Goal: Task Accomplishment & Management: Use online tool/utility

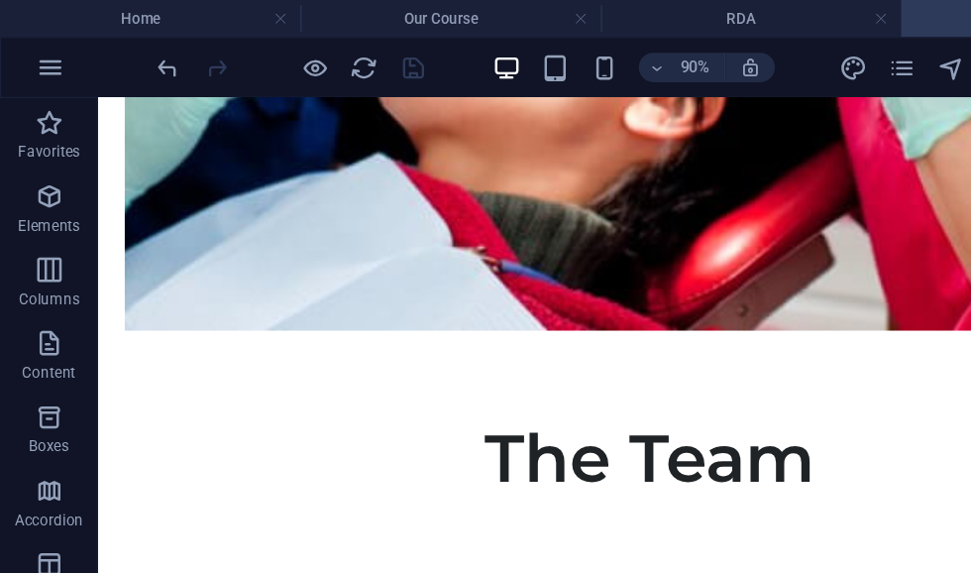
scroll to position [1385, 104]
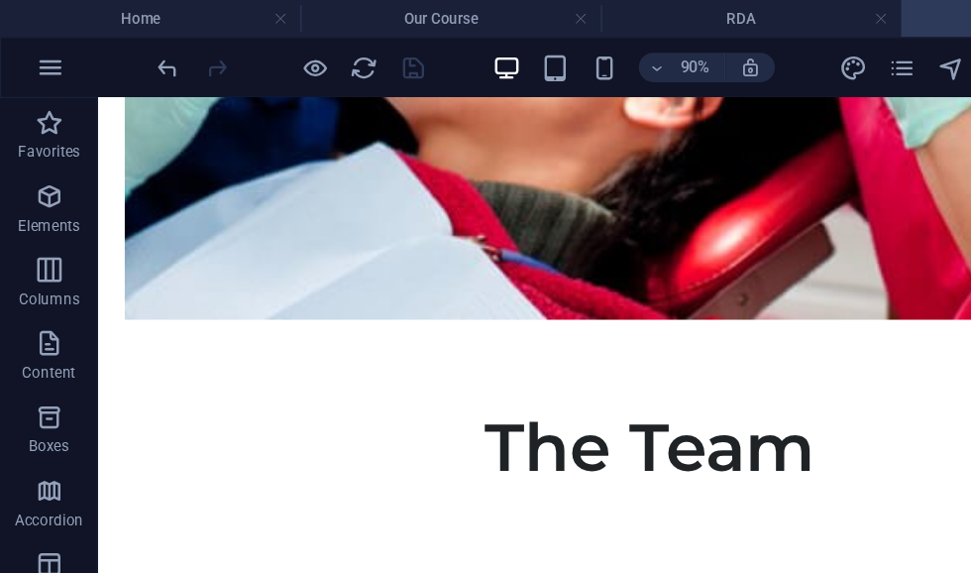
click at [726, 57] on icon "pages" at bounding box center [729, 55] width 23 height 23
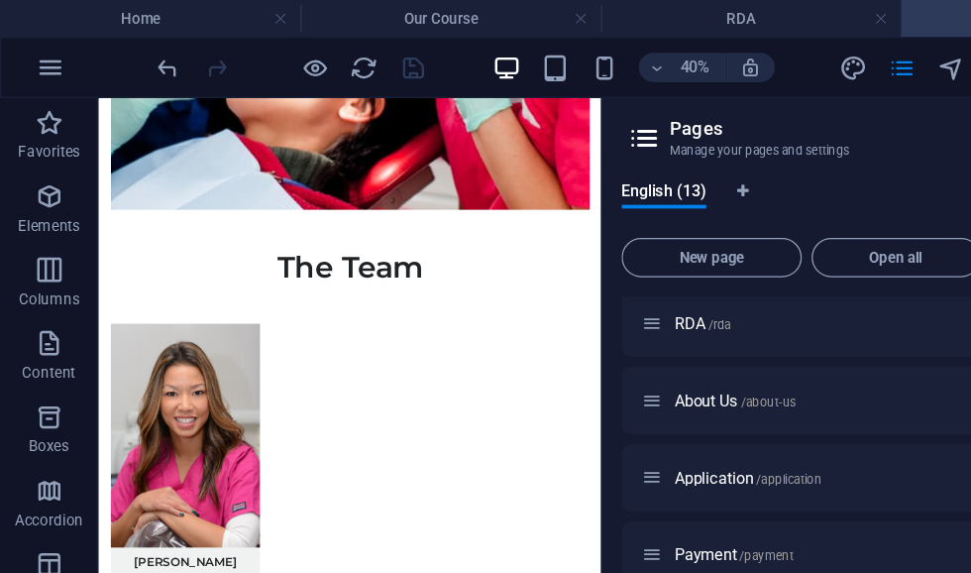
scroll to position [147, 0]
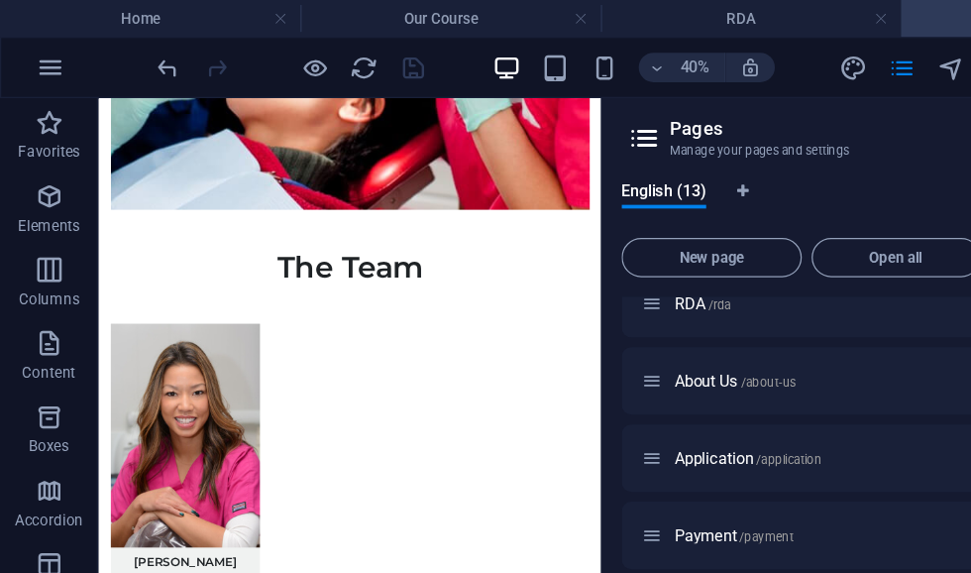
click at [575, 374] on span "Application /application" at bounding box center [604, 370] width 119 height 15
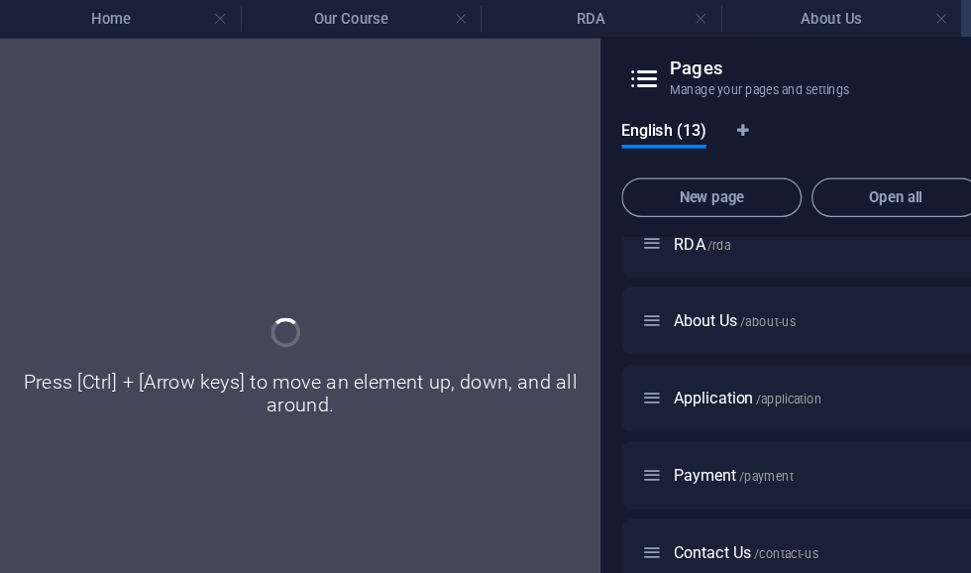
click at [426, 123] on div at bounding box center [243, 302] width 486 height 542
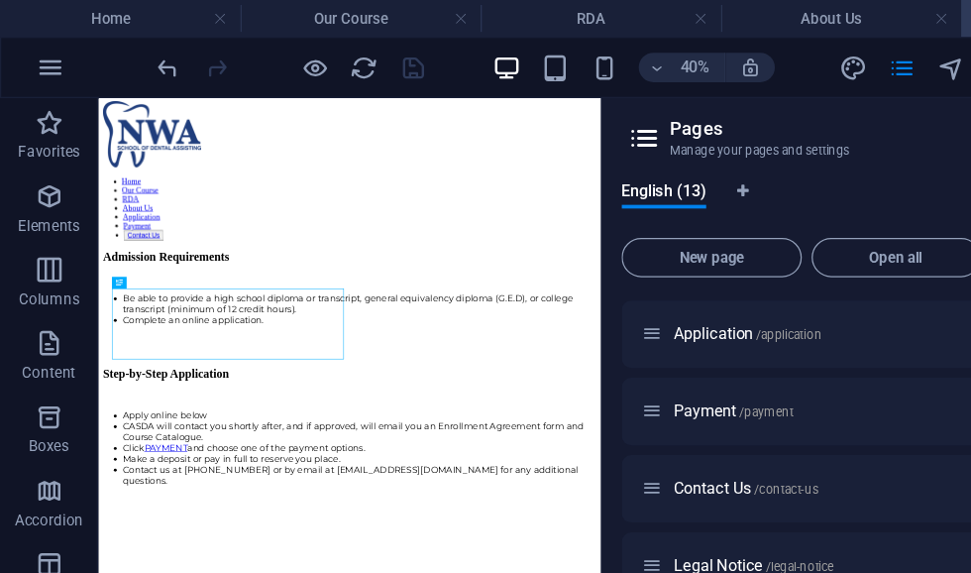
scroll to position [6, 0]
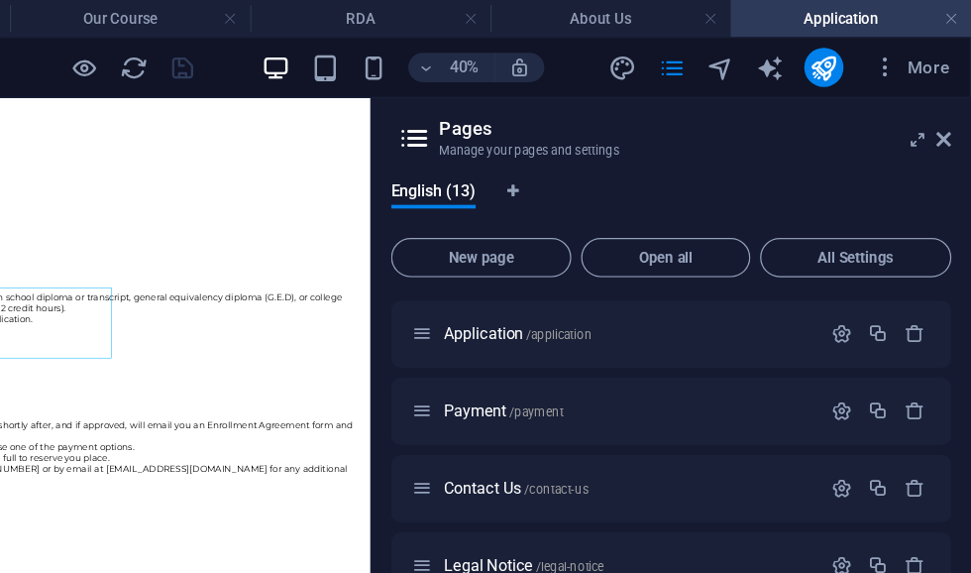
click at [943, 118] on icon at bounding box center [949, 113] width 12 height 16
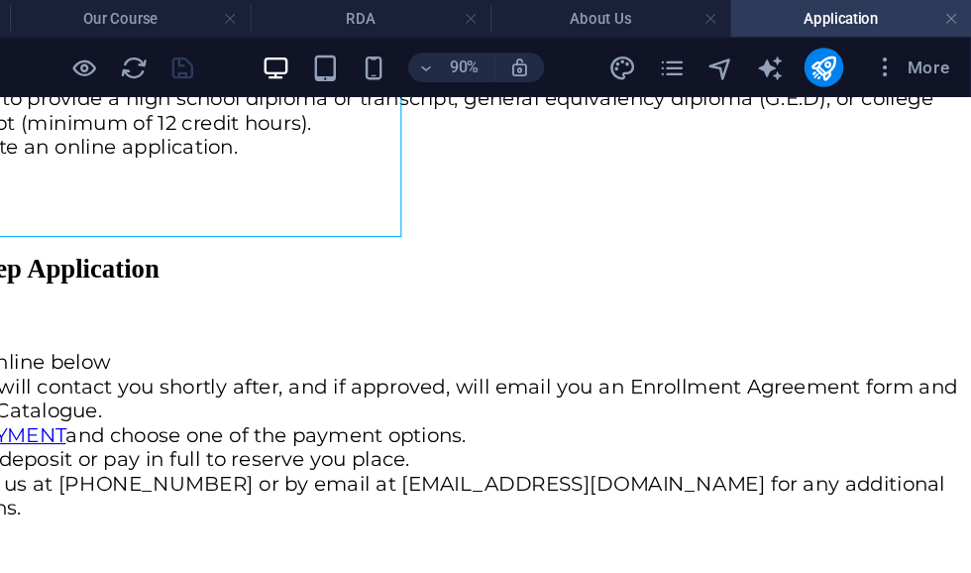
scroll to position [406, 0]
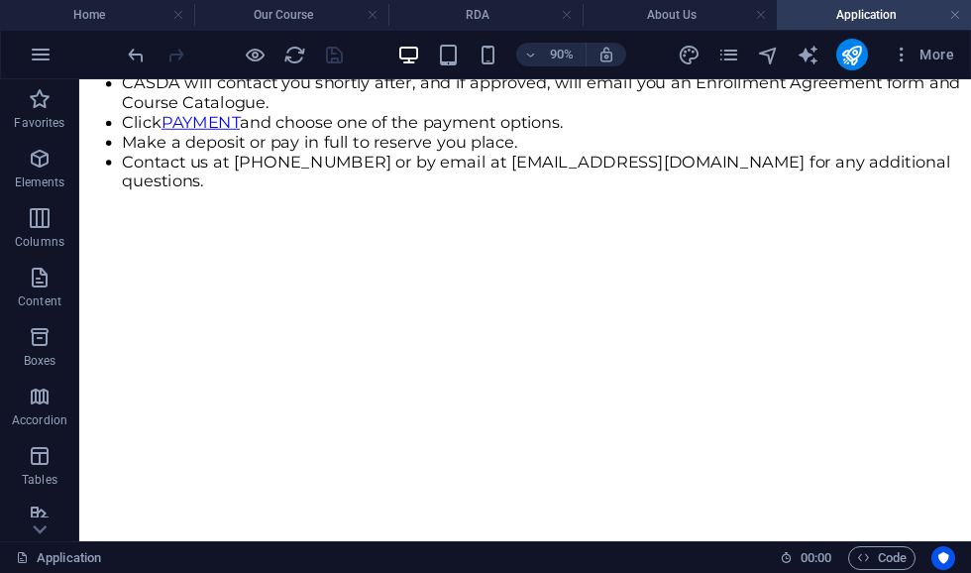
click at [177, 204] on div "Apply online below CASDA will contact you shortly after, and if approved, will …" at bounding box center [574, 128] width 975 height 153
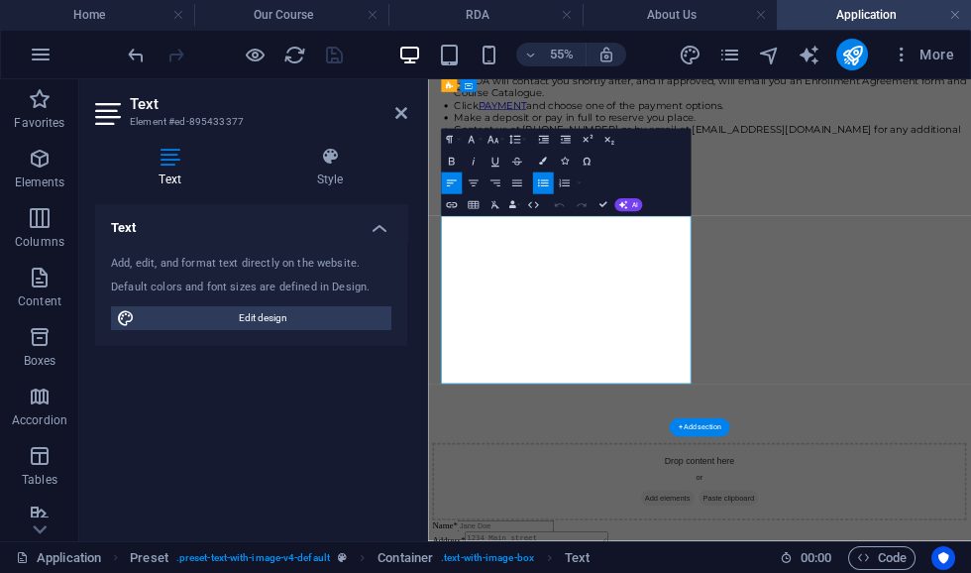
click at [531, 117] on li "CASDA will contact you shortly after, and if approved, will email you an Enroll…" at bounding box center [942, 95] width 932 height 44
click at [970, 220] on figure at bounding box center [921, 220] width 971 height 0
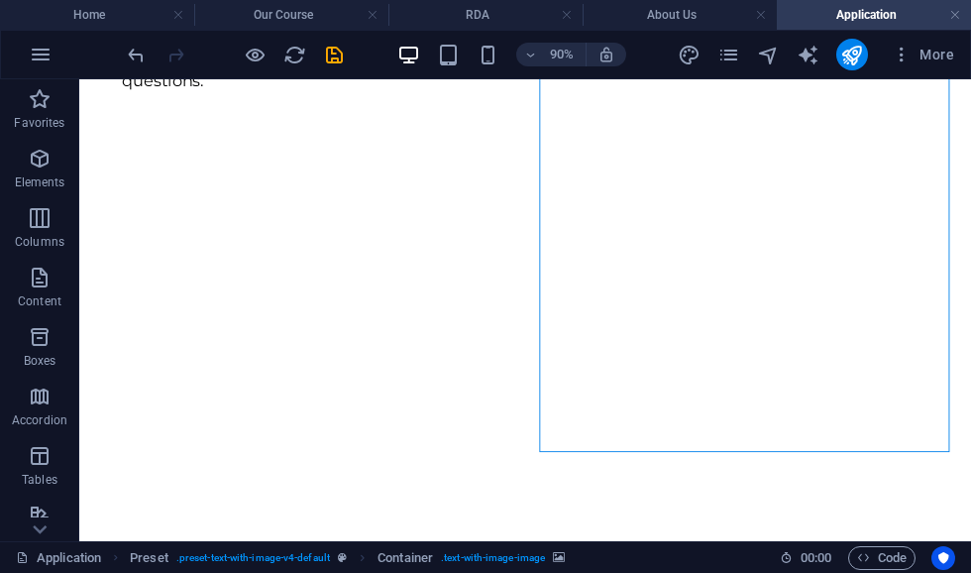
click at [271, 92] on div "Apply online below NWASDA will contact you shortly after, and if approved, will…" at bounding box center [574, 16] width 975 height 153
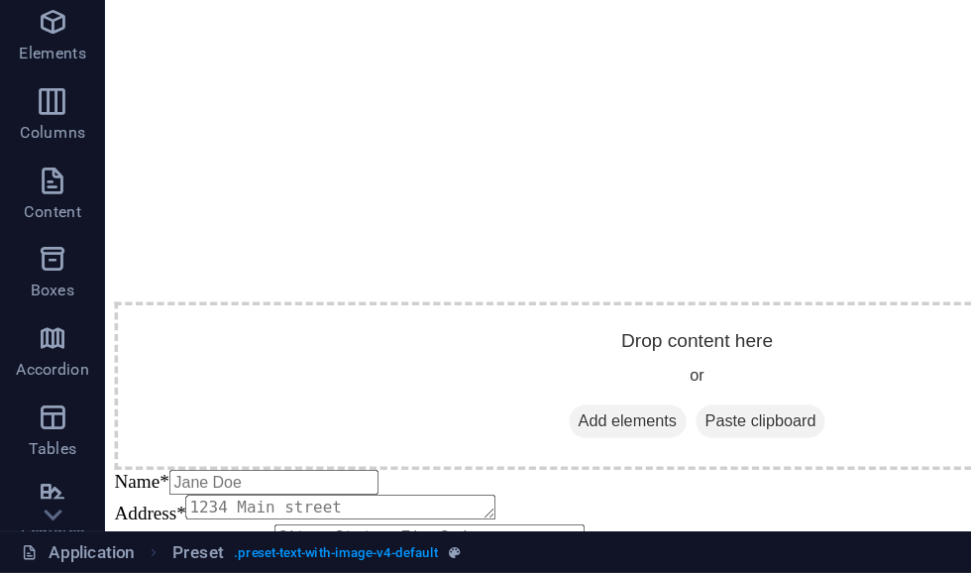
scroll to position [1306, 0]
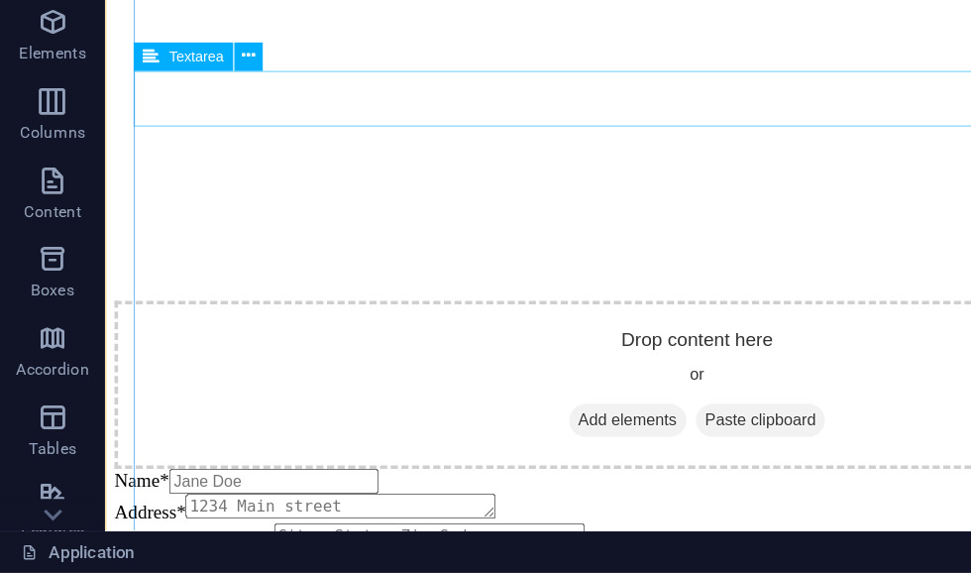
click at [466, 400] on div "Address*" at bounding box center [600, 412] width 975 height 25
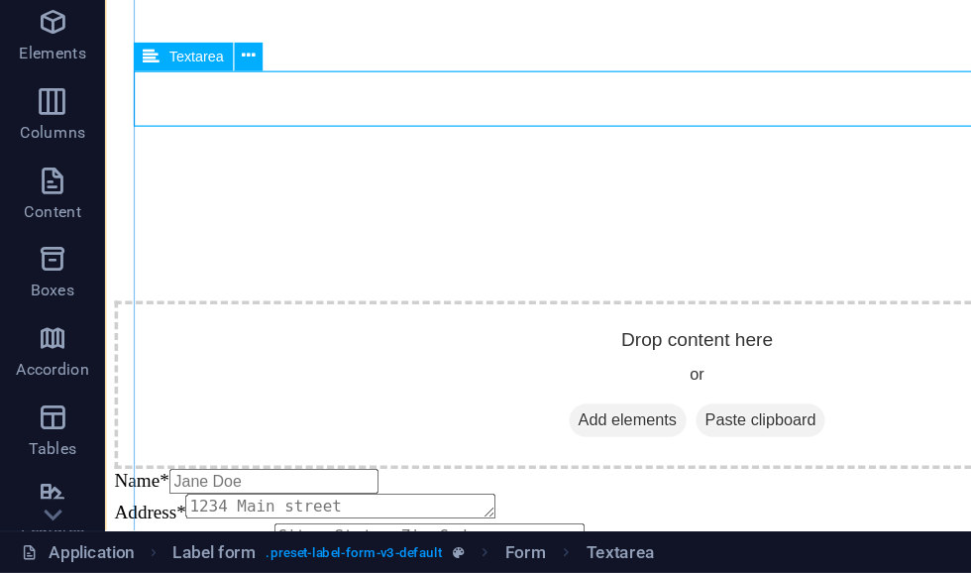
click at [168, 400] on div "Address*" at bounding box center [600, 412] width 975 height 25
click at [120, 173] on icon at bounding box center [114, 184] width 13 height 22
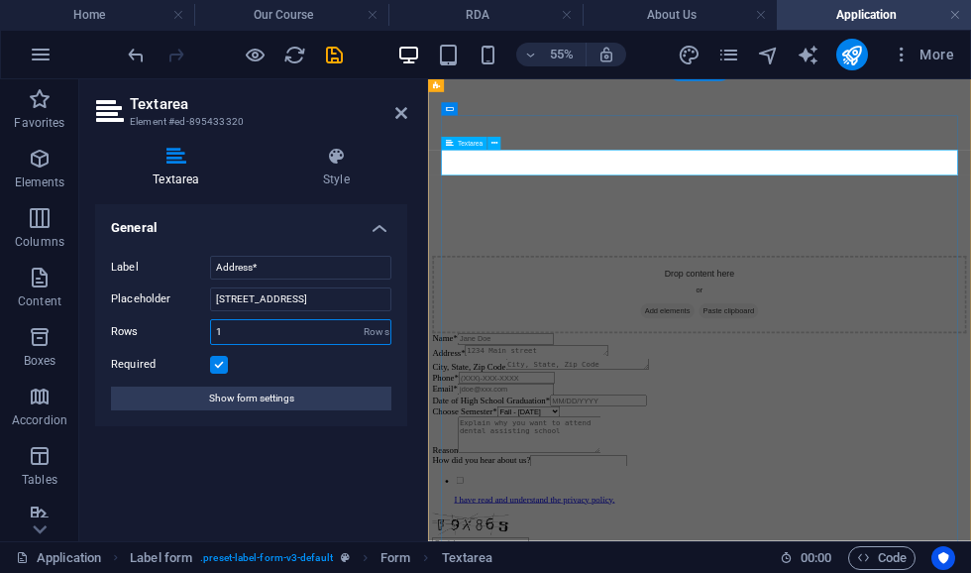
click at [361, 328] on input "1" at bounding box center [300, 332] width 179 height 24
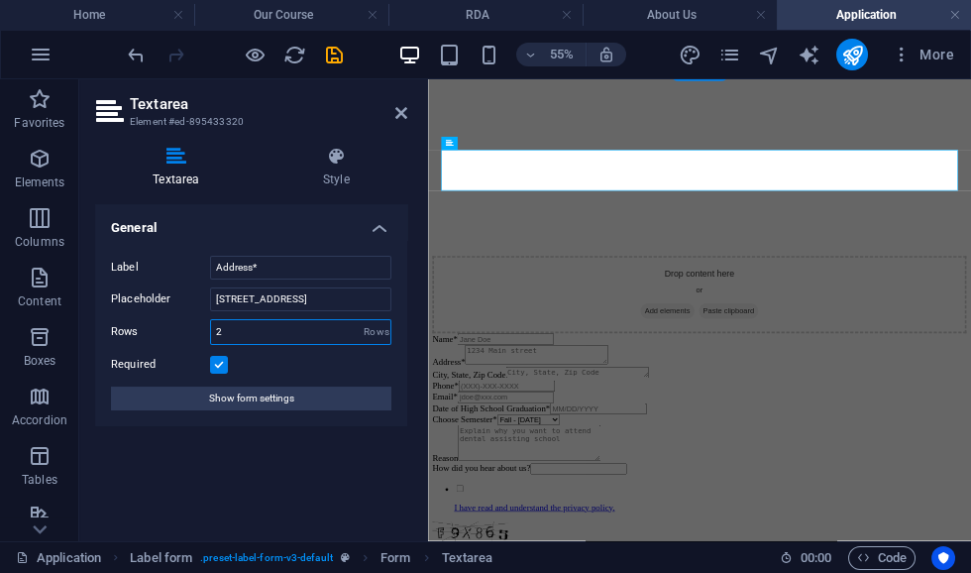
type input "2"
click at [710, 562] on textarea "Address*" at bounding box center [626, 580] width 260 height 36
click at [755, 562] on textarea "Address*" at bounding box center [626, 580] width 260 height 36
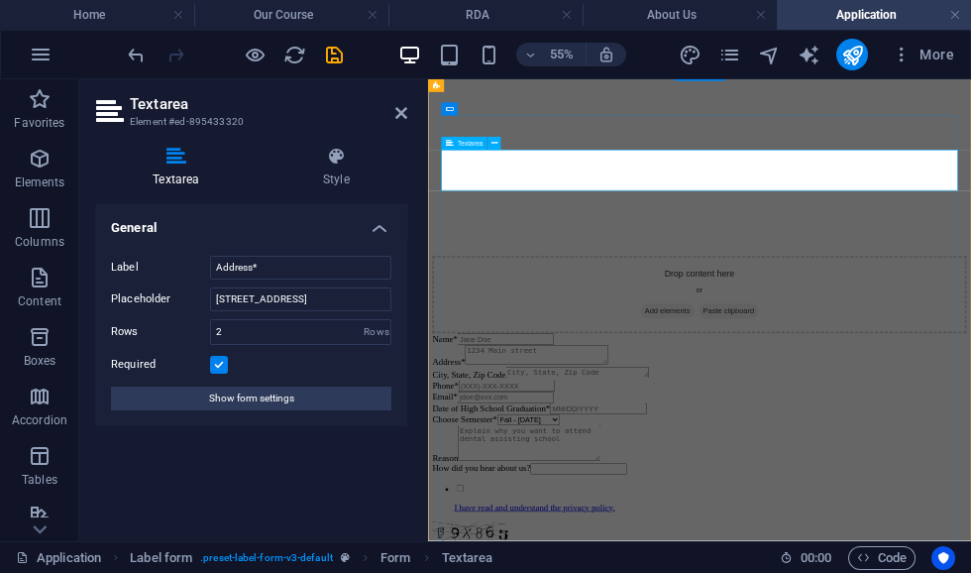
click at [755, 562] on textarea "Address*" at bounding box center [626, 580] width 260 height 36
click at [320, 294] on input "[STREET_ADDRESS]" at bounding box center [300, 299] width 181 height 24
click at [752, 562] on textarea "Address*" at bounding box center [626, 580] width 260 height 36
click at [279, 301] on input "[STREET_ADDRESS]" at bounding box center [300, 299] width 181 height 24
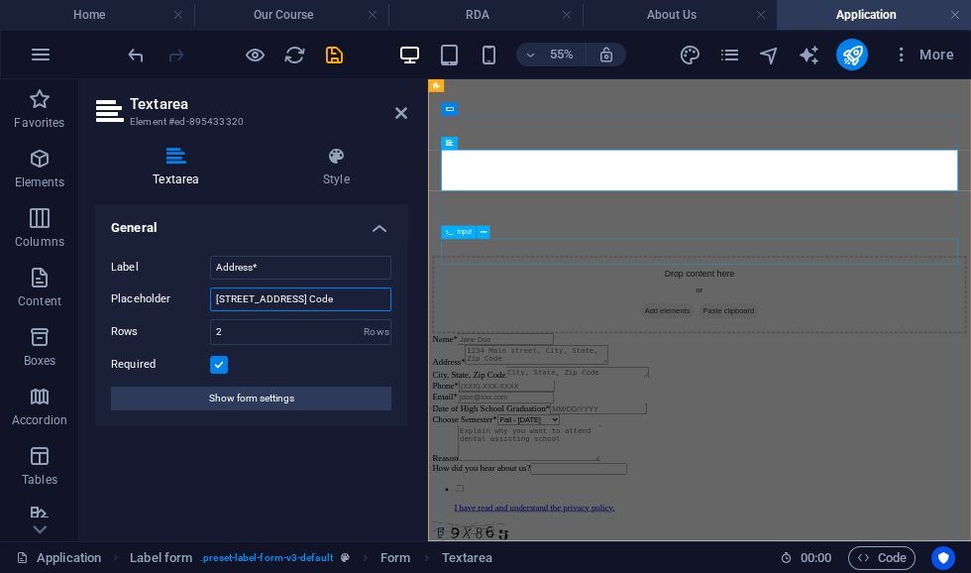
type input "[STREET_ADDRESS] Code"
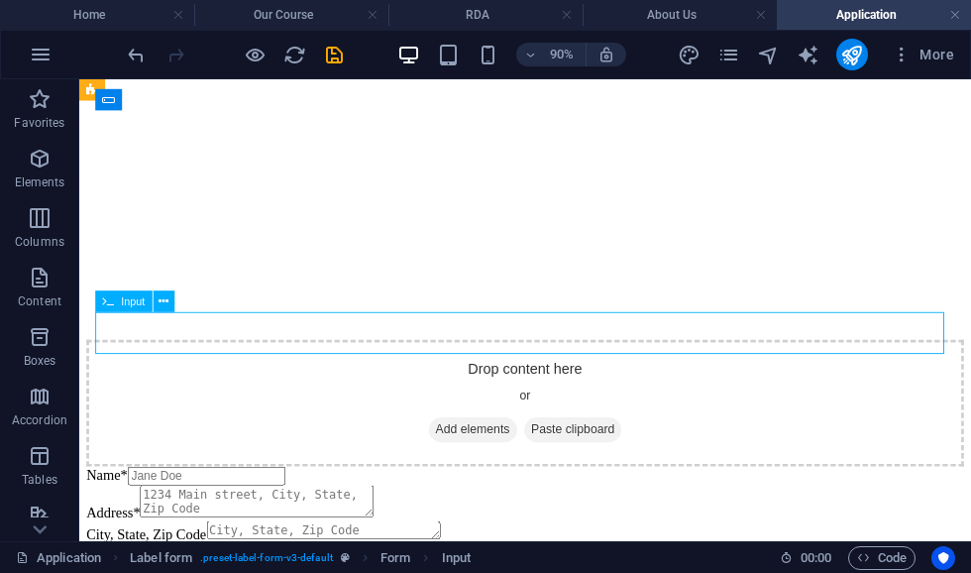
scroll to position [1338, 8]
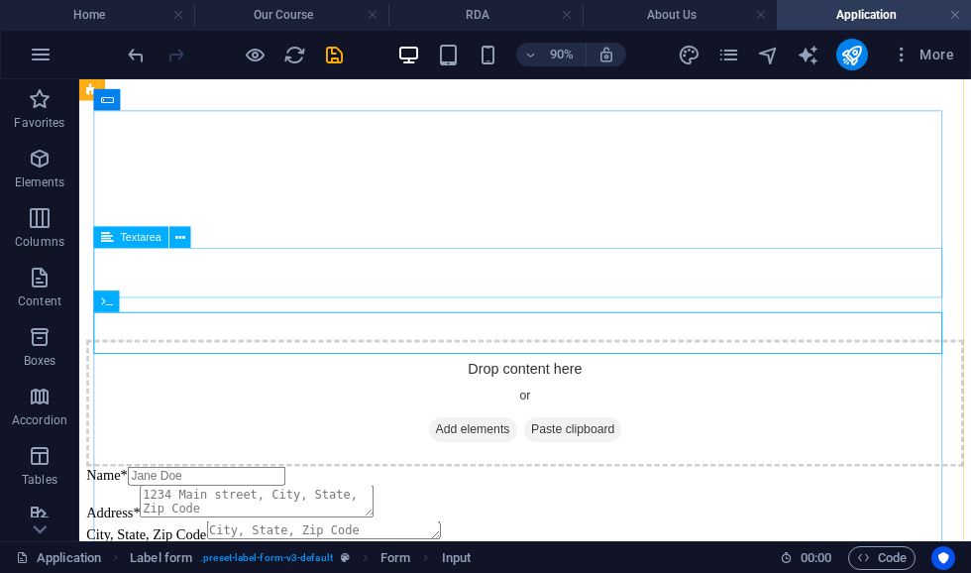
click at [153, 570] on div "City, State, Zip Code" at bounding box center [574, 582] width 975 height 25
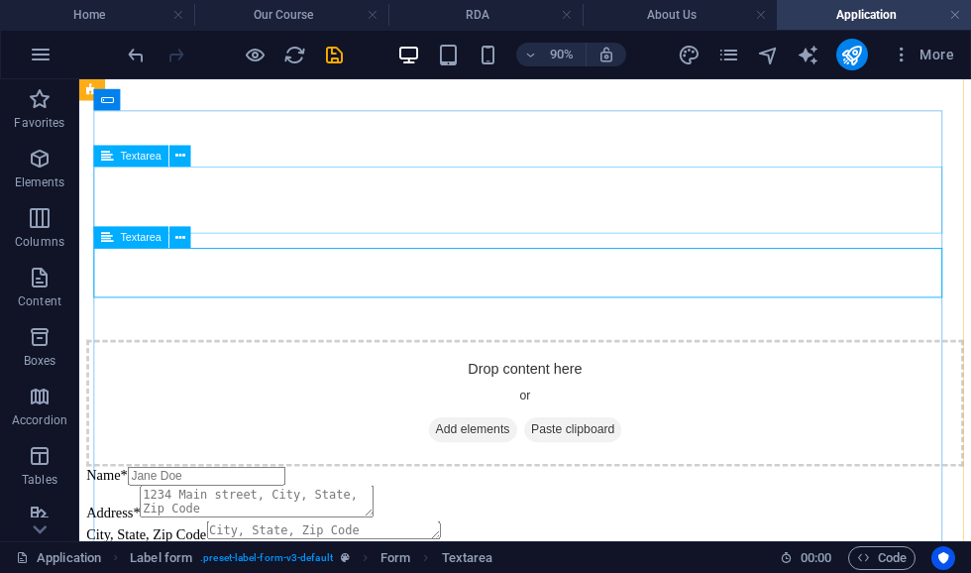
click at [179, 240] on icon at bounding box center [180, 237] width 10 height 19
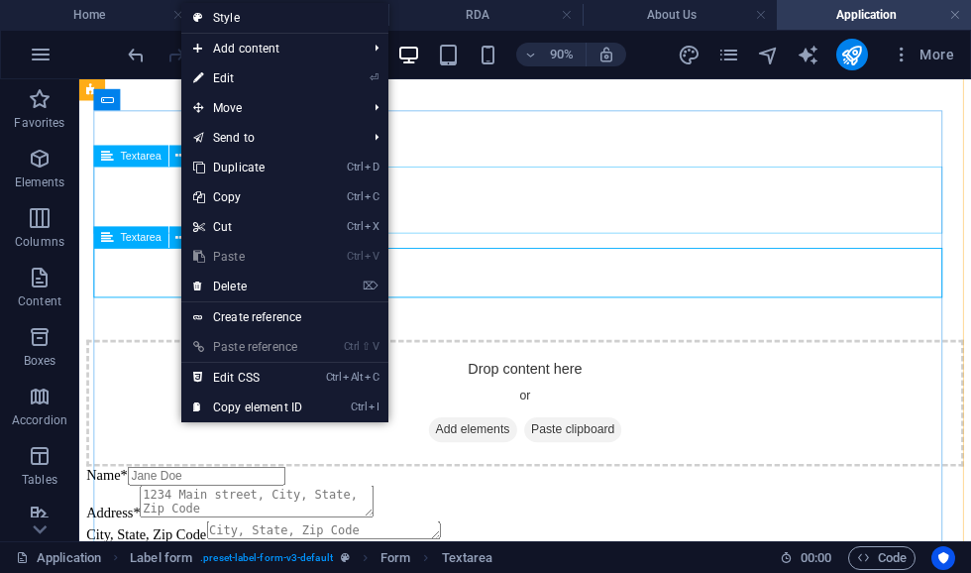
click at [307, 293] on link "⌦ Delete" at bounding box center [247, 287] width 133 height 30
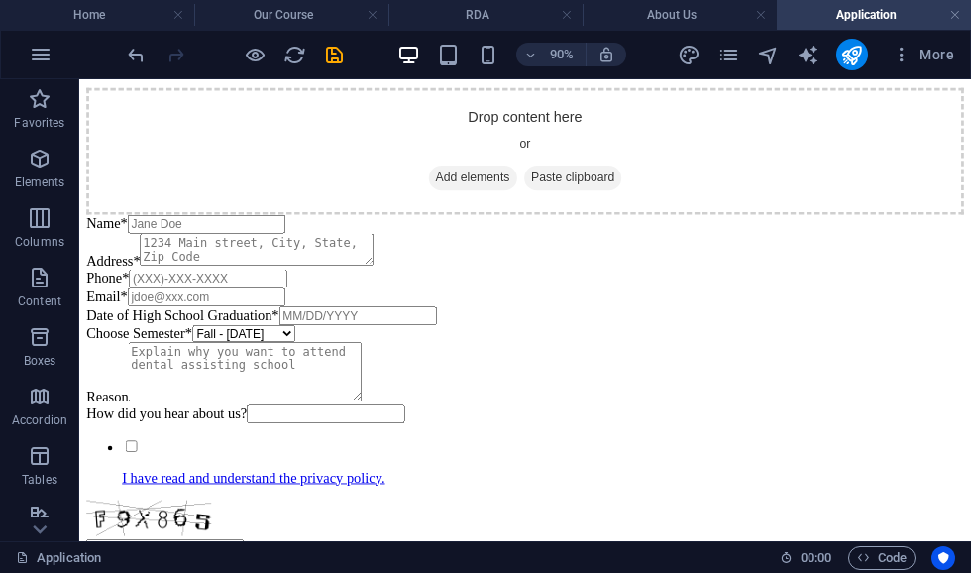
scroll to position [1614, 0]
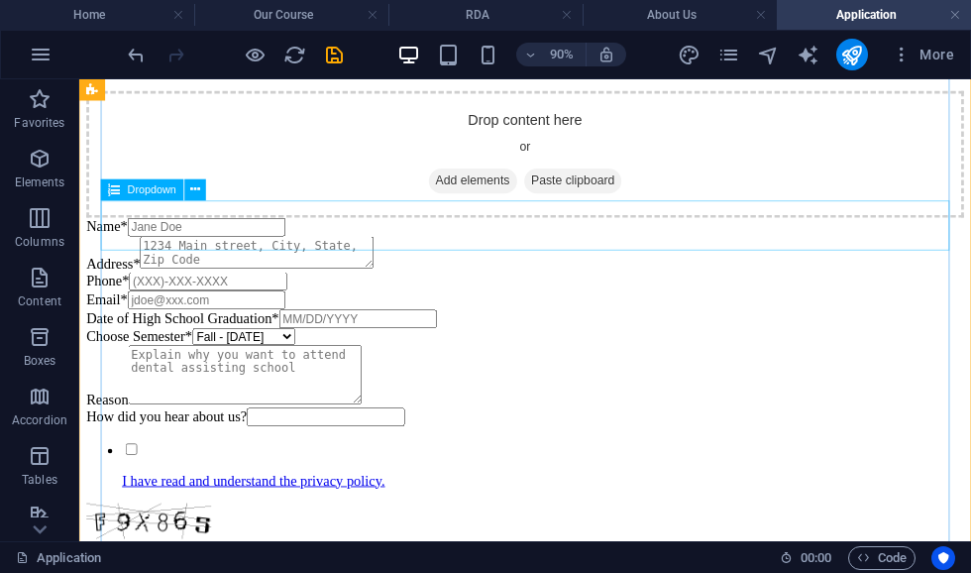
click at [465, 356] on div "Choose Semester* Fall - [DATE] Winter - [DATE] Spring - [DATE]" at bounding box center [574, 365] width 975 height 19
click at [132, 185] on span "Dropdown" at bounding box center [152, 189] width 49 height 11
click at [134, 192] on span "Dropdown" at bounding box center [152, 189] width 49 height 11
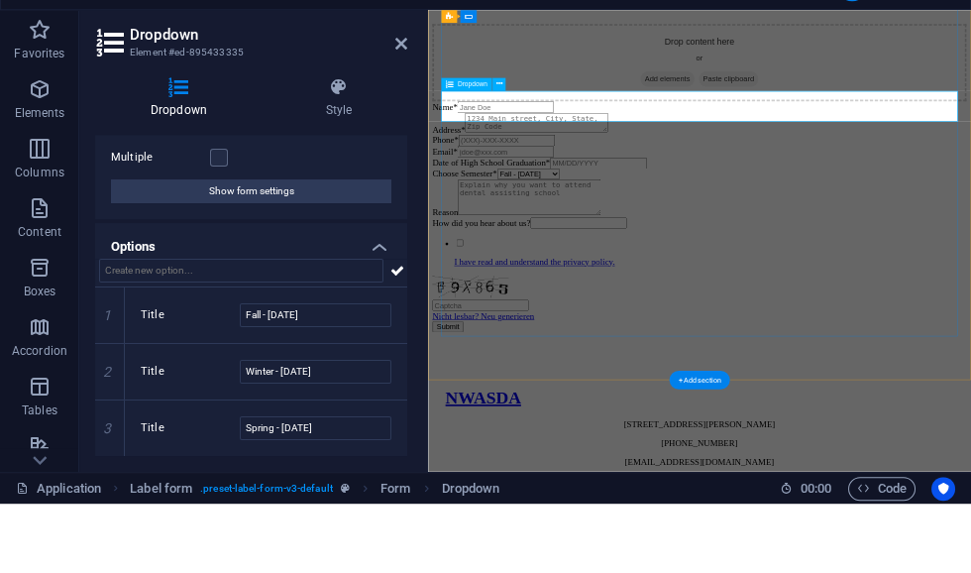
scroll to position [135, 0]
click at [325, 374] on input "Fall - [DATE]" at bounding box center [316, 386] width 152 height 24
type input "Fall - [DATE]"
click at [340, 430] on input "Winter - [DATE]" at bounding box center [316, 442] width 152 height 24
type input "Winter - [DATE]"
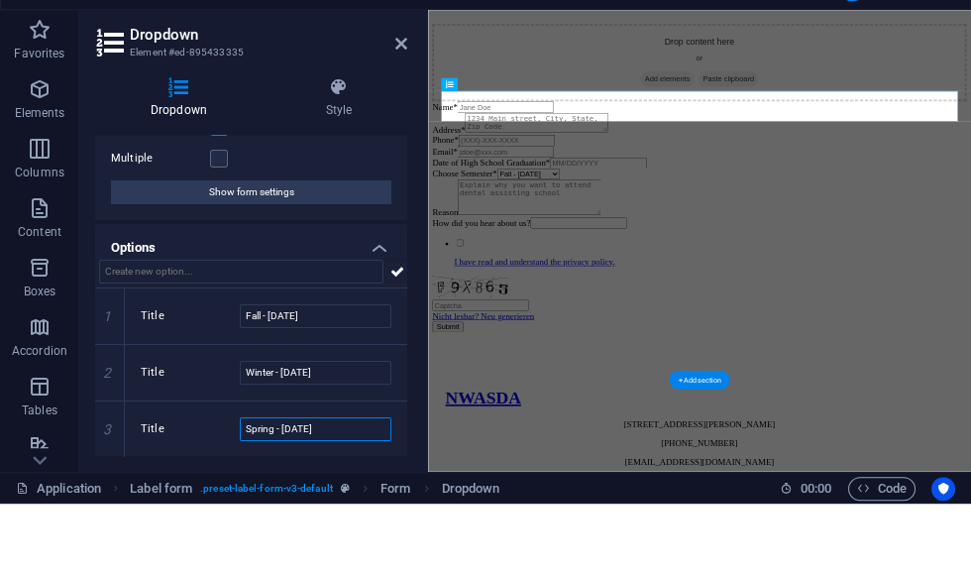
click at [305, 487] on input "Spring - [DATE]" at bounding box center [316, 499] width 152 height 24
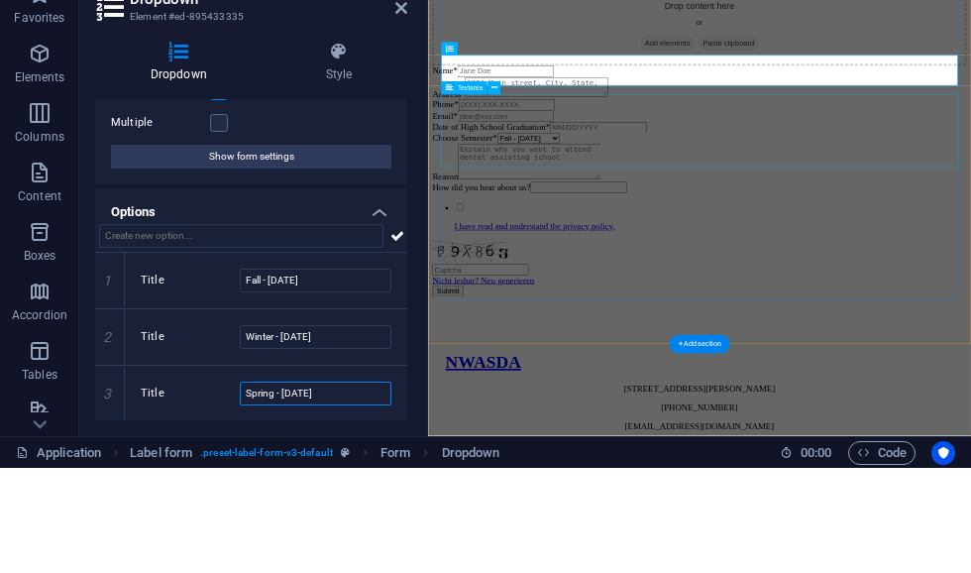
type input "Spring - [DATE]"
click at [853, 283] on div "Reason" at bounding box center [921, 317] width 971 height 69
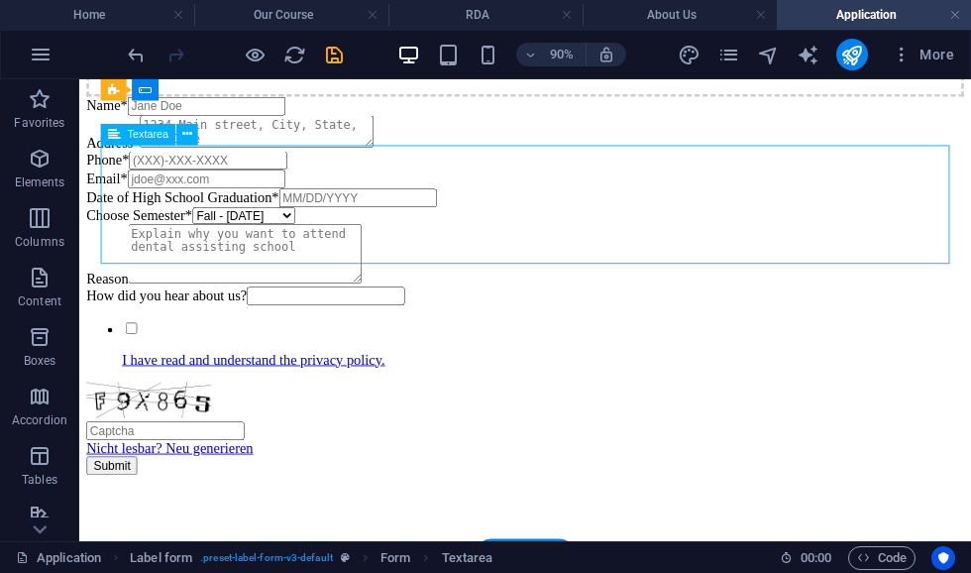
scroll to position [1749, 0]
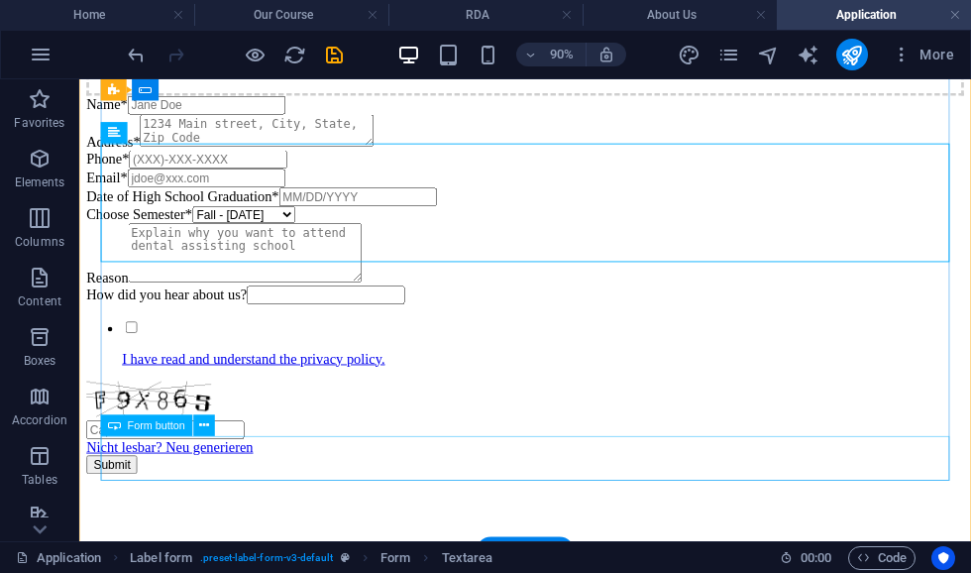
click at [625, 498] on div "Submit" at bounding box center [574, 508] width 975 height 21
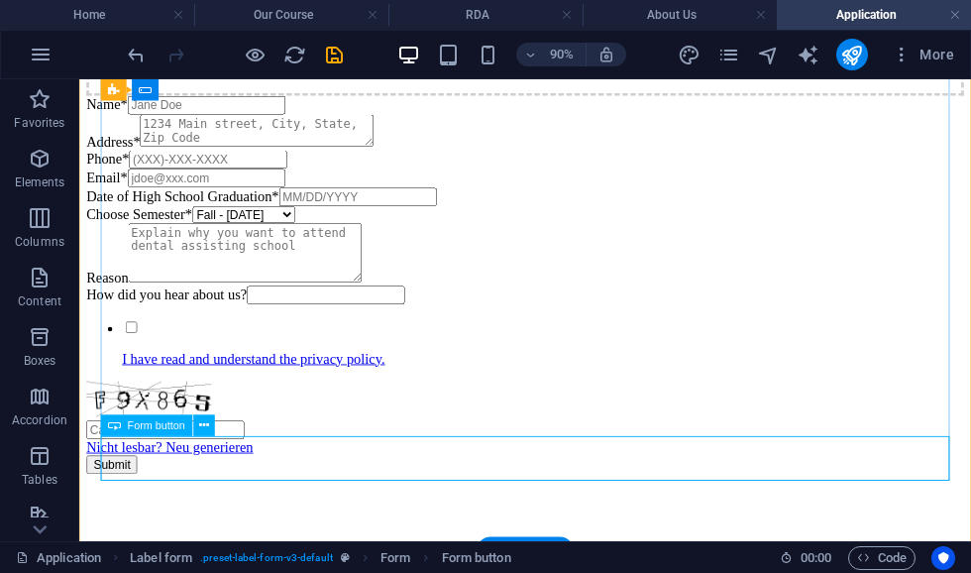
click at [150, 429] on span "Form button" at bounding box center [156, 425] width 57 height 11
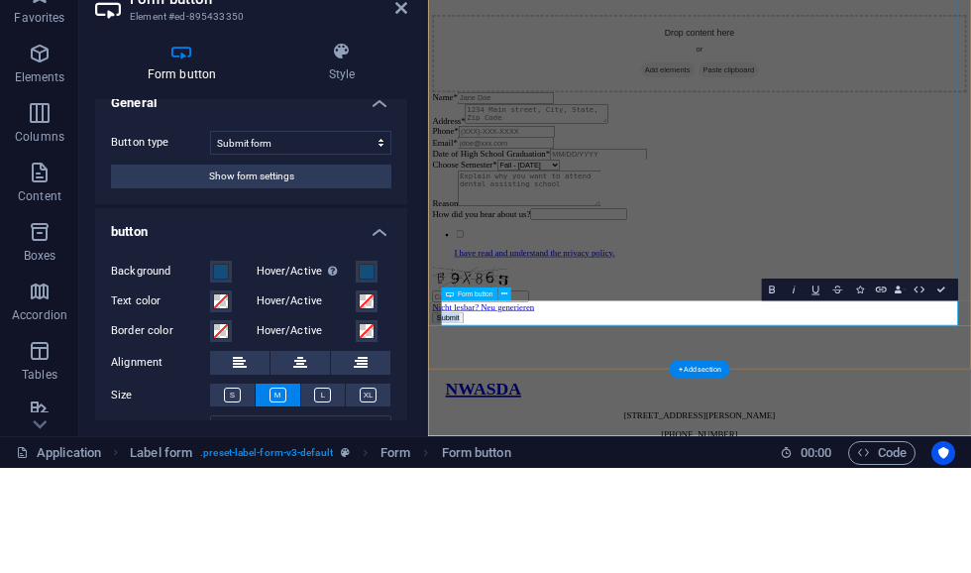
scroll to position [21, 0]
click at [150, 269] on button "Show form settings" at bounding box center [251, 281] width 280 height 24
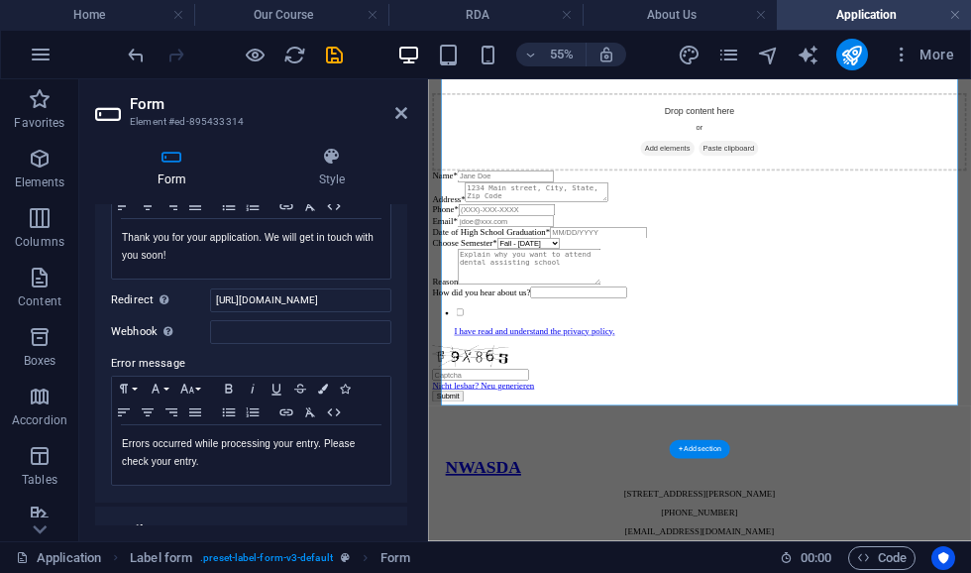
scroll to position [203, 0]
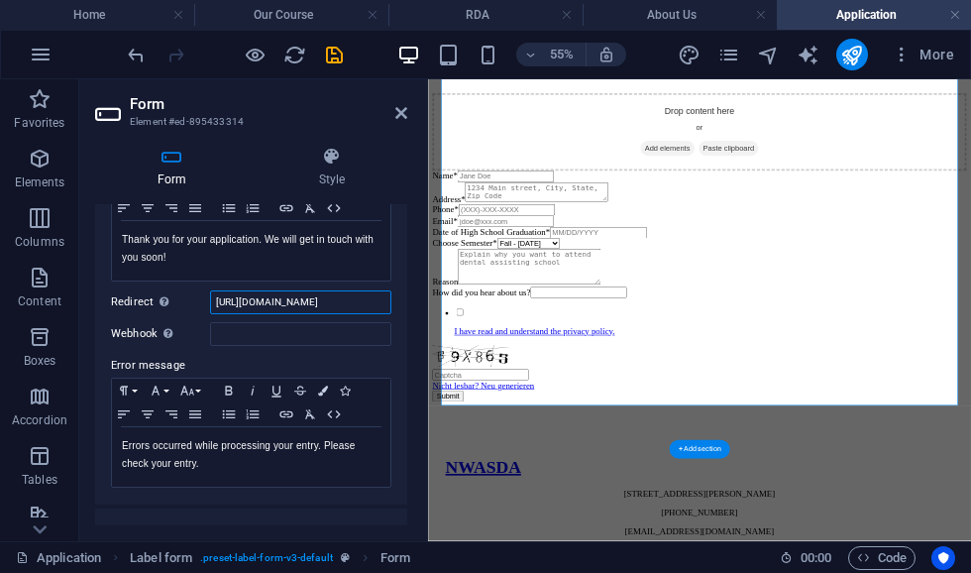
click at [297, 300] on input "[URL][DOMAIN_NAME]" at bounding box center [300, 302] width 181 height 24
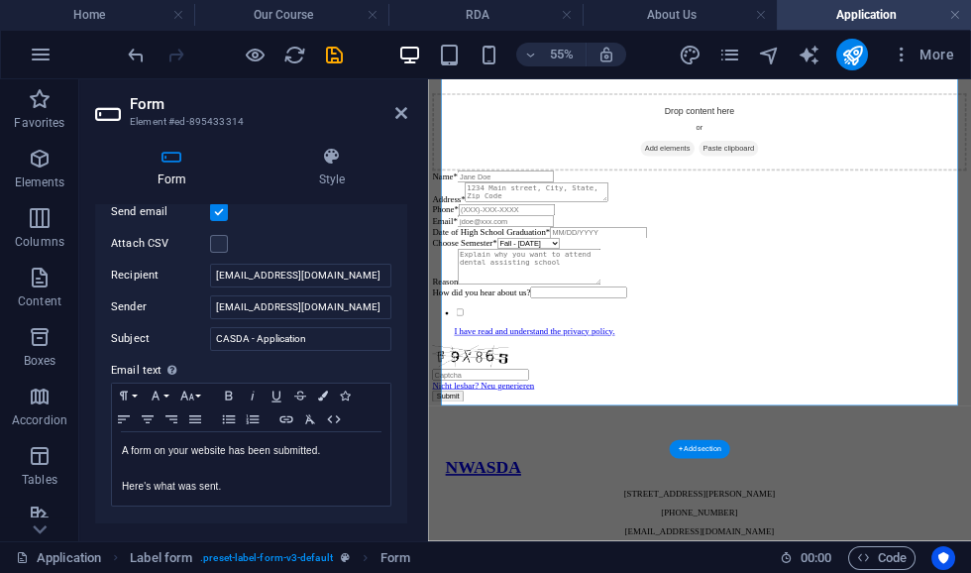
scroll to position [564, 0]
type input "[URL][DOMAIN_NAME]"
click at [245, 276] on input "[EMAIL_ADDRESS][DOMAIN_NAME]" at bounding box center [300, 275] width 181 height 24
type input "[EMAIL_ADDRESS][DOMAIN_NAME]"
click at [300, 301] on input "[EMAIL_ADDRESS][DOMAIN_NAME]" at bounding box center [300, 306] width 181 height 24
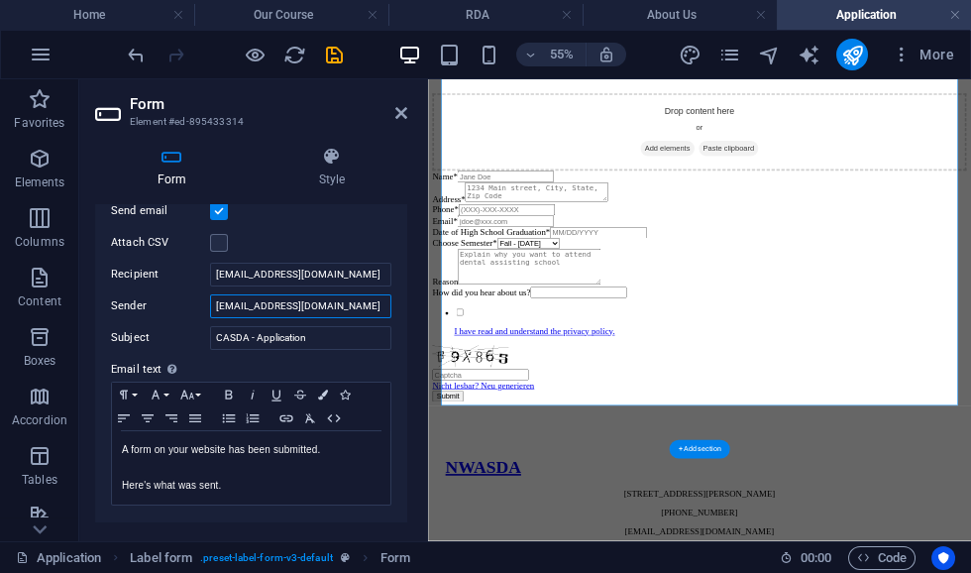
type input "[EMAIL_ADDRESS][DOMAIN_NAME]"
click at [248, 333] on input "CASDA - Application" at bounding box center [300, 338] width 181 height 24
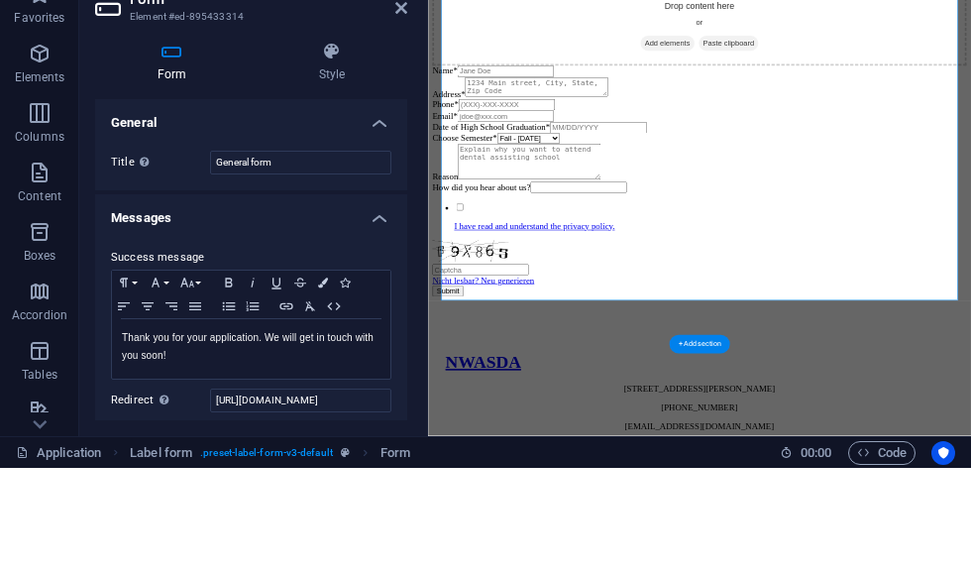
scroll to position [0, 0]
type input "NWASDA - Application"
click at [742, 283] on textarea "Reason" at bounding box center [613, 315] width 260 height 65
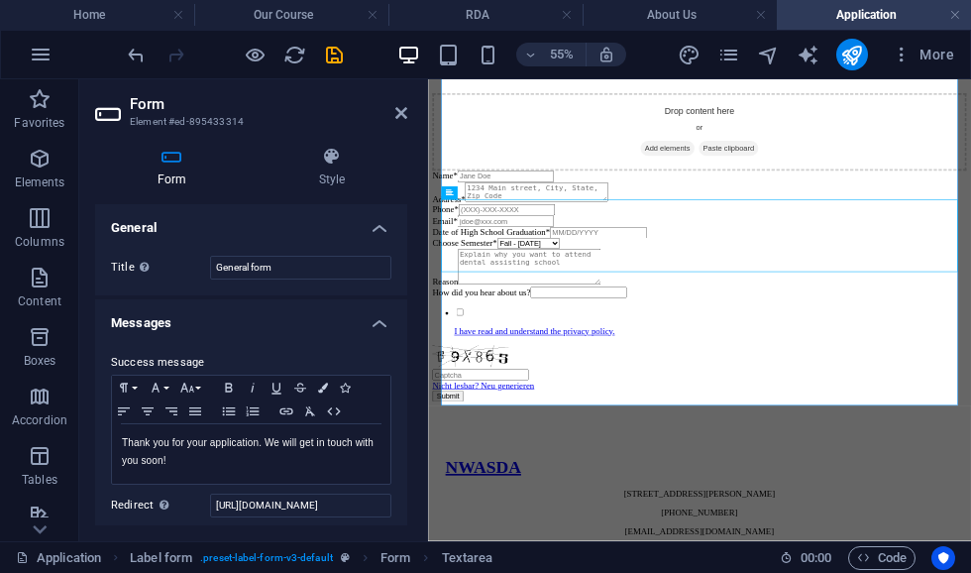
click at [395, 120] on icon at bounding box center [401, 113] width 12 height 16
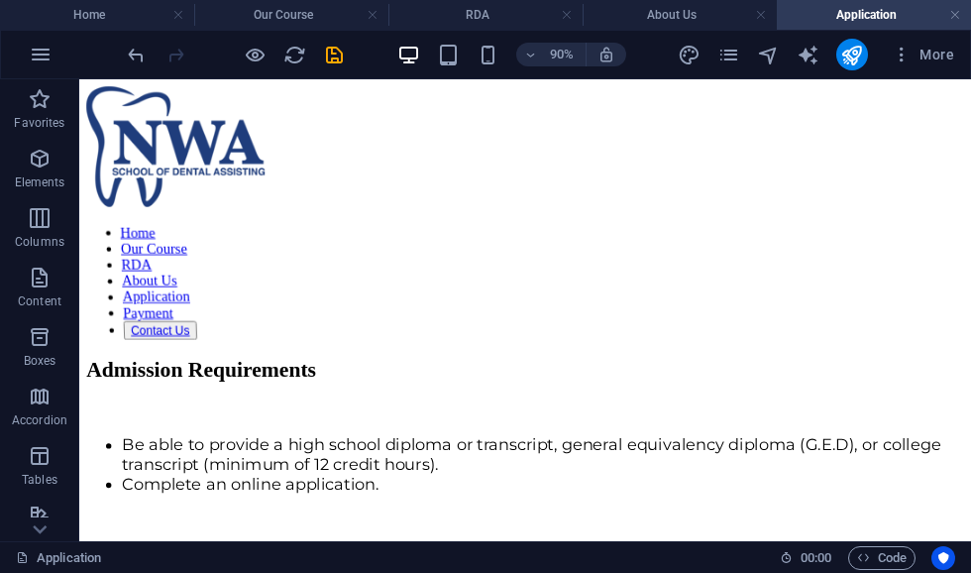
click at [329, 47] on icon "save" at bounding box center [334, 55] width 23 height 23
click at [726, 60] on icon "pages" at bounding box center [729, 55] width 23 height 23
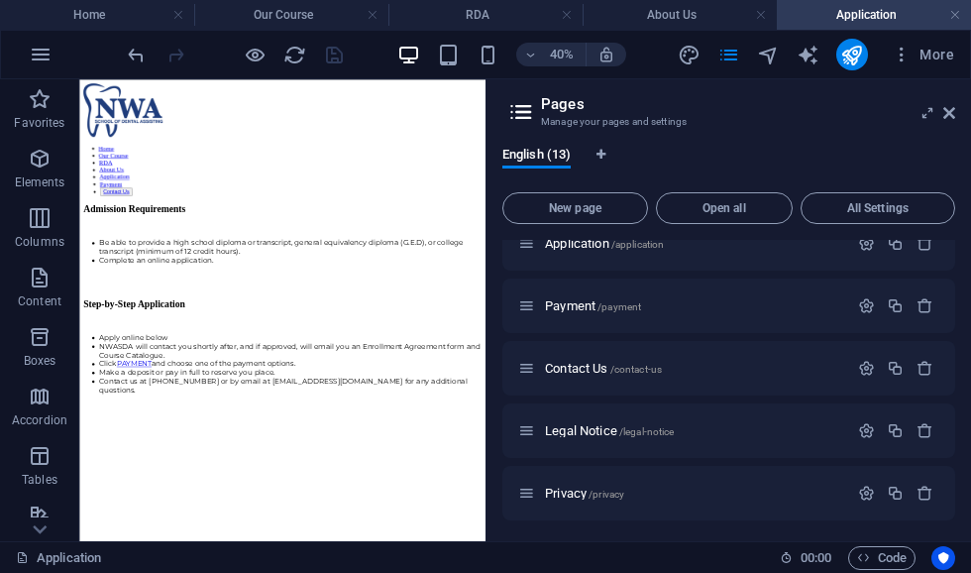
scroll to position [275, 0]
click at [661, 308] on p "Payment /payment" at bounding box center [693, 304] width 297 height 13
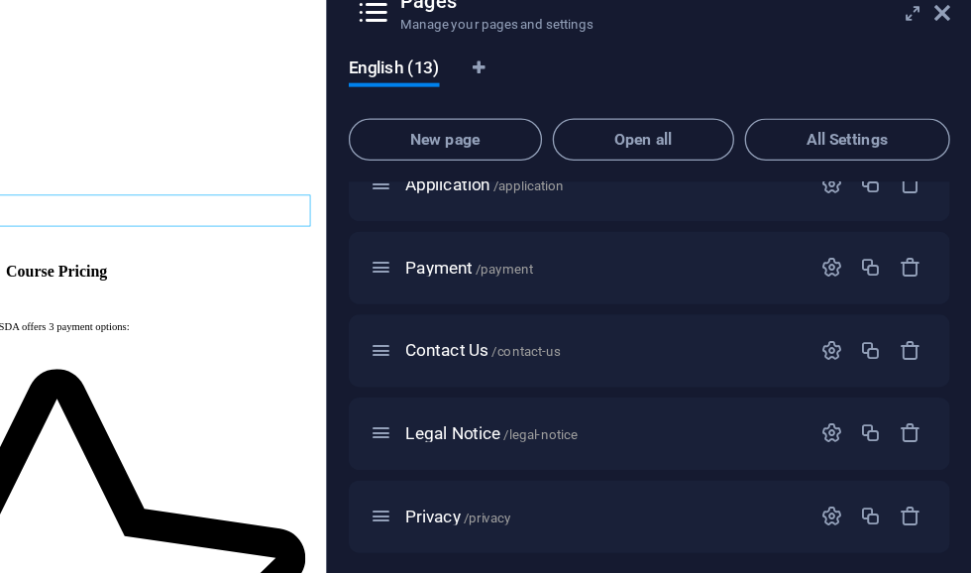
scroll to position [0, 0]
click at [943, 105] on icon at bounding box center [949, 113] width 12 height 16
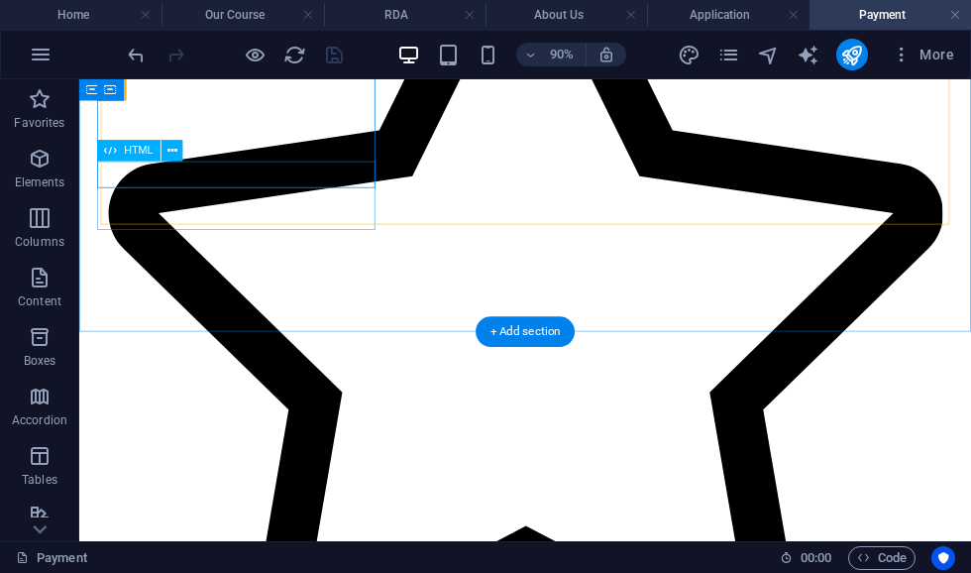
click at [116, 154] on icon at bounding box center [110, 151] width 13 height 22
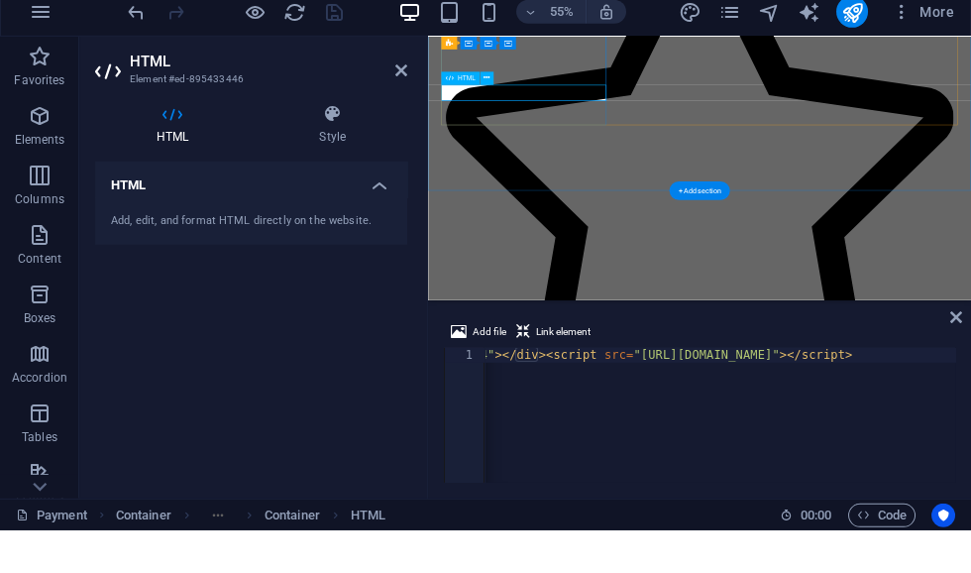
scroll to position [0, 470]
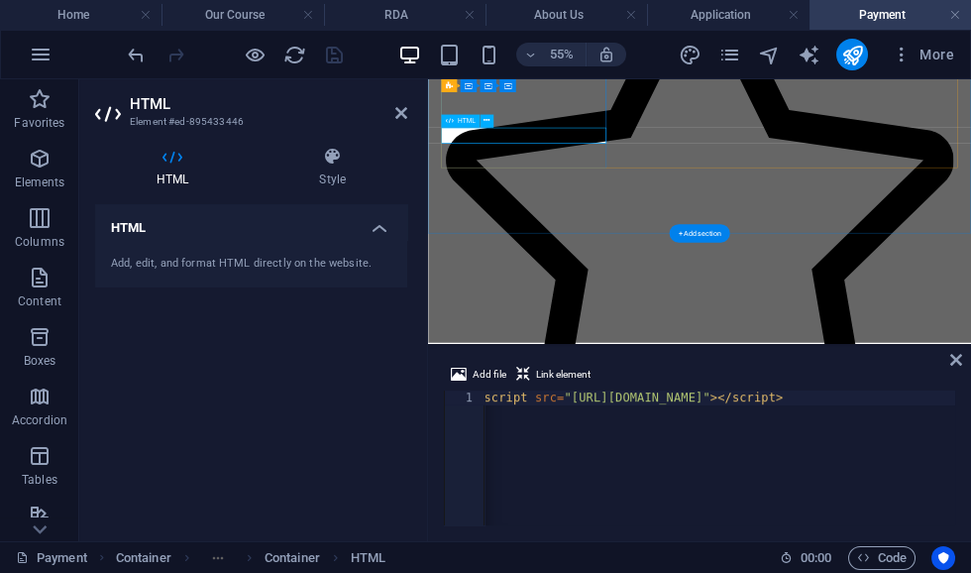
click at [951, 359] on icon at bounding box center [956, 360] width 12 height 16
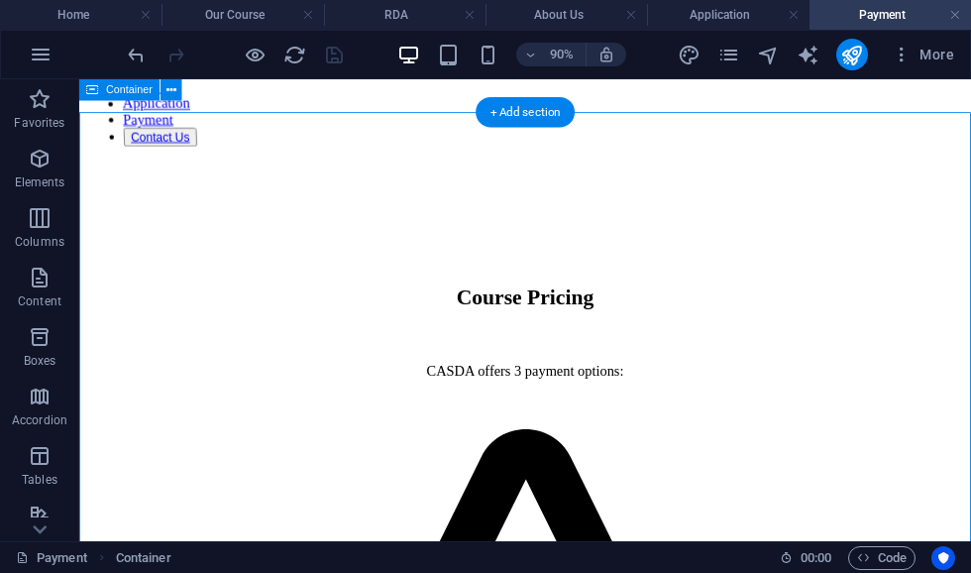
scroll to position [211, 0]
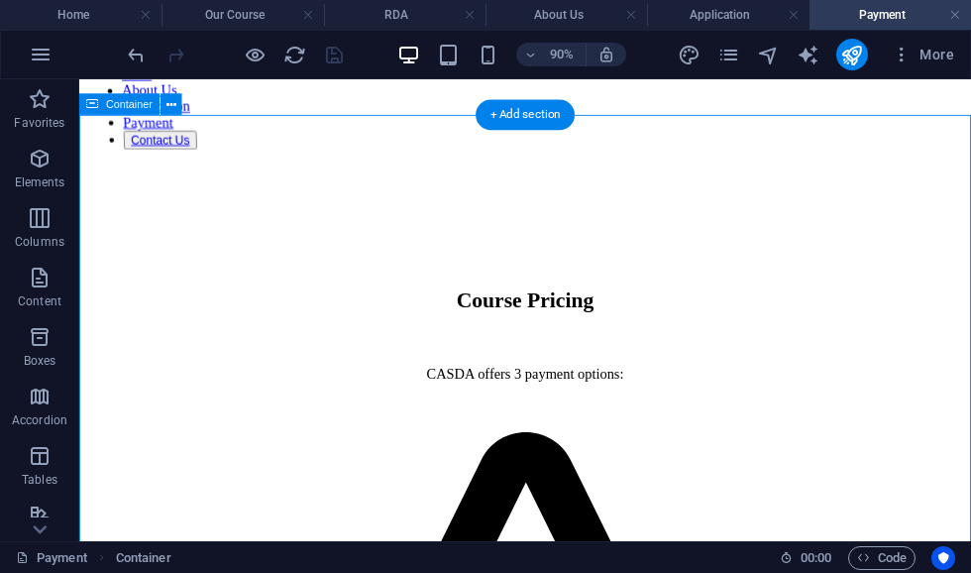
click at [478, 398] on div "CASDA offers 3 payment options:" at bounding box center [575, 407] width 928 height 18
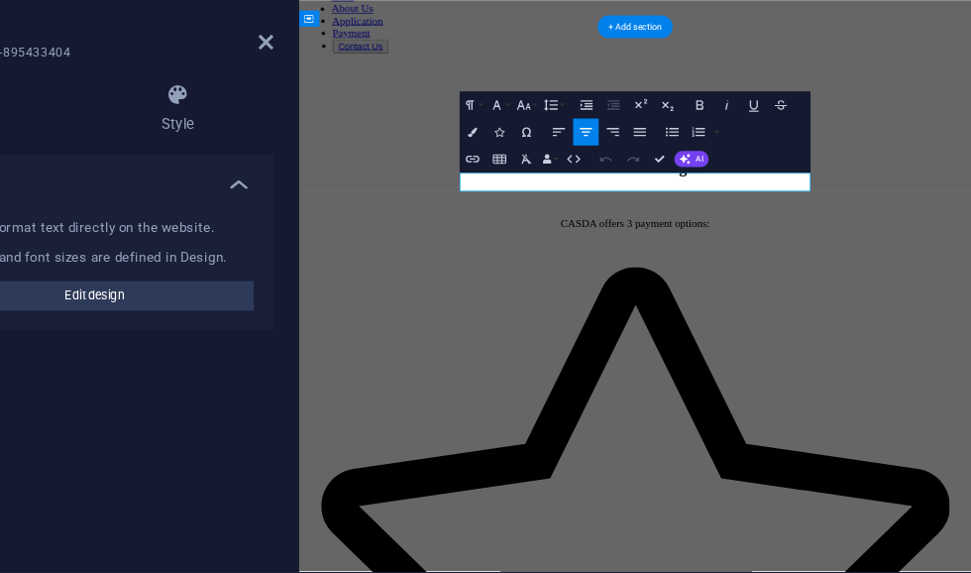
click at [706, 319] on p "CASDA offers 3 payment options:" at bounding box center [792, 328] width 924 height 18
click at [970, 233] on div "Course Pricing" at bounding box center [792, 246] width 924 height 27
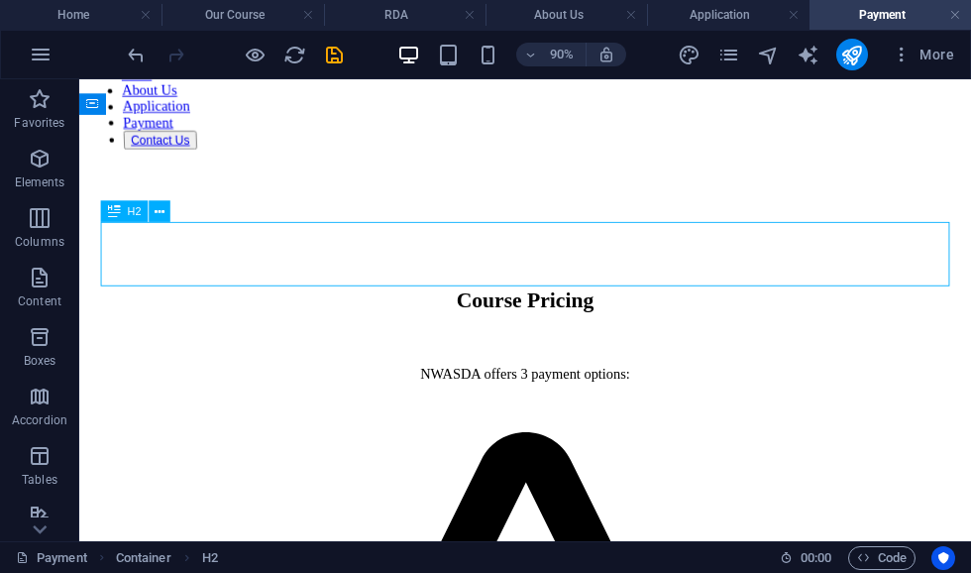
click at [323, 46] on icon "save" at bounding box center [334, 55] width 23 height 23
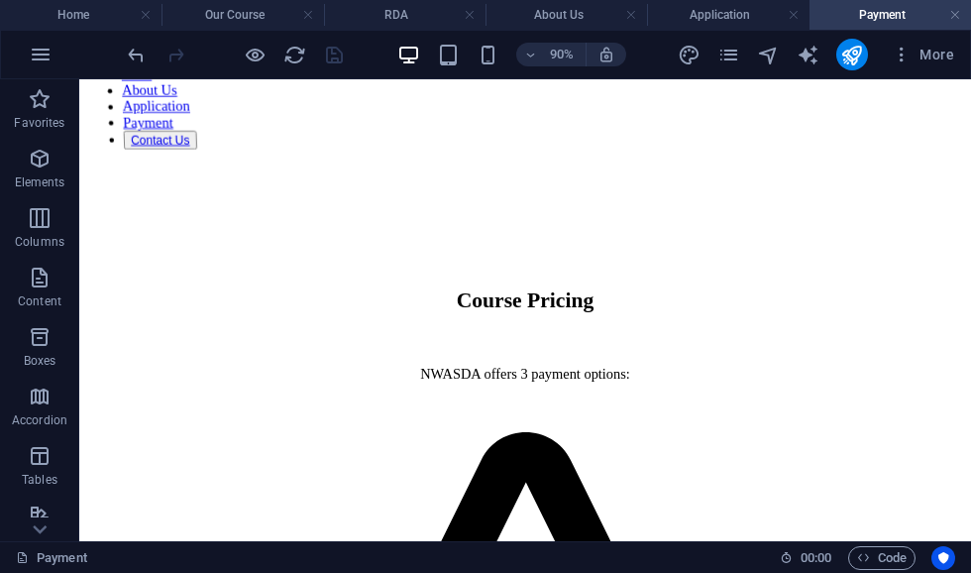
click at [718, 67] on div "More" at bounding box center [820, 55] width 284 height 32
click at [739, 53] on icon "pages" at bounding box center [729, 55] width 23 height 23
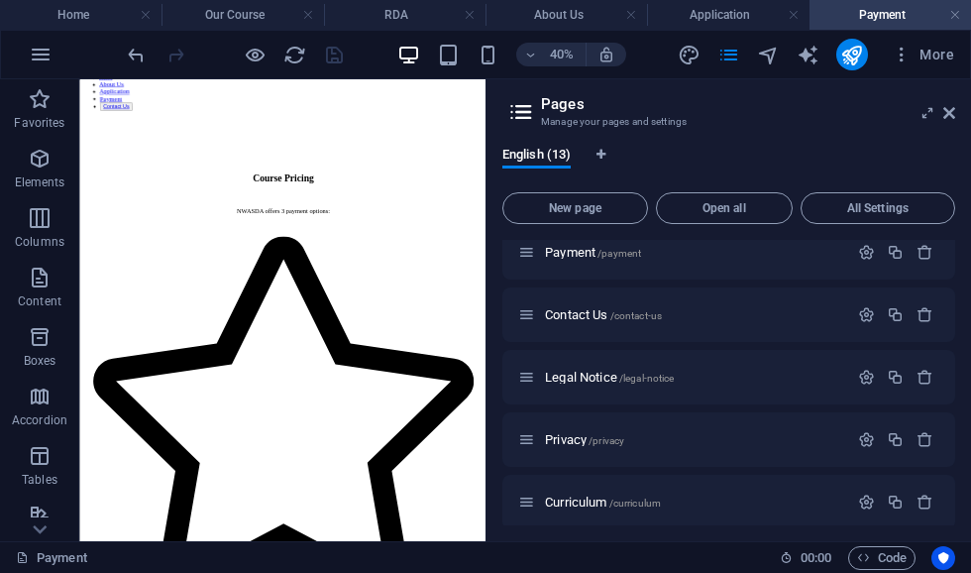
scroll to position [328, 0]
click at [712, 313] on p "Contact Us /contact-us" at bounding box center [693, 313] width 297 height 13
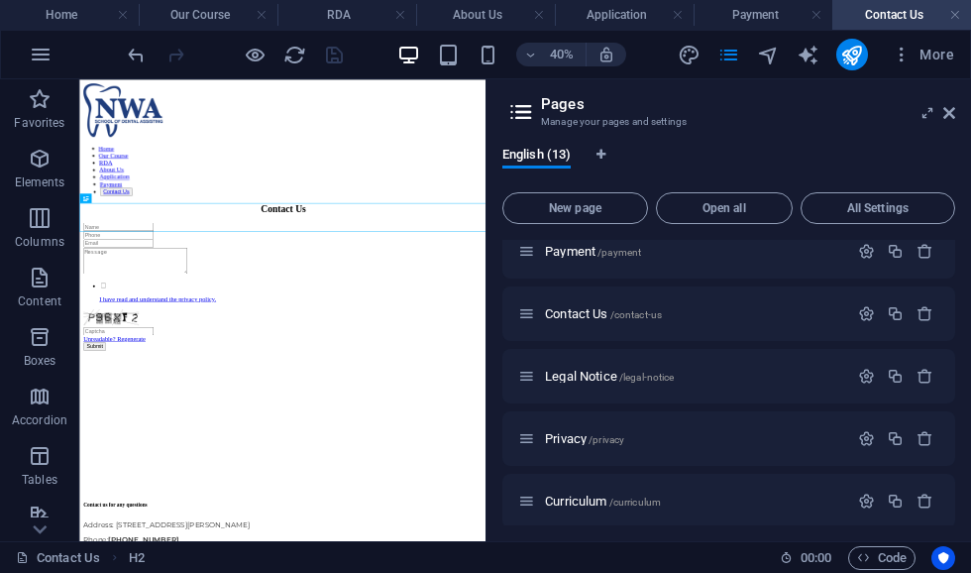
scroll to position [0, 0]
click at [949, 118] on icon at bounding box center [949, 113] width 12 height 16
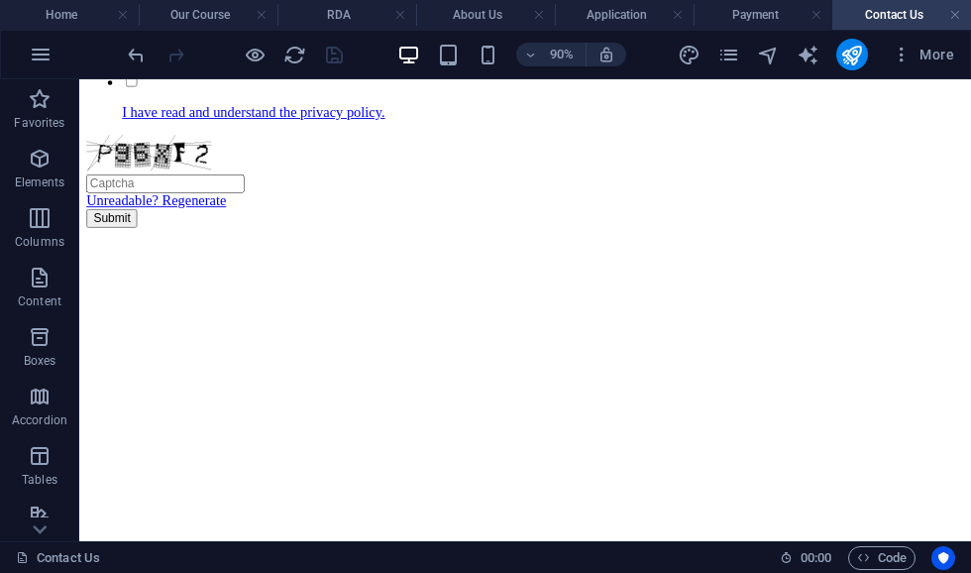
scroll to position [511, 0]
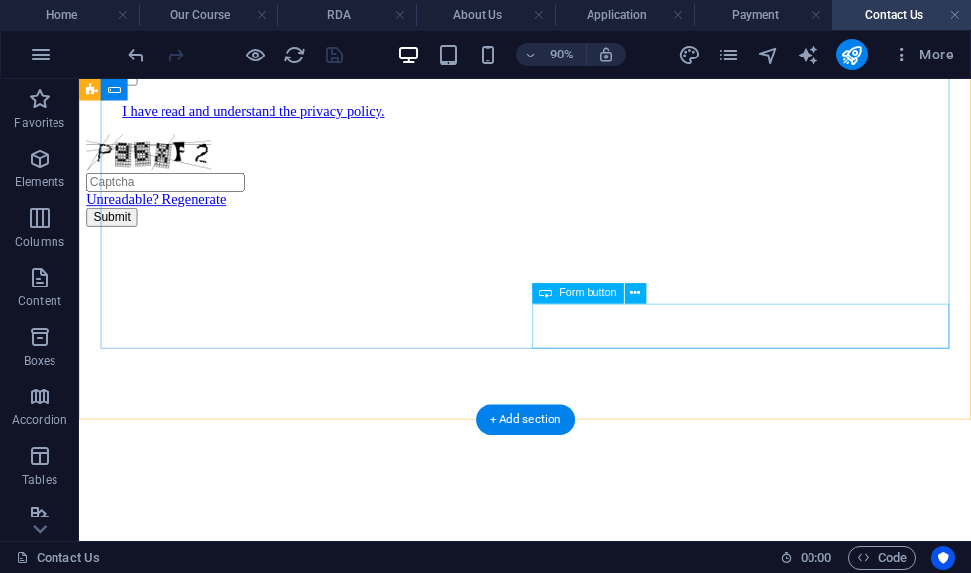
click at [753, 244] on div "Submit" at bounding box center [574, 233] width 975 height 21
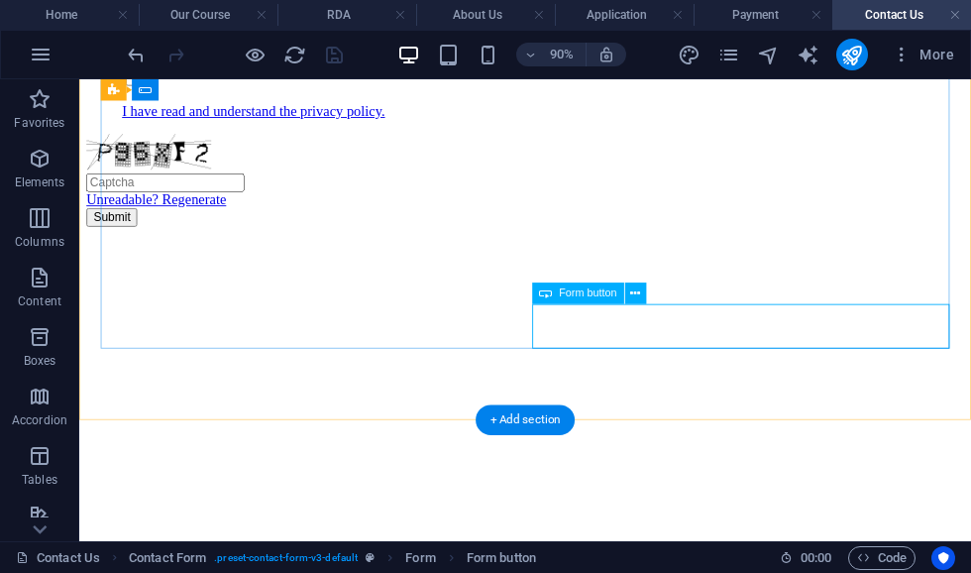
click at [565, 303] on div "Form button" at bounding box center [577, 293] width 91 height 22
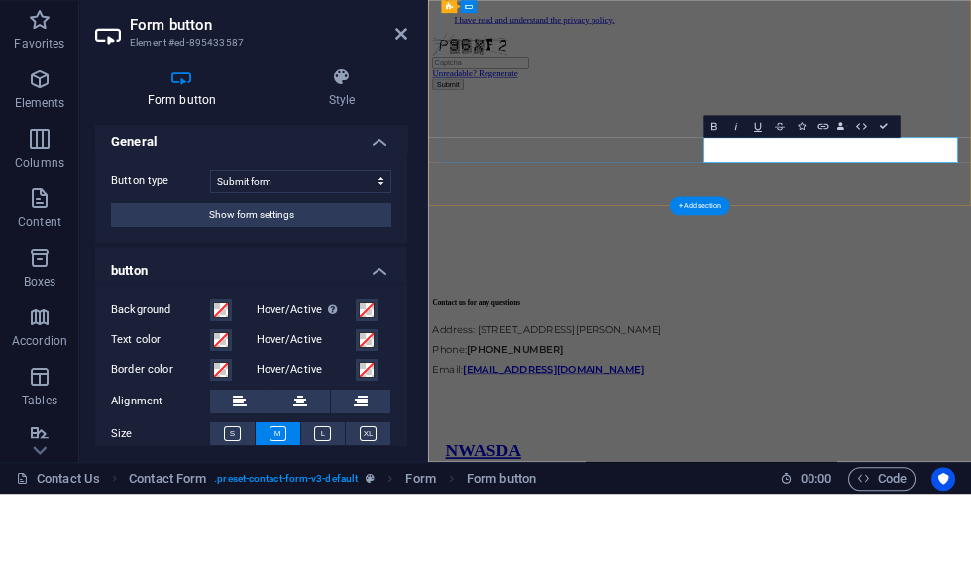
scroll to position [3, 0]
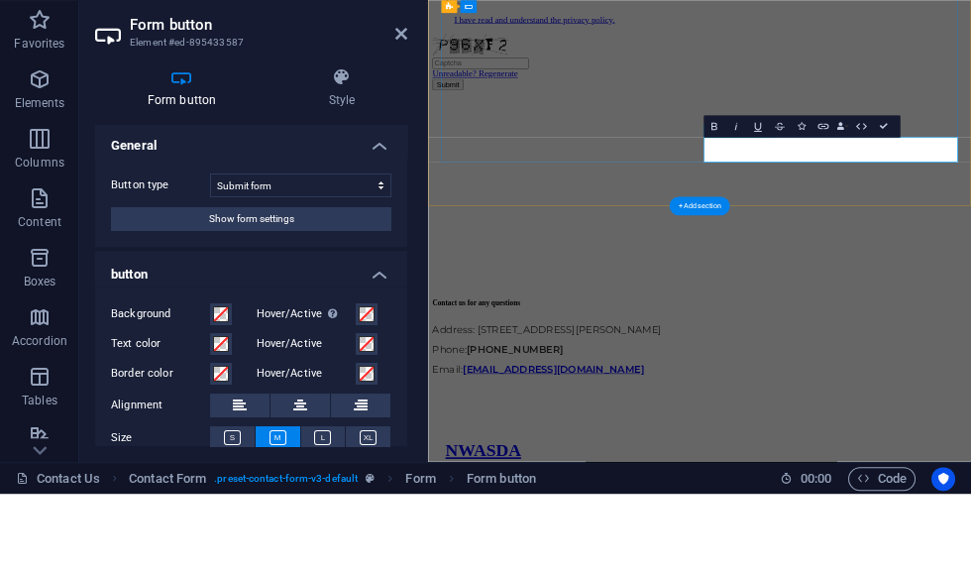
click at [312, 286] on button "Show form settings" at bounding box center [251, 298] width 280 height 24
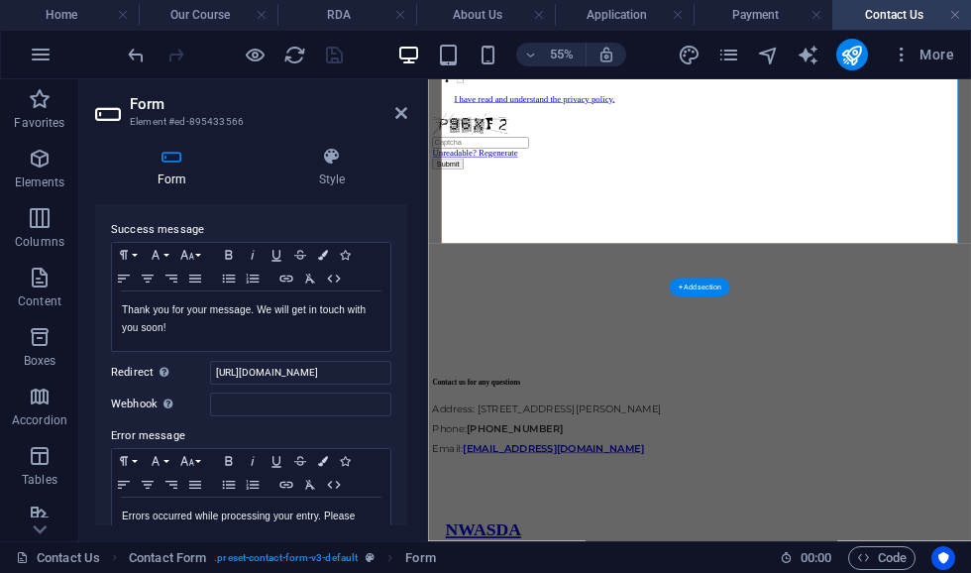
scroll to position [138, 0]
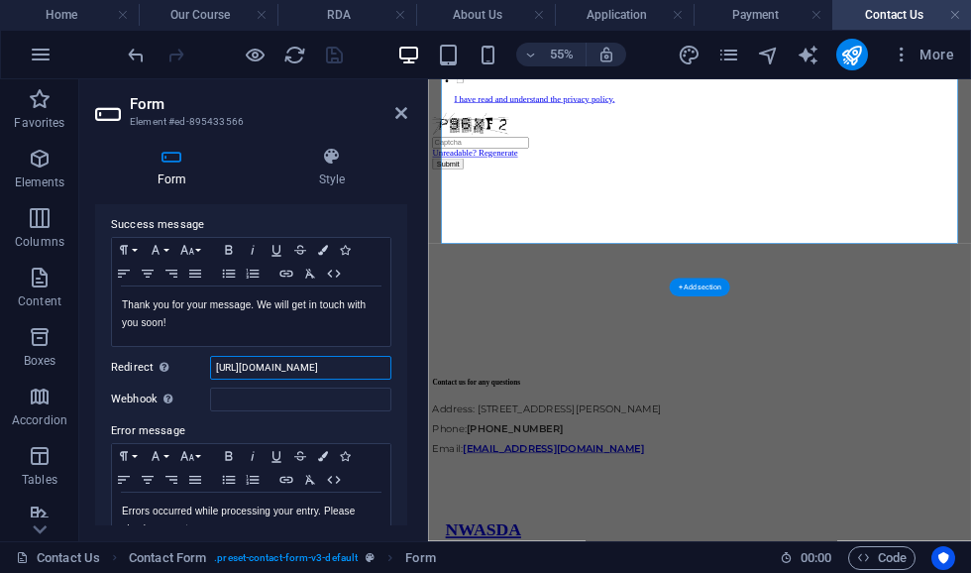
click at [288, 367] on input "[URL][DOMAIN_NAME]" at bounding box center [300, 368] width 181 height 24
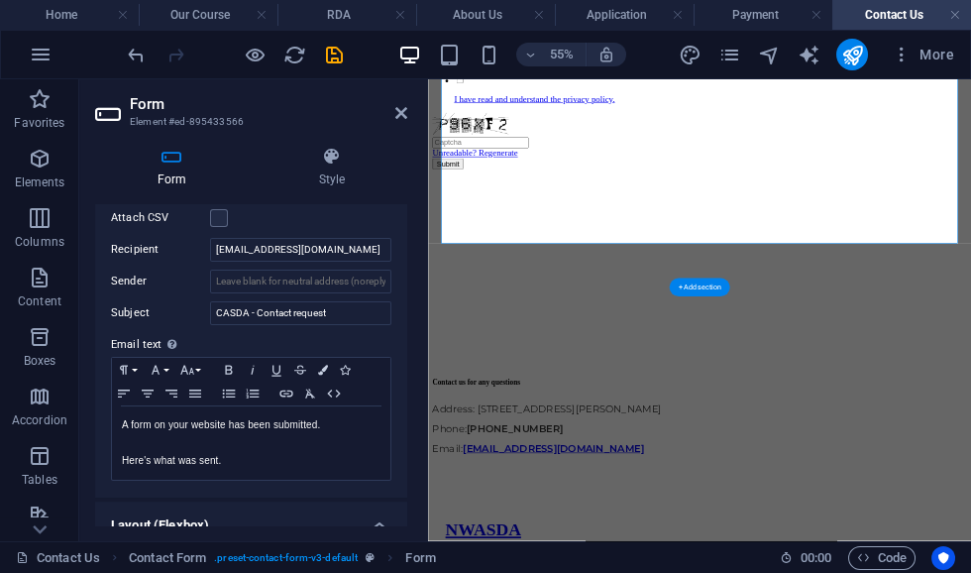
scroll to position [556, 0]
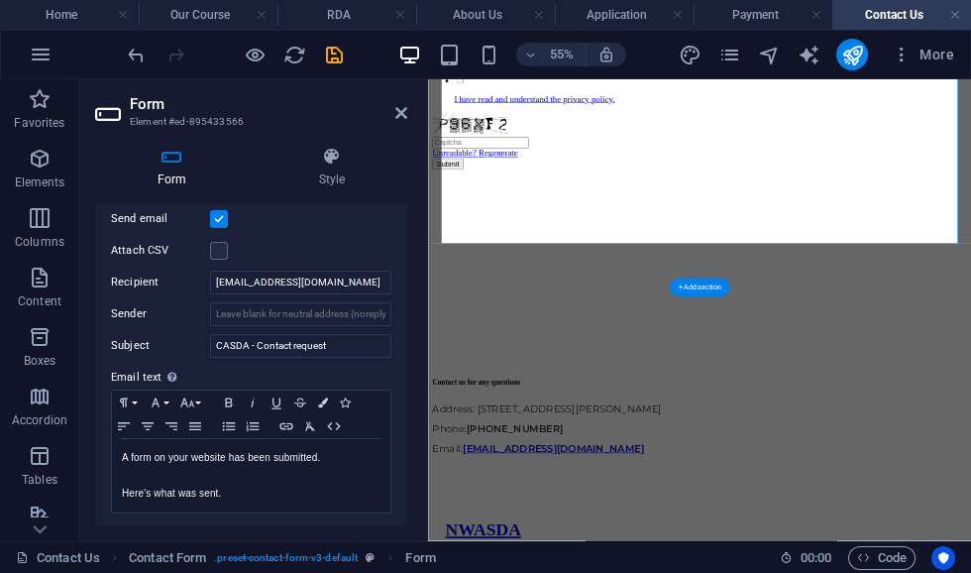
type input "[URL][DOMAIN_NAME]"
click at [266, 281] on input "[EMAIL_ADDRESS][DOMAIN_NAME]" at bounding box center [300, 283] width 181 height 24
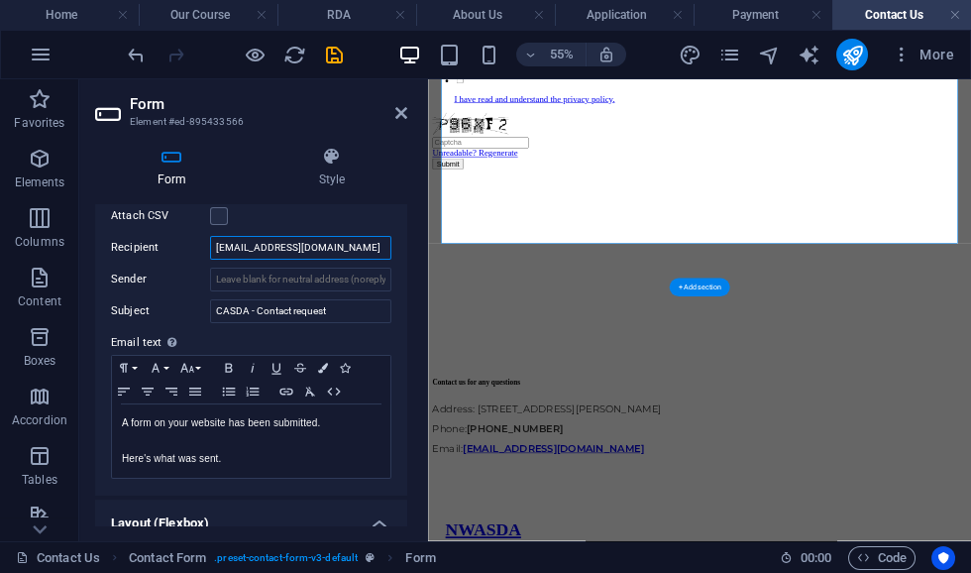
scroll to position [596, 0]
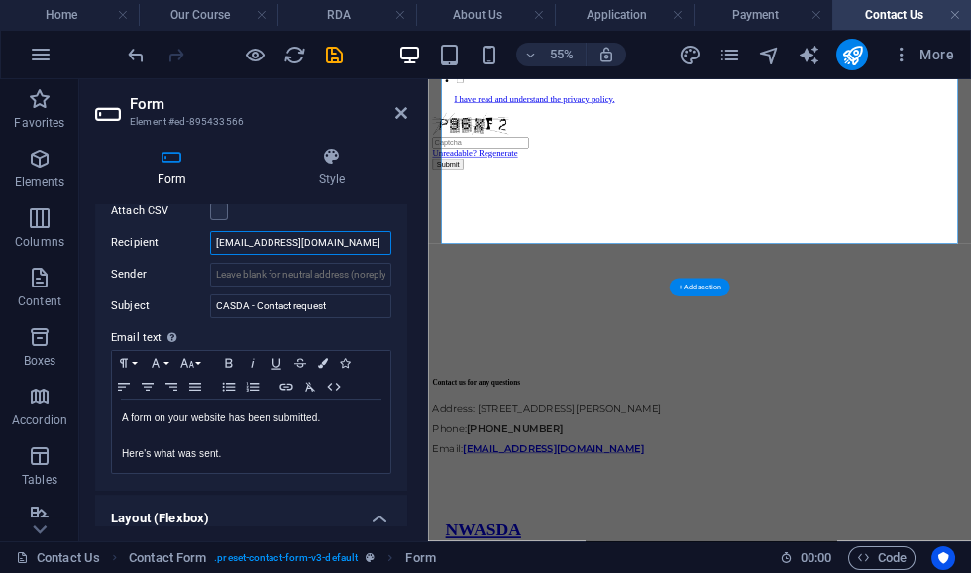
type input "[EMAIL_ADDRESS][DOMAIN_NAME]"
click at [252, 305] on input "CASDA - Contact request" at bounding box center [300, 306] width 181 height 24
type input "NWASDA - Contact request"
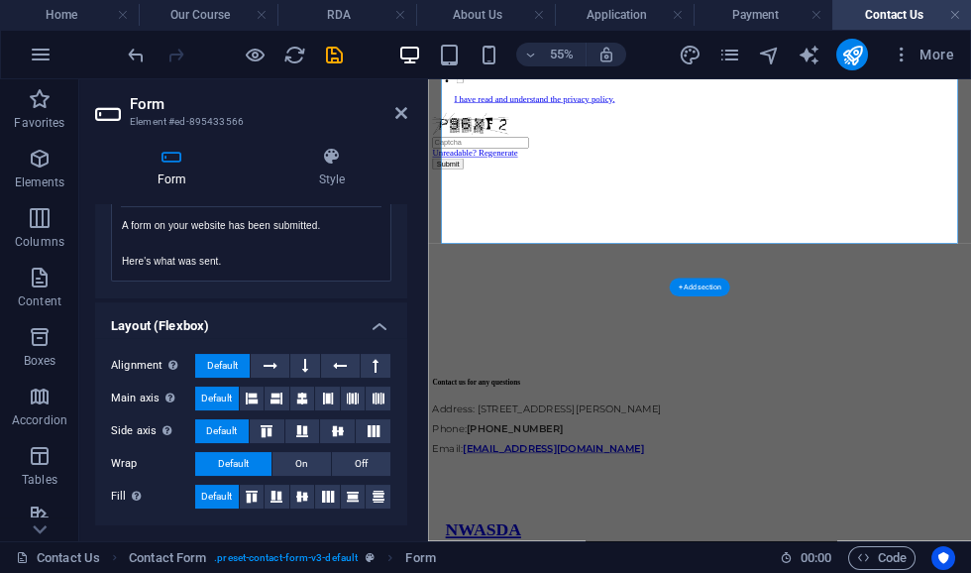
scroll to position [787, 0]
click at [399, 116] on icon at bounding box center [401, 113] width 12 height 16
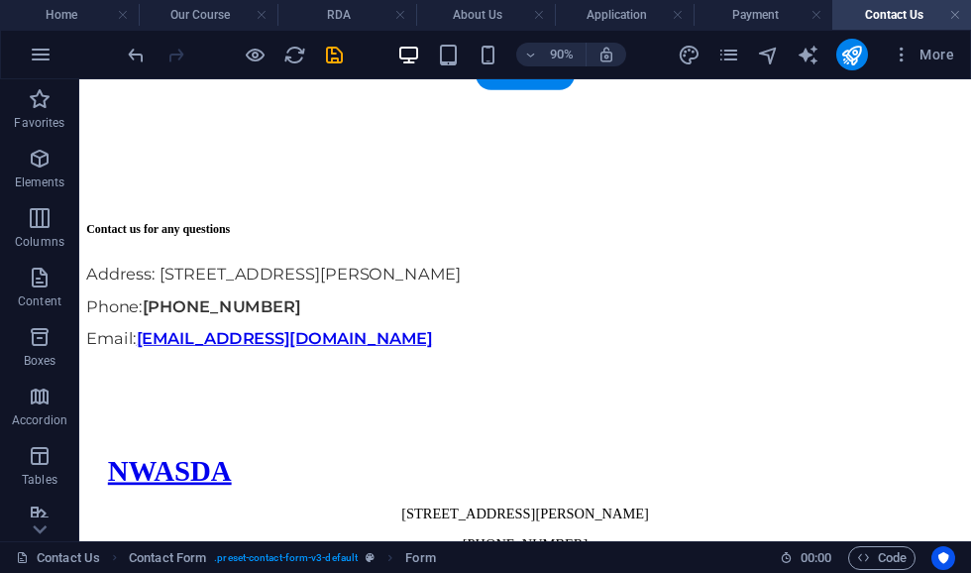
scroll to position [896, 0]
click at [771, 284] on div "Contact us for any questions Address: [STREET_ADDRESS][PERSON_NAME] Phone: [PHO…" at bounding box center [574, 312] width 975 height 149
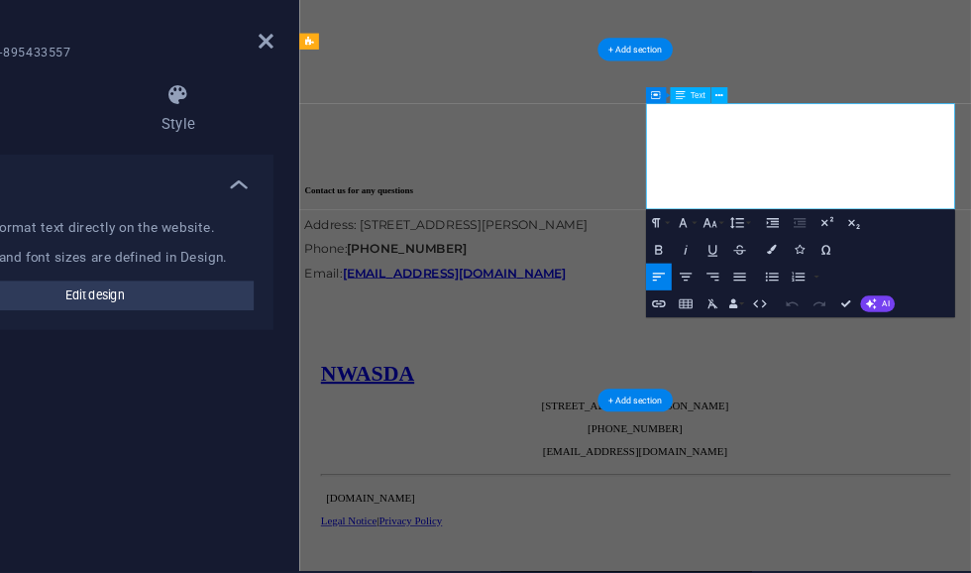
scroll to position [817, 0]
click at [691, 391] on link "[EMAIL_ADDRESS][DOMAIN_NAME]" at bounding box center [526, 402] width 329 height 22
click at [722, 320] on span "Address: [STREET_ADDRESS][PERSON_NAME]" at bounding box center [514, 331] width 416 height 22
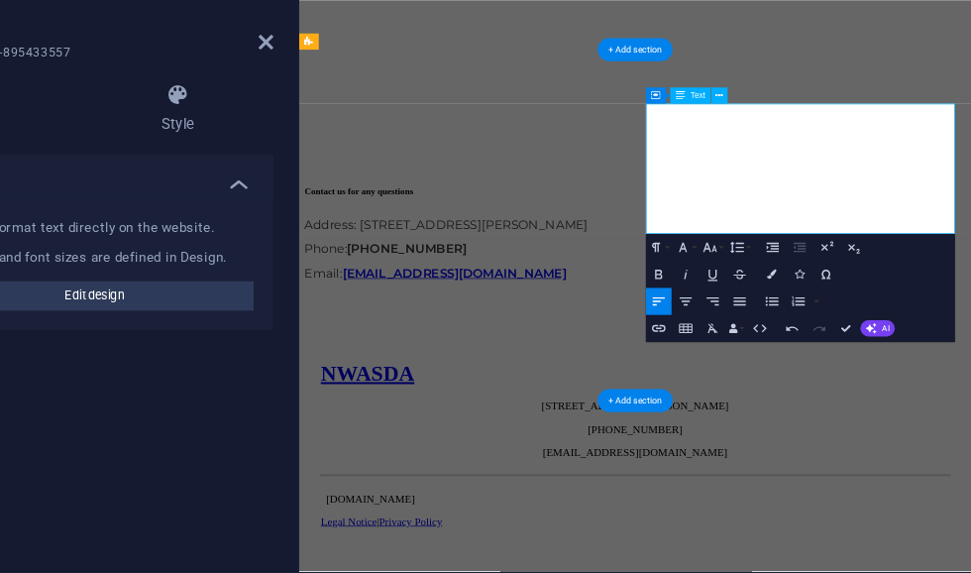
click at [970, 93] on div "Contact us for any questions Address: [STREET_ADDRESS][PERSON_NAME] Phone: [PHO…" at bounding box center [791, 158] width 971 height 527
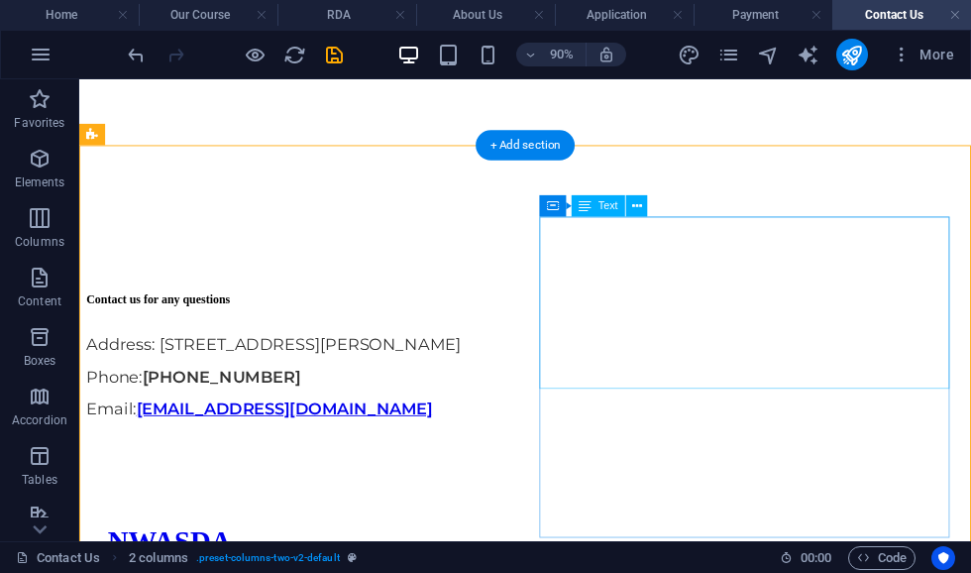
click at [955, 317] on div "Contact us for any questions Address: [STREET_ADDRESS][PERSON_NAME] Phone: [PHO…" at bounding box center [574, 391] width 975 height 149
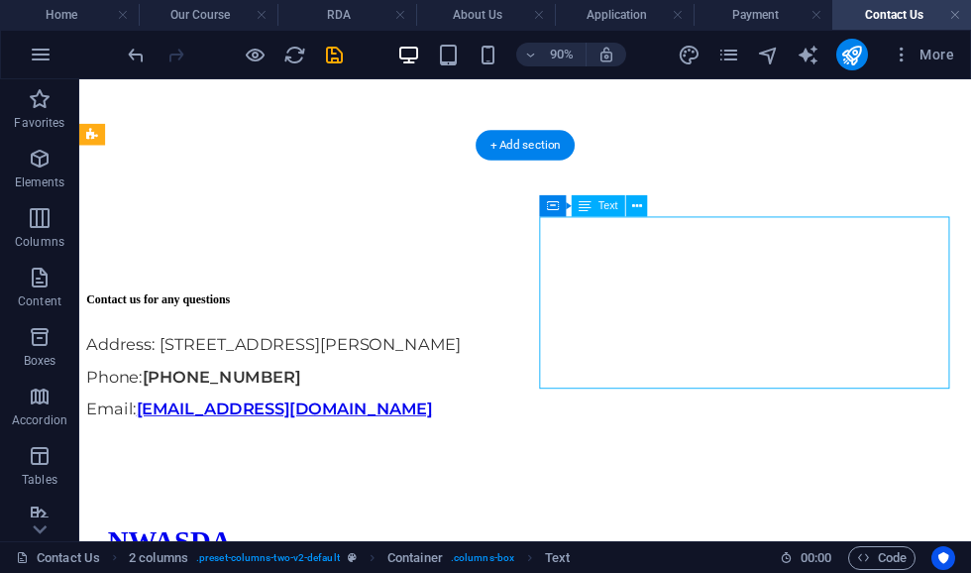
click at [970, 317] on div "Contact us for any questions Address: [STREET_ADDRESS][PERSON_NAME] Phone: [PHO…" at bounding box center [574, 391] width 975 height 149
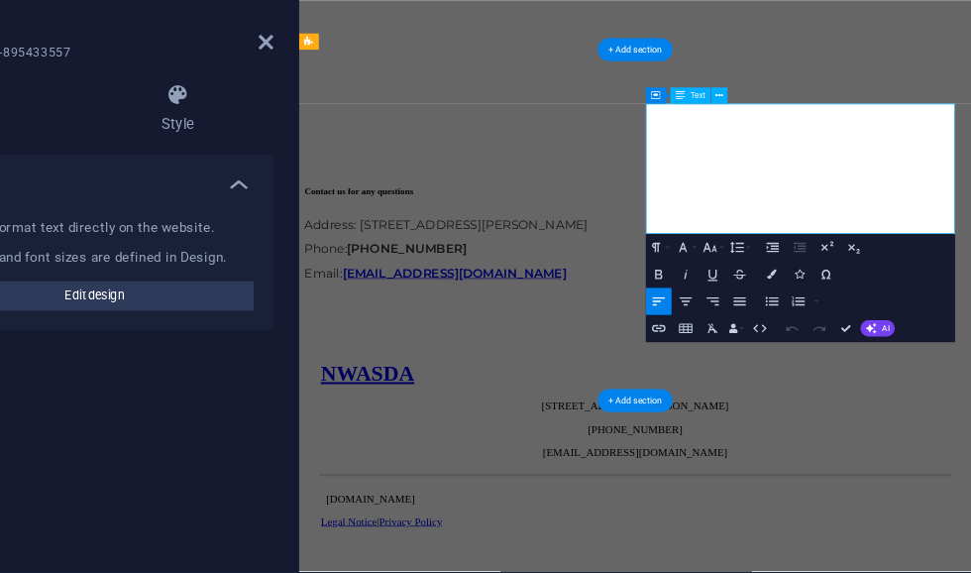
click at [722, 320] on span "Address: [STREET_ADDRESS][PERSON_NAME]" at bounding box center [514, 331] width 416 height 22
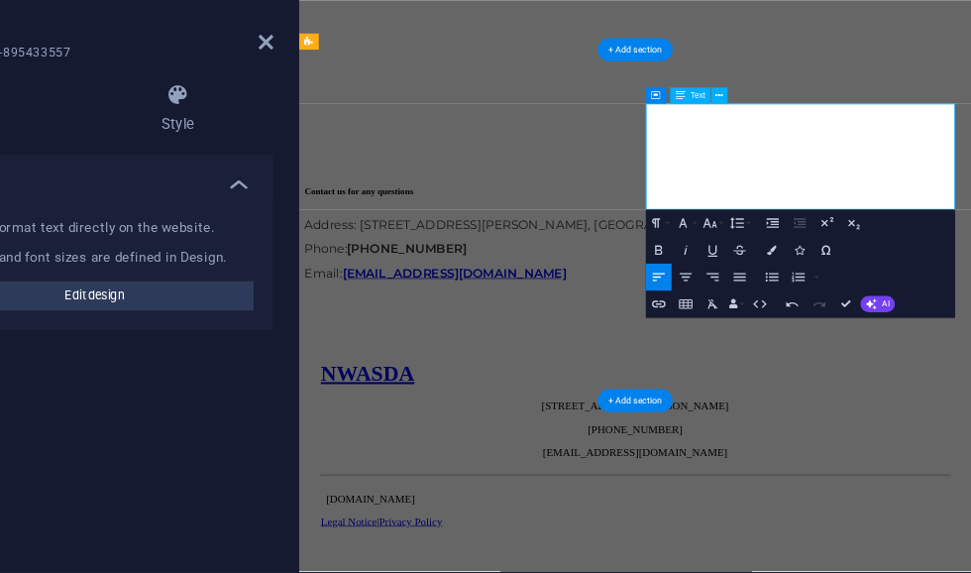
click at [970, 101] on div "Contact us for any questions Address: [STREET_ADDRESS][PERSON_NAME] Phone: [PHO…" at bounding box center [791, 158] width 971 height 527
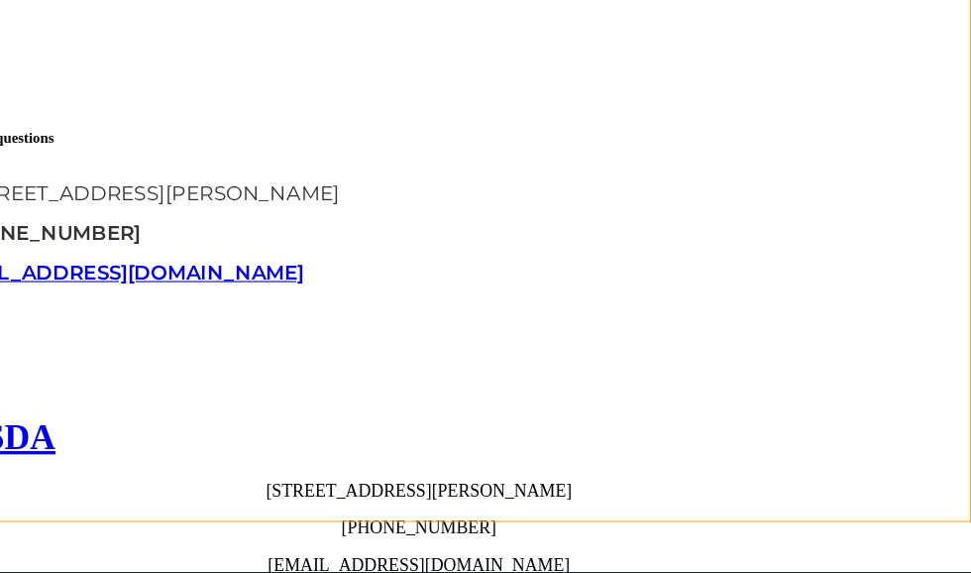
scroll to position [940, 0]
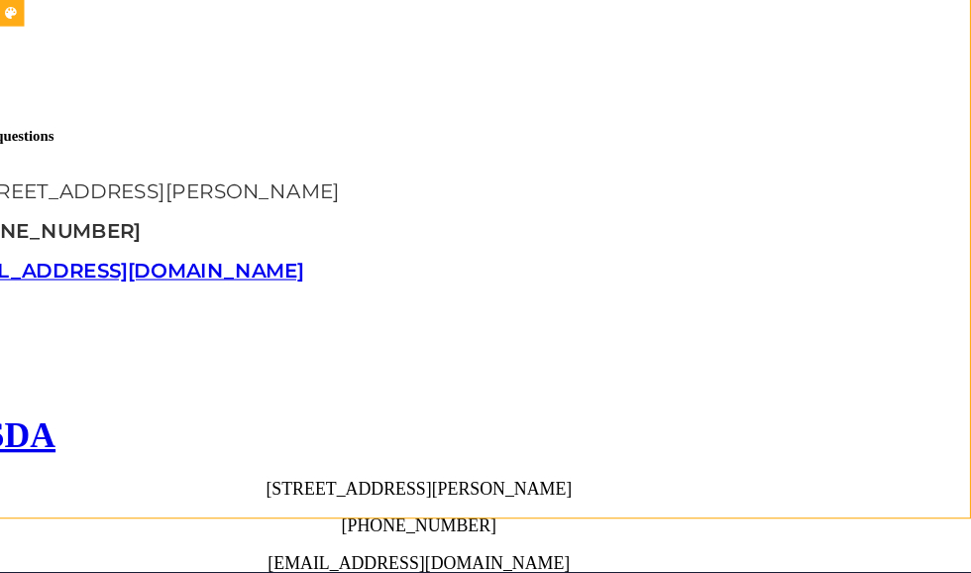
click at [711, 115] on div "Contact us for any questions Address: [STREET_ADDRESS][PERSON_NAME] Phone: [PHO…" at bounding box center [363, 189] width 975 height 149
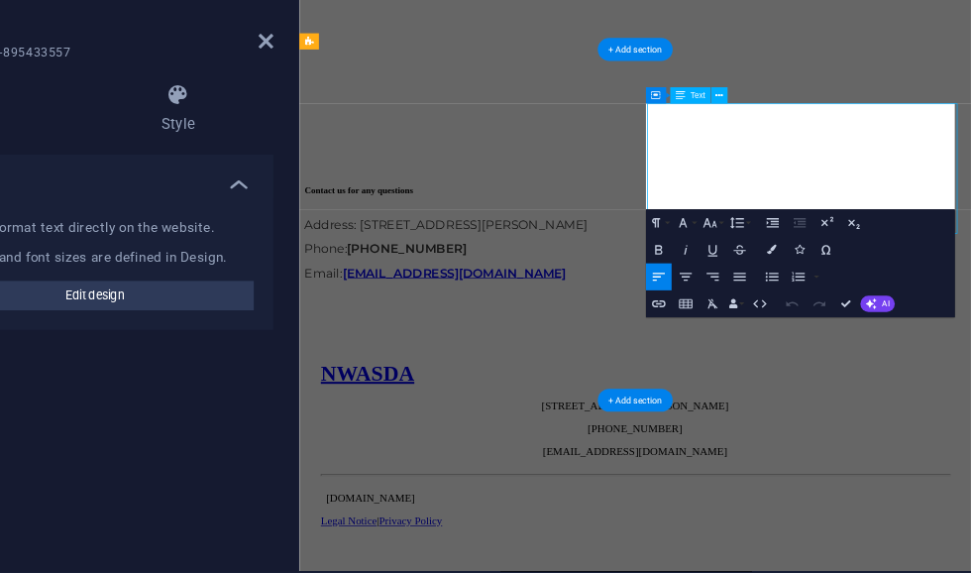
scroll to position [817, 0]
click at [722, 320] on span "Address: [STREET_ADDRESS][PERSON_NAME]" at bounding box center [514, 331] width 416 height 22
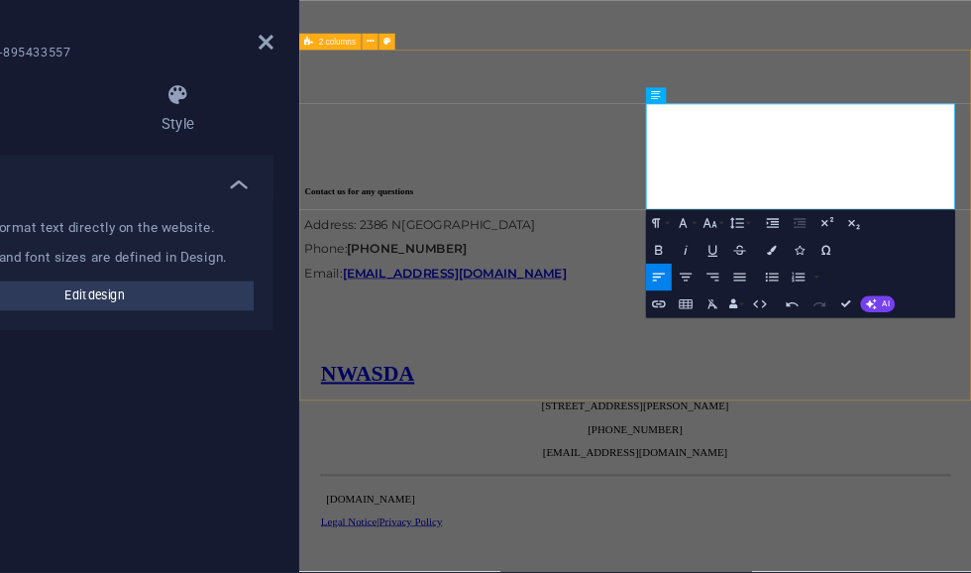
click at [970, 422] on div "Contact us for any questions Address: [STREET_ADDRESS] Phone: [PHONE_NUMBER] Em…" at bounding box center [791, 158] width 971 height 527
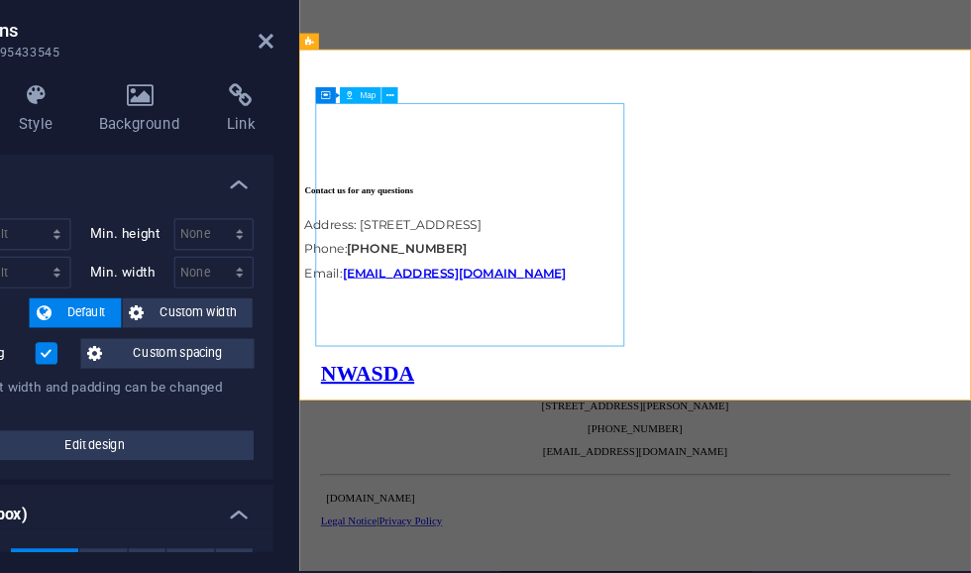
click at [503, 252] on div at bounding box center [791, 73] width 971 height 357
click at [461, 151] on div "Map" at bounding box center [478, 157] width 34 height 13
click at [478, 154] on span "Map" at bounding box center [484, 157] width 13 height 7
click at [461, 151] on div "Map" at bounding box center [478, 157] width 34 height 13
select select "1"
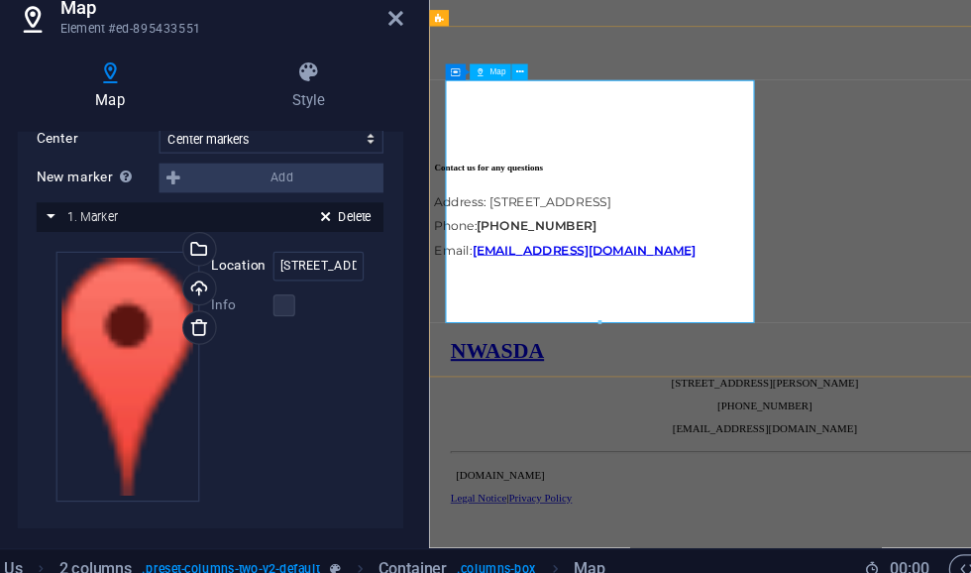
scroll to position [411, 0]
click at [302, 301] on input "[STREET_ADDRESS][PERSON_NAME]" at bounding box center [338, 313] width 73 height 24
type input "1"
type input "[STREET_ADDRESS] acres"
click at [533, 229] on div at bounding box center [922, 50] width 971 height 357
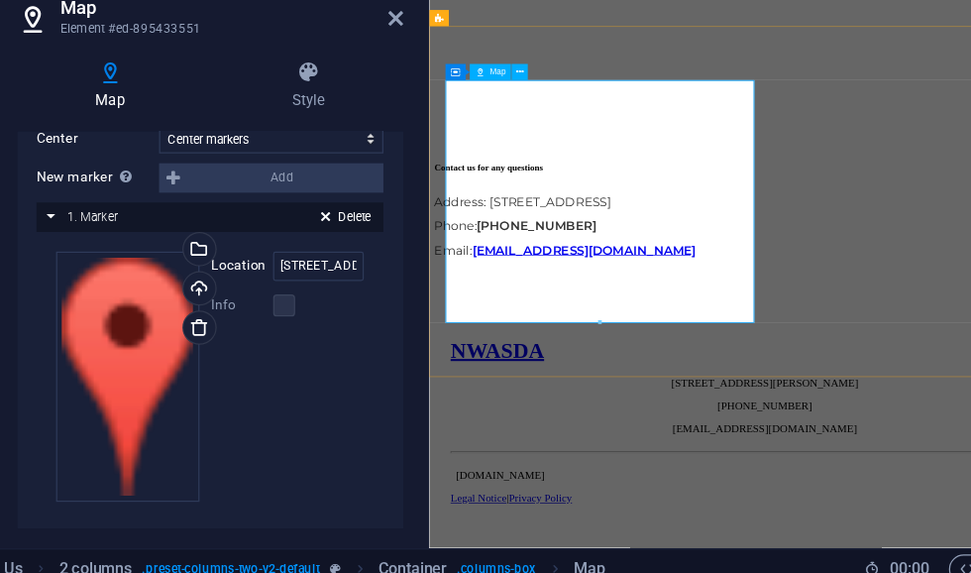
click at [548, 220] on div at bounding box center [922, 50] width 971 height 357
click at [720, 229] on div at bounding box center [922, 50] width 971 height 357
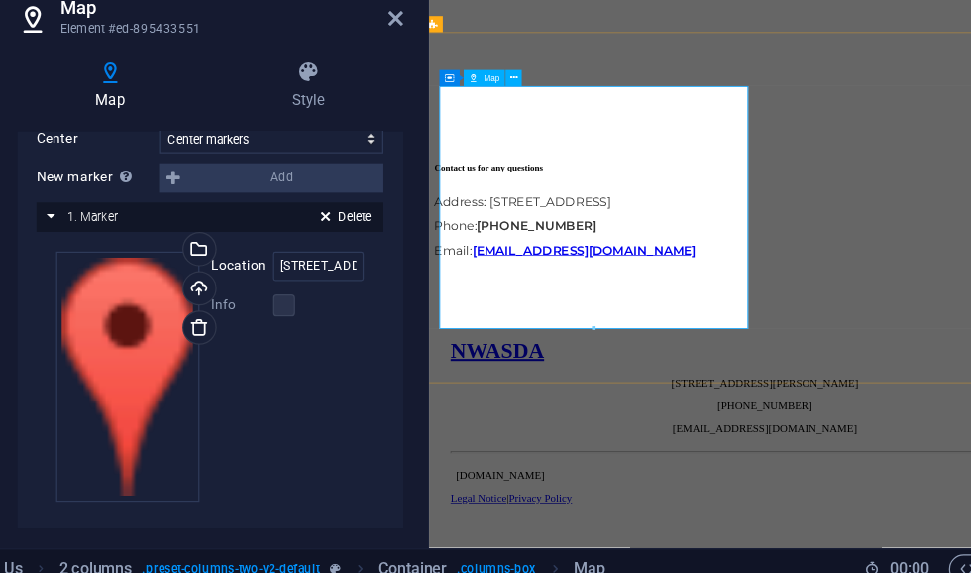
scroll to position [808, 9]
click at [970, 399] on div "Contact us for any questions Address: [STREET_ADDRESS] Phone: [PHONE_NUMBER] Em…" at bounding box center [922, 325] width 971 height 149
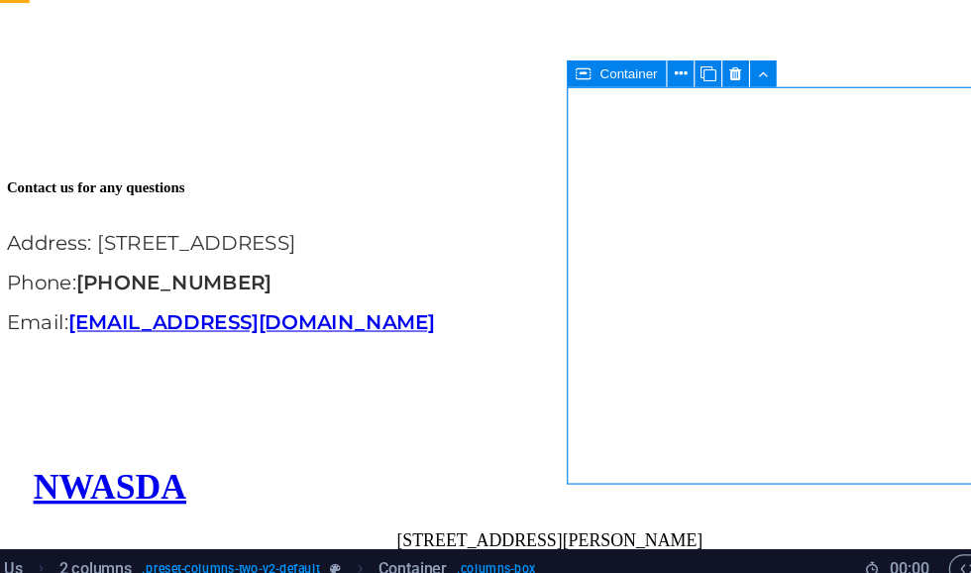
scroll to position [867, 0]
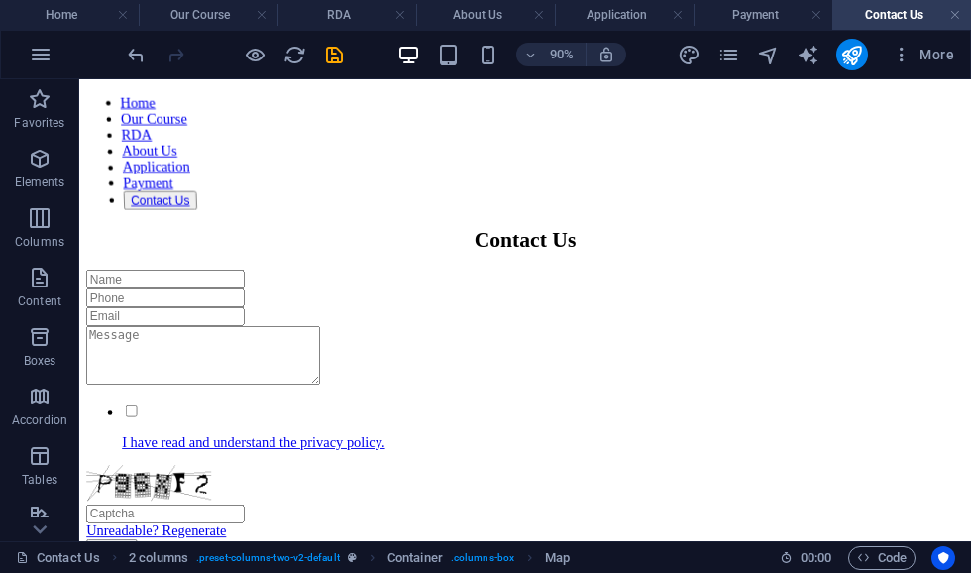
scroll to position [143, 0]
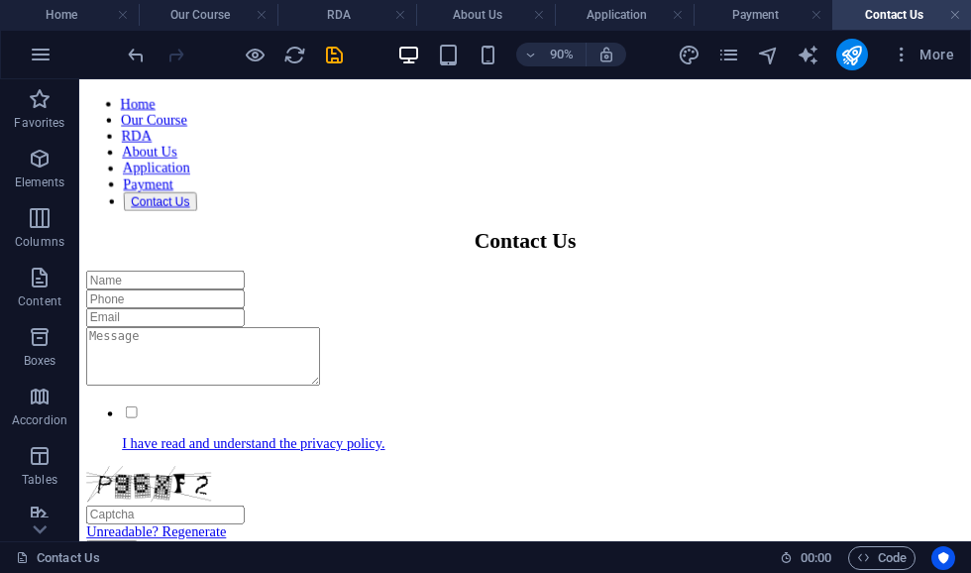
click at [334, 54] on icon "save" at bounding box center [334, 55] width 23 height 23
click at [728, 56] on icon "pages" at bounding box center [729, 55] width 23 height 23
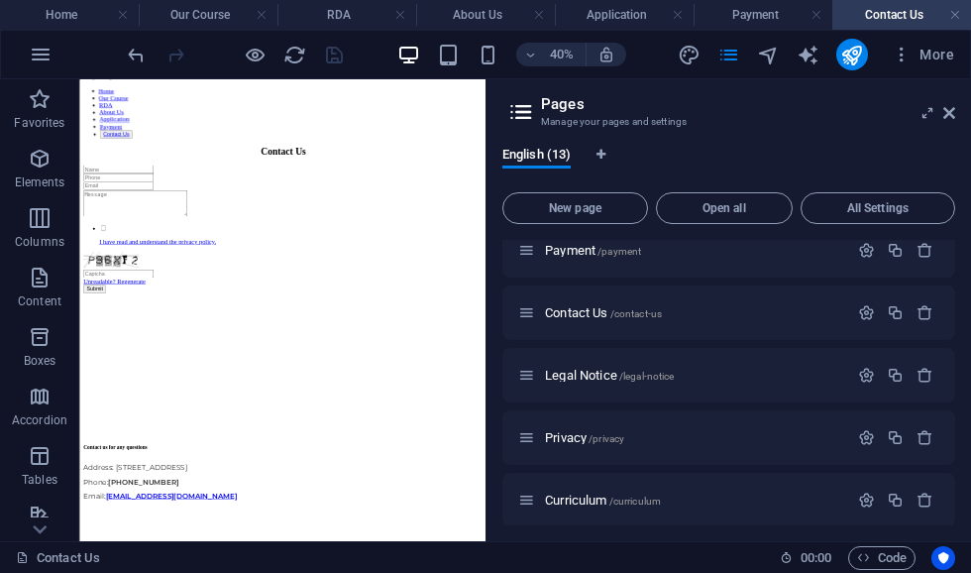
scroll to position [330, 0]
click at [563, 384] on div "Legal Notice /legal-notice" at bounding box center [683, 374] width 330 height 23
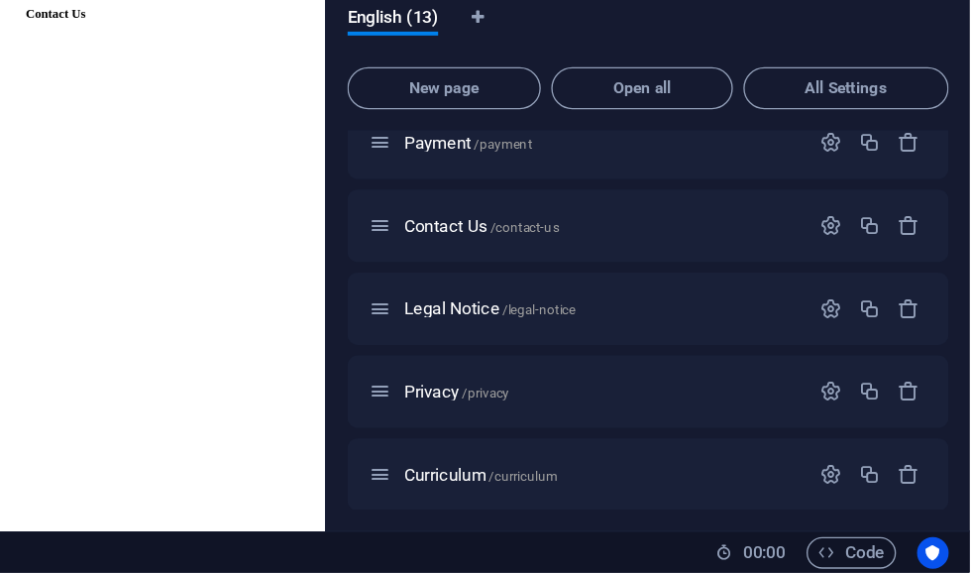
click at [518, 363] on div "Legal Notice /legal-notice" at bounding box center [683, 374] width 330 height 23
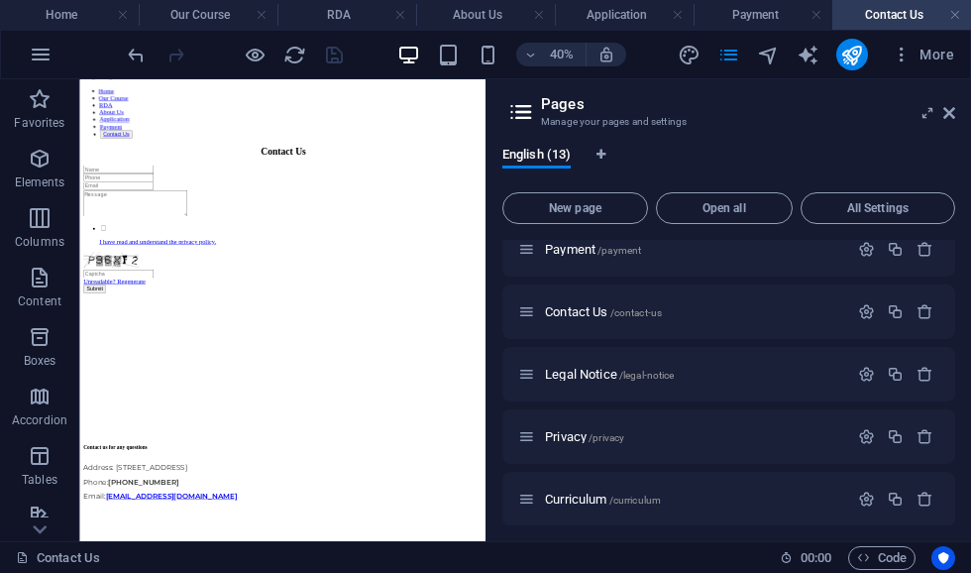
click at [561, 379] on span "Legal Notice /legal-notice" at bounding box center [609, 374] width 129 height 15
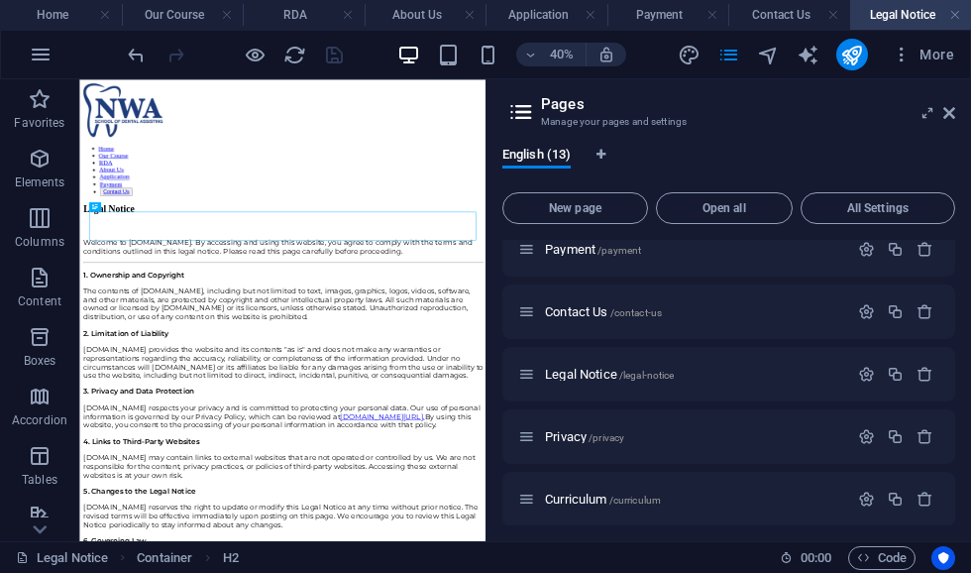
scroll to position [0, 0]
click at [949, 114] on icon at bounding box center [949, 113] width 12 height 16
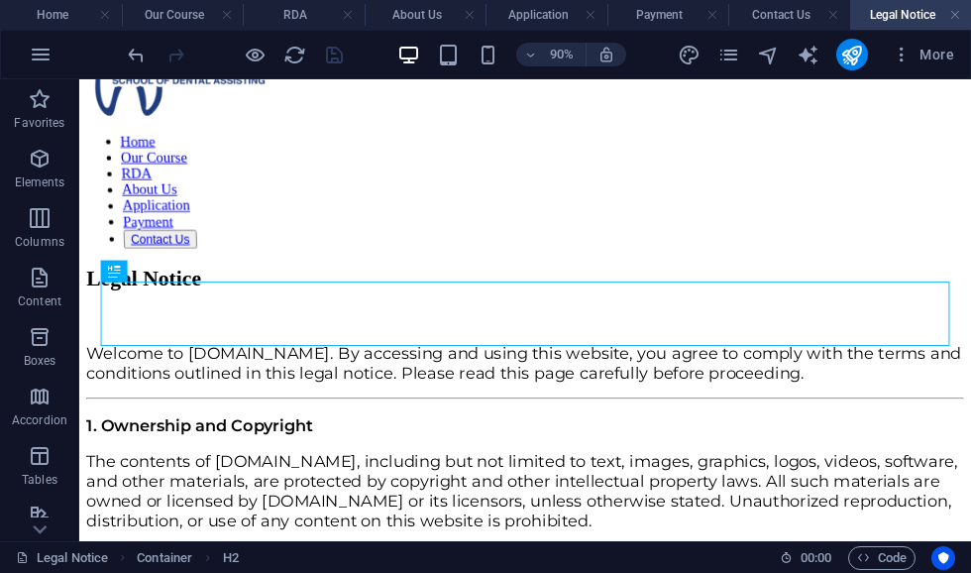
scroll to position [107, 0]
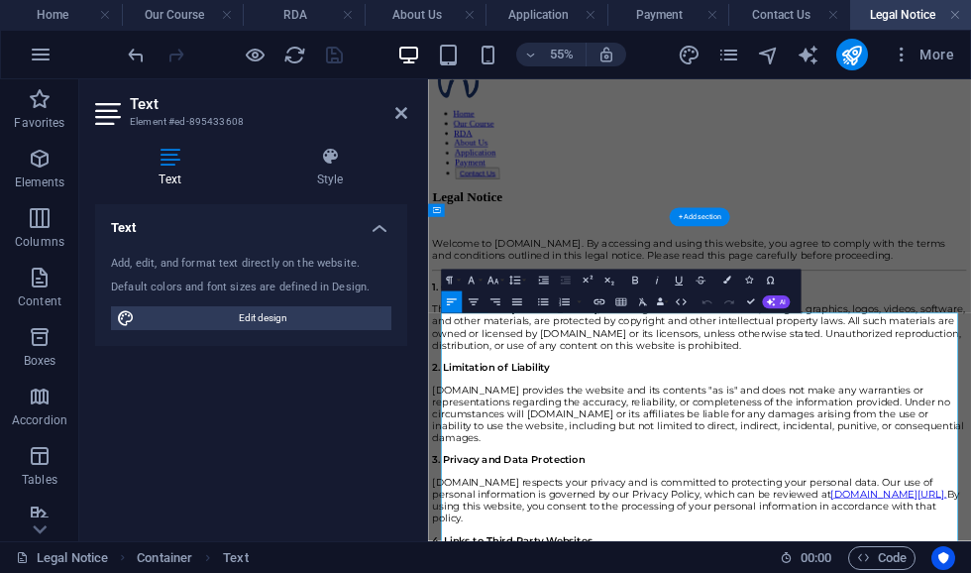
scroll to position [0, 0]
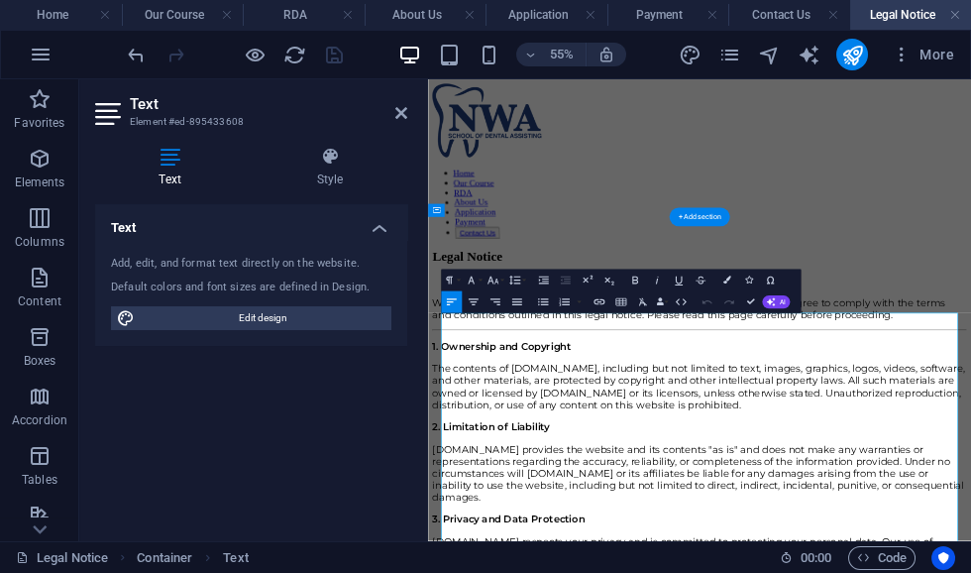
click at [622, 518] on span "Welcome to [DOMAIN_NAME]. By accessing and using this website, you agree to com…" at bounding box center [902, 497] width 933 height 44
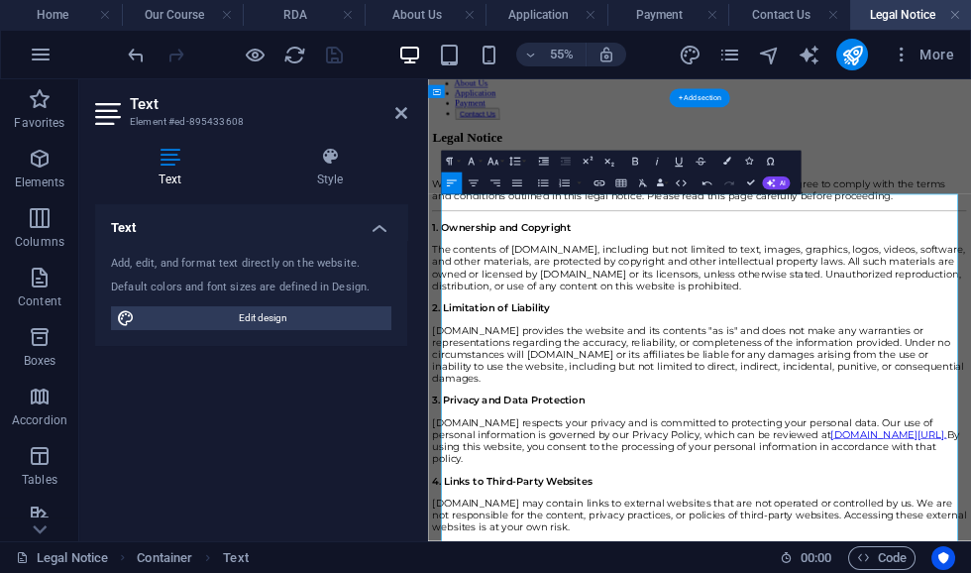
scroll to position [218, 0]
click at [630, 420] on span "The contents of [DOMAIN_NAME], including but not limited to text, images, graph…" at bounding box center [920, 420] width 968 height 87
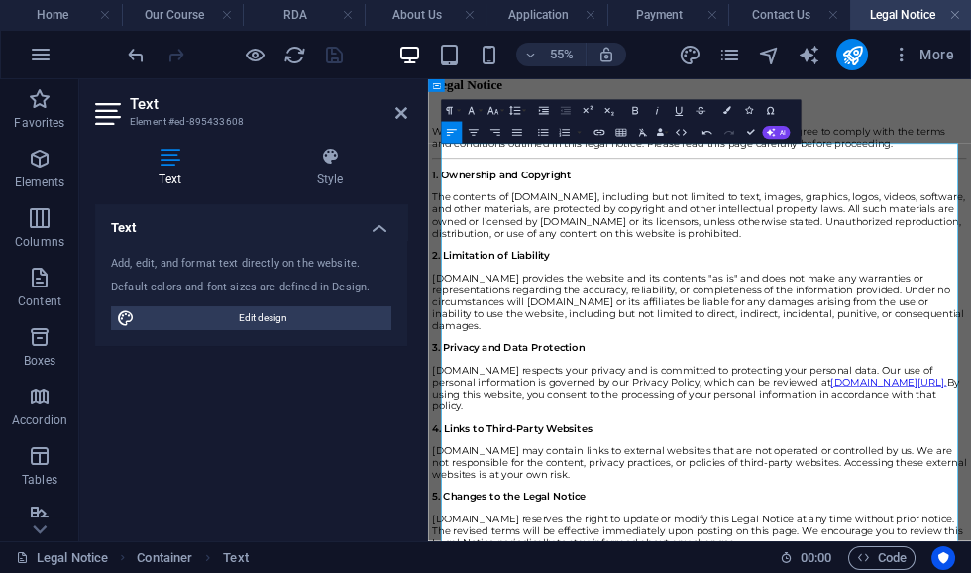
scroll to position [312, 0]
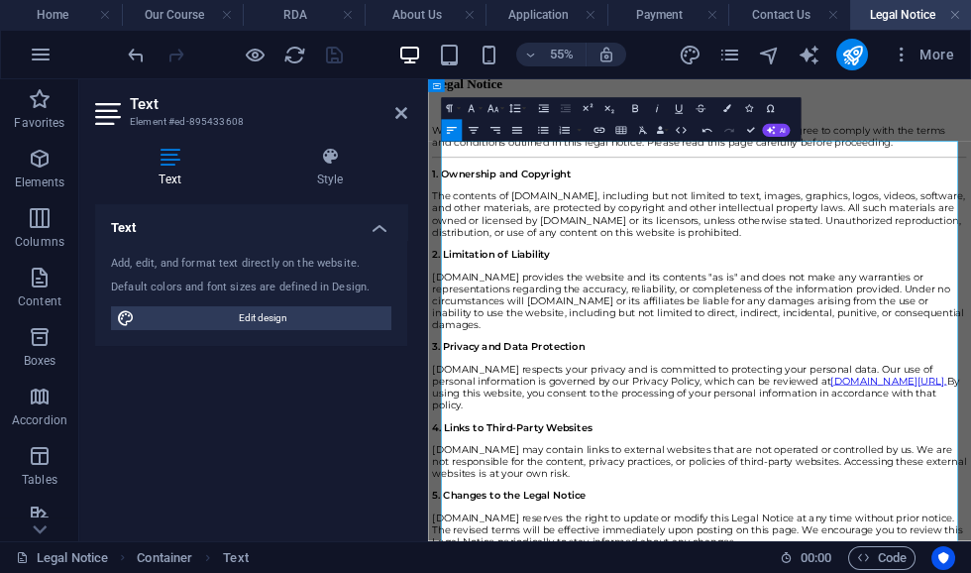
click at [488, 494] on span "[DOMAIN_NAME] provides the website and its contents "as is" and does not make a…" at bounding box center [919, 483] width 967 height 109
click at [688, 533] on span "[DOMAIN_NAME] provides the website and its contents "as is" and does not make a…" at bounding box center [919, 483] width 967 height 109
click at [675, 538] on span "[DOMAIN_NAME] provides the website and its contents "as is" and does not make a…" at bounding box center [919, 483] width 967 height 109
click at [756, 538] on span "[DOMAIN_NAME] provides the website and its contents "as is" and does not make a…" at bounding box center [919, 483] width 967 height 109
click at [673, 538] on span "[DOMAIN_NAME] provides the website and its contents "as is" and does not make a…" at bounding box center [919, 483] width 967 height 109
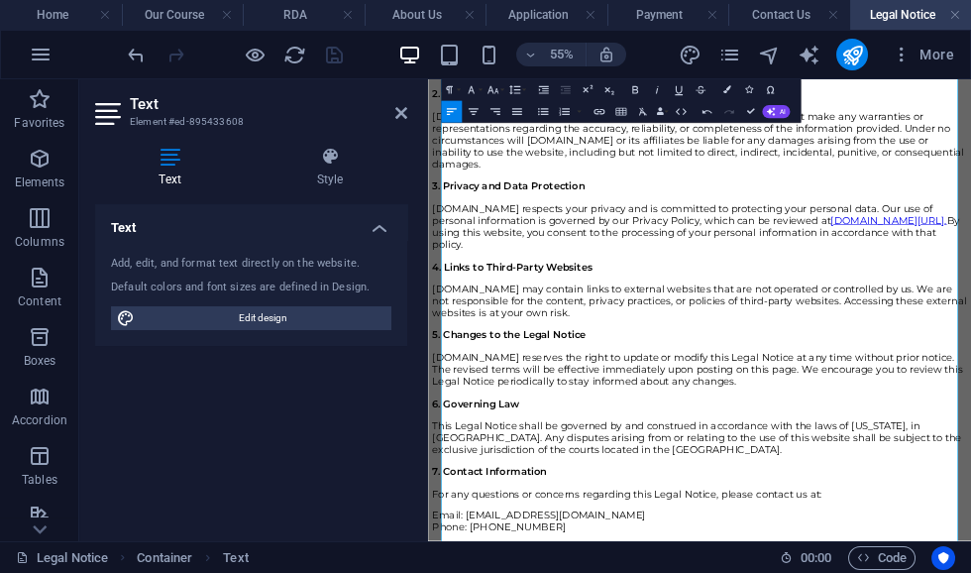
scroll to position [608, 0]
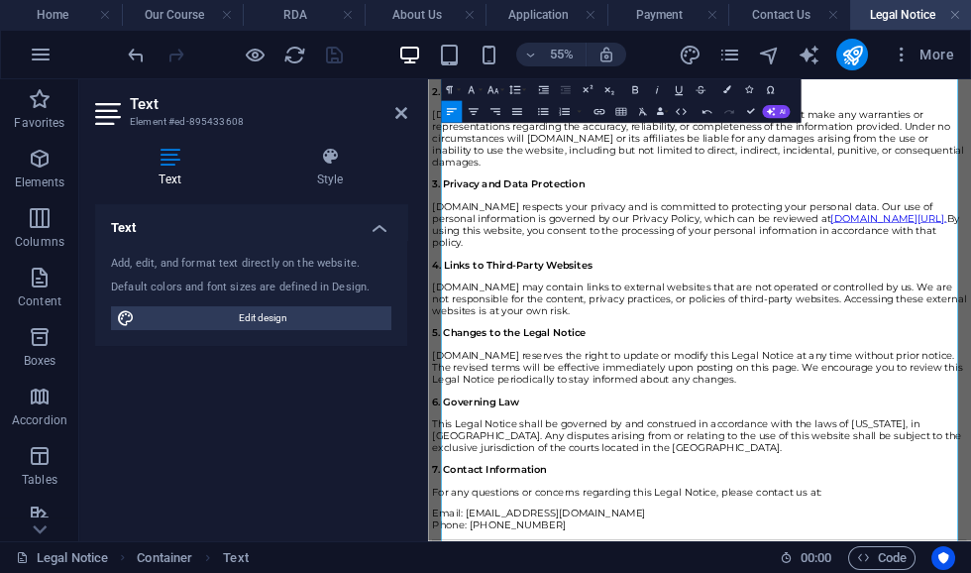
click at [490, 345] on span "[DOMAIN_NAME] respects your privacy and is committed to protecting your persona…" at bounding box center [891, 323] width 910 height 44
click at [880, 271] on div "Open Link Edit Link Unlink" at bounding box center [910, 260] width 64 height 22
click at [970, 429] on h3 "4. Links to Third-Party Websites" at bounding box center [921, 418] width 971 height 22
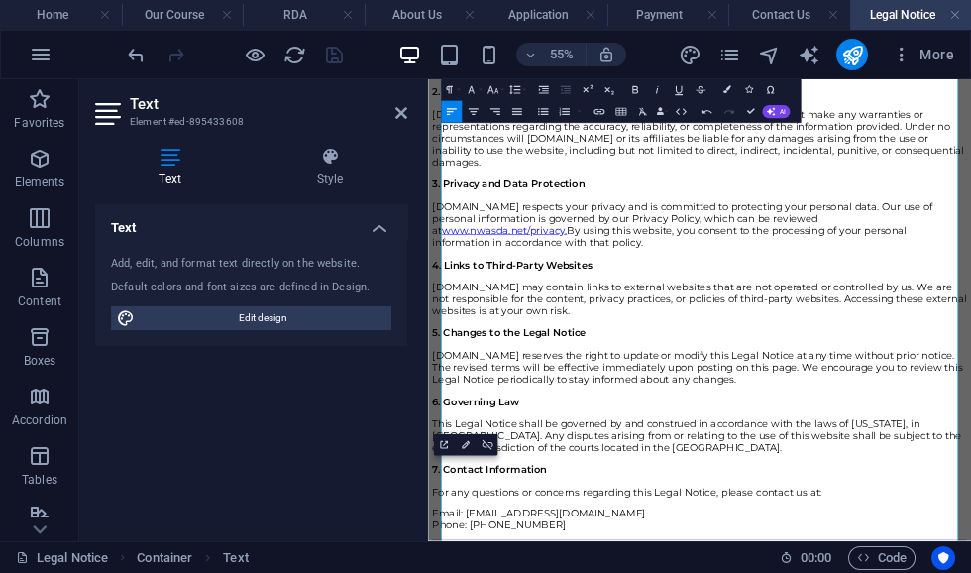
click at [970, 429] on h3 "4. Links to Third-Party Websites" at bounding box center [921, 418] width 971 height 22
click at [615, 367] on link "www.nwasda .net/privacy." at bounding box center [567, 356] width 227 height 22
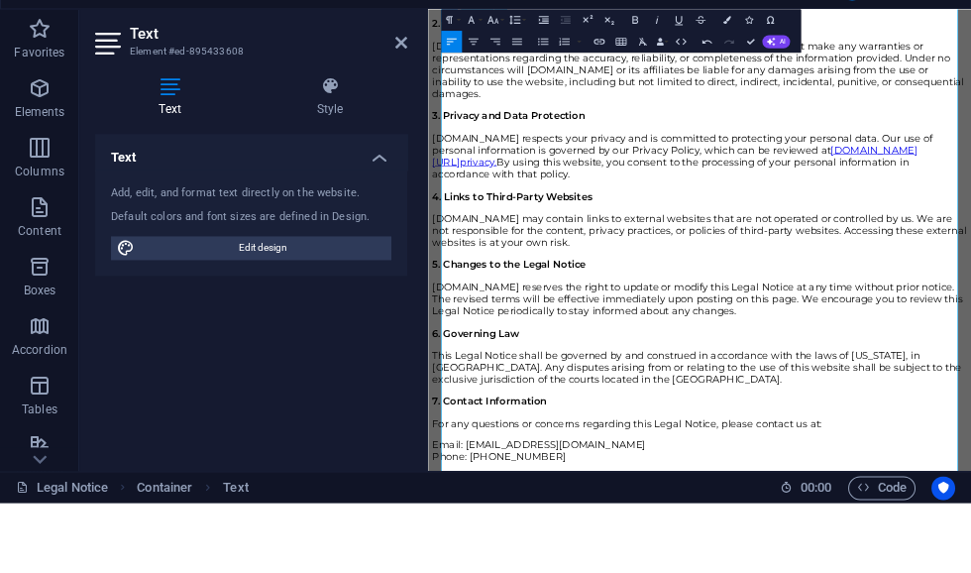
scroll to position [608, 0]
click at [488, 443] on p "[DOMAIN_NAME] may contain links to external websites that are not operated or c…" at bounding box center [921, 410] width 971 height 65
click at [501, 443] on span "[DOMAIN_NAME] may contain links to external websites that are not operated or c…" at bounding box center [921, 410] width 971 height 65
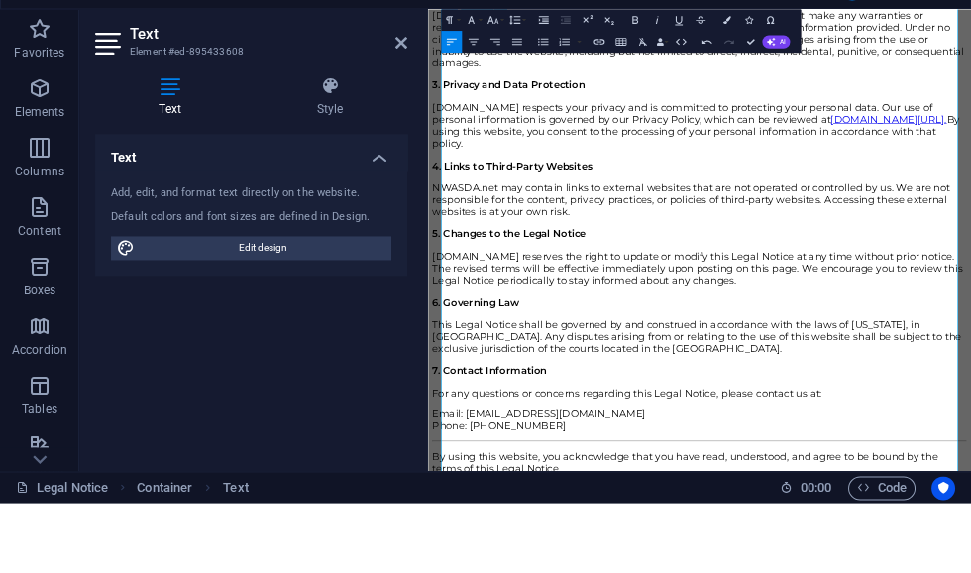
scroll to position [665, 0]
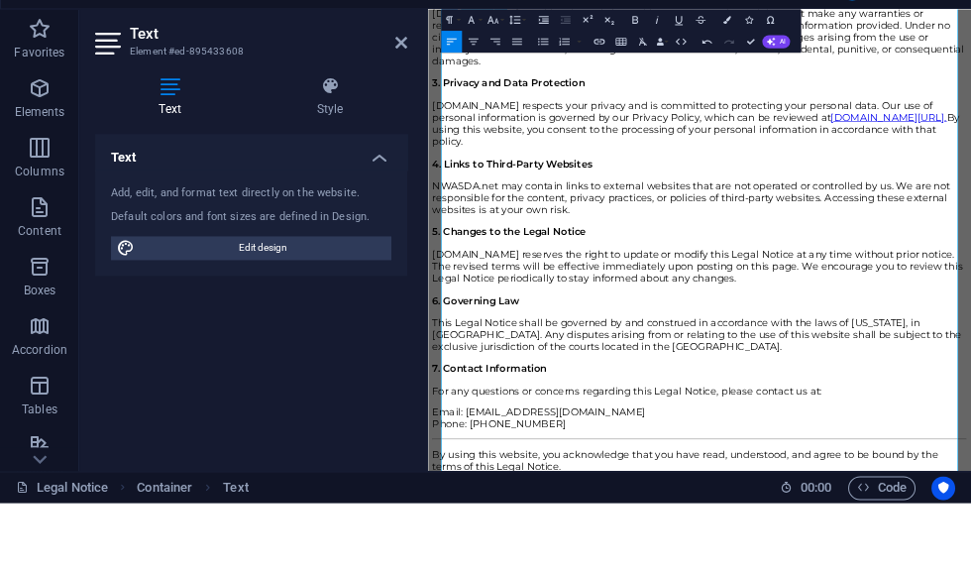
click at [490, 509] on span "[DOMAIN_NAME] reserves the right to update or modify this Legal Notice at any t…" at bounding box center [918, 476] width 964 height 65
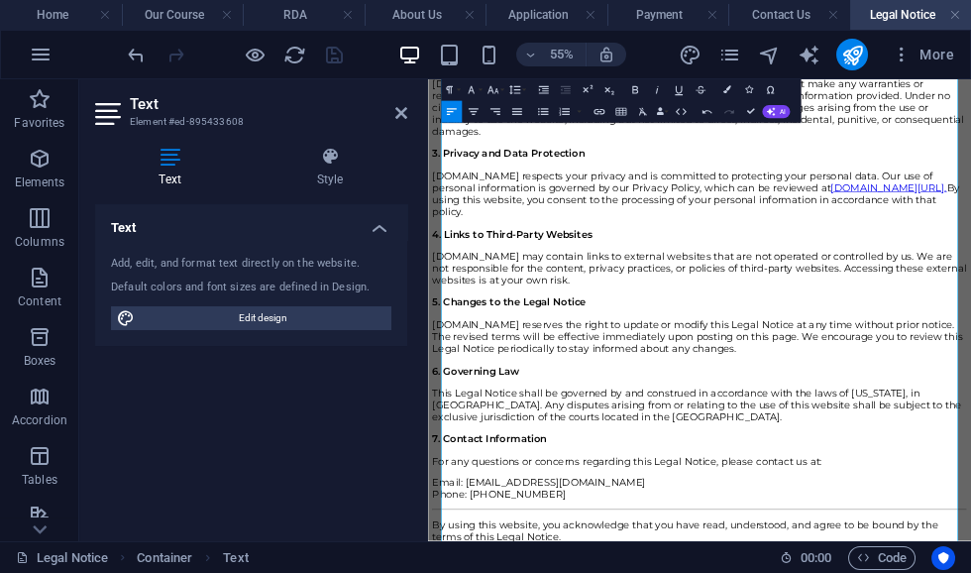
click at [880, 372] on h3 "4. Links to Third-Party Websites" at bounding box center [921, 361] width 971 height 22
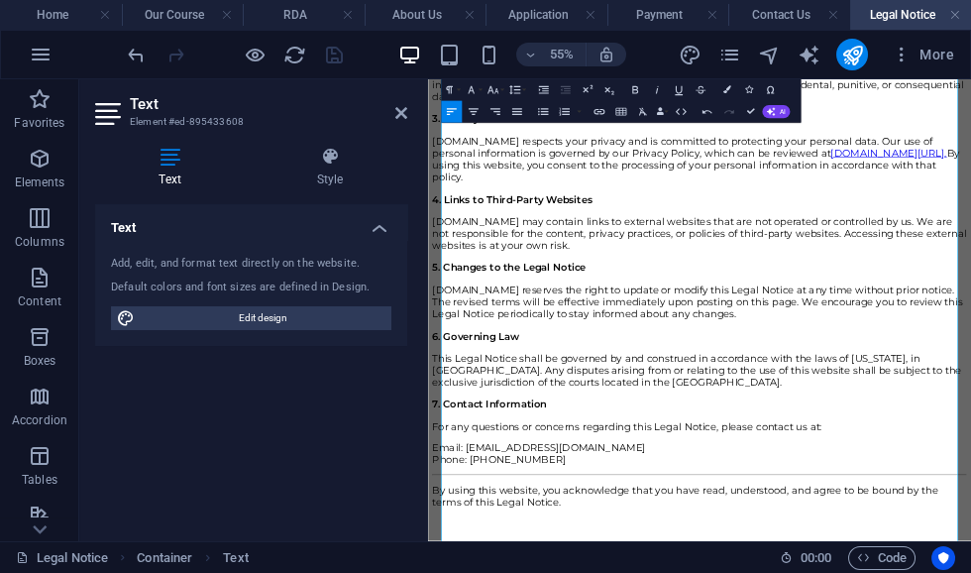
scroll to position [811, 0]
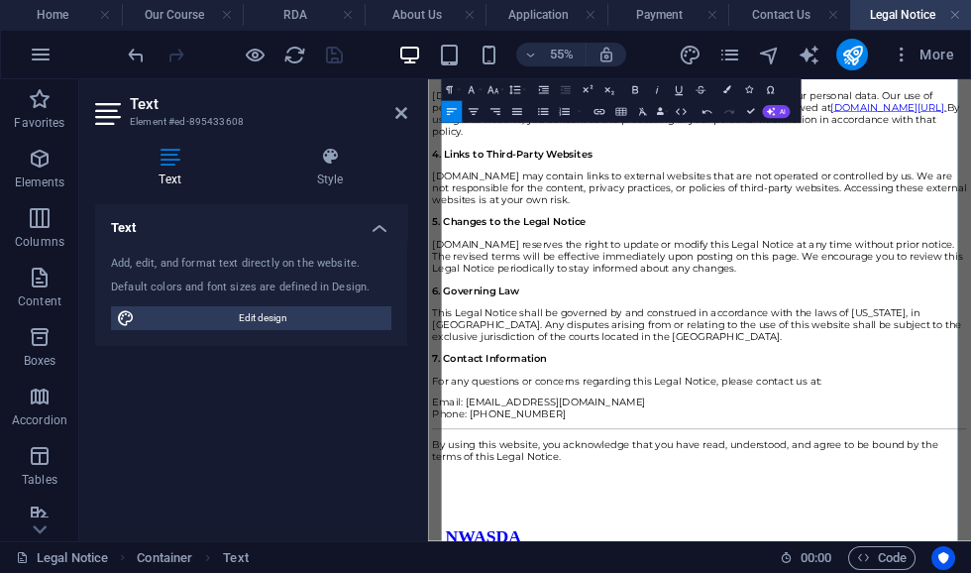
click at [402, 118] on icon at bounding box center [401, 113] width 12 height 16
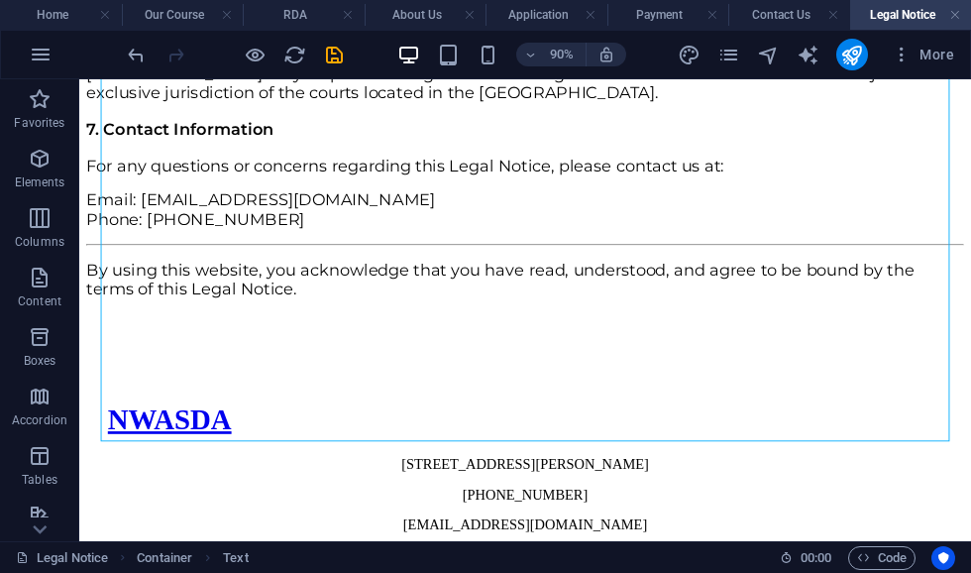
scroll to position [1264, 0]
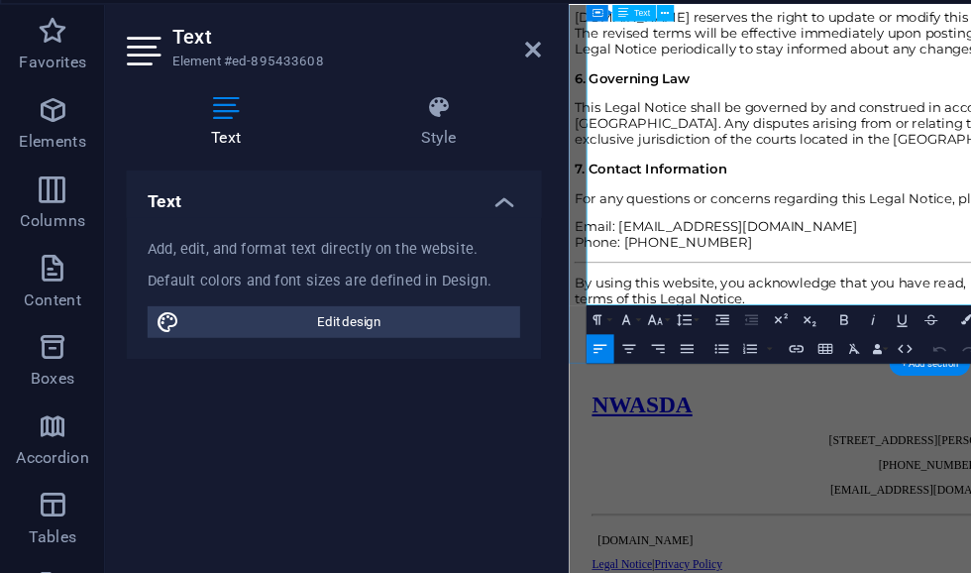
scroll to position [1252, 0]
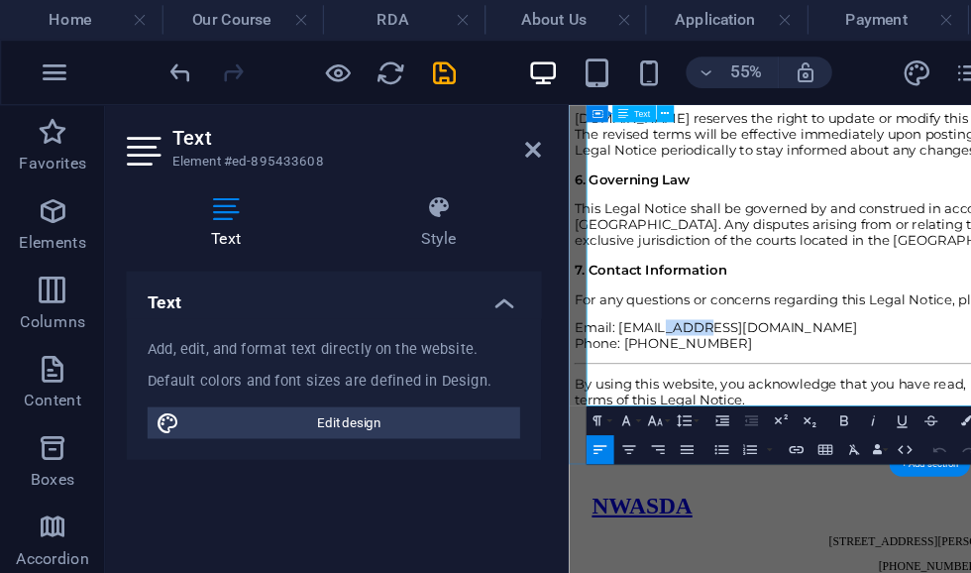
click at [745, 415] on span "Email: [EMAIL_ADDRESS][DOMAIN_NAME] Phone: [PHONE_NUMBER]" at bounding box center [771, 420] width 388 height 44
click at [392, 121] on header "Text Element #ed-895433608" at bounding box center [251, 105] width 312 height 52
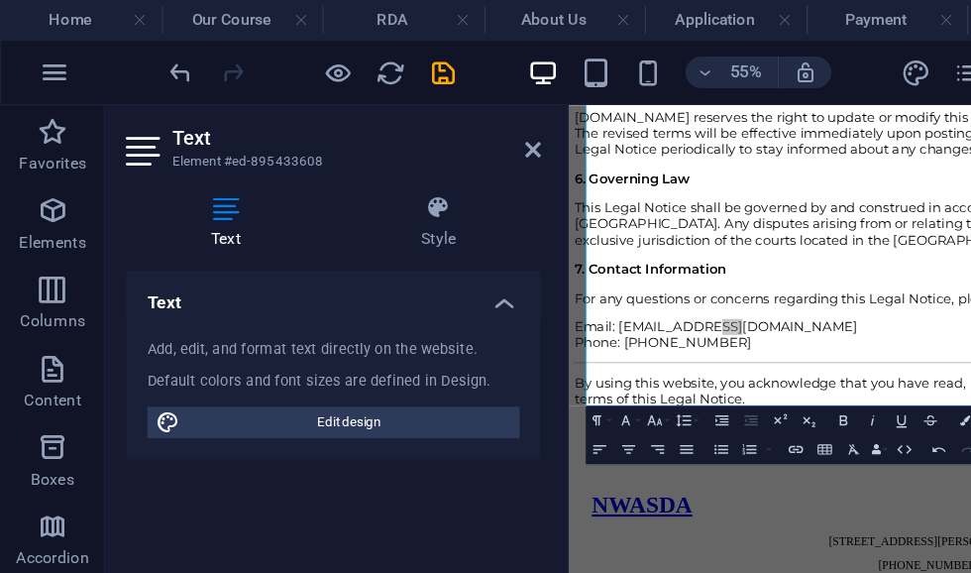
click at [397, 116] on icon at bounding box center [401, 113] width 12 height 16
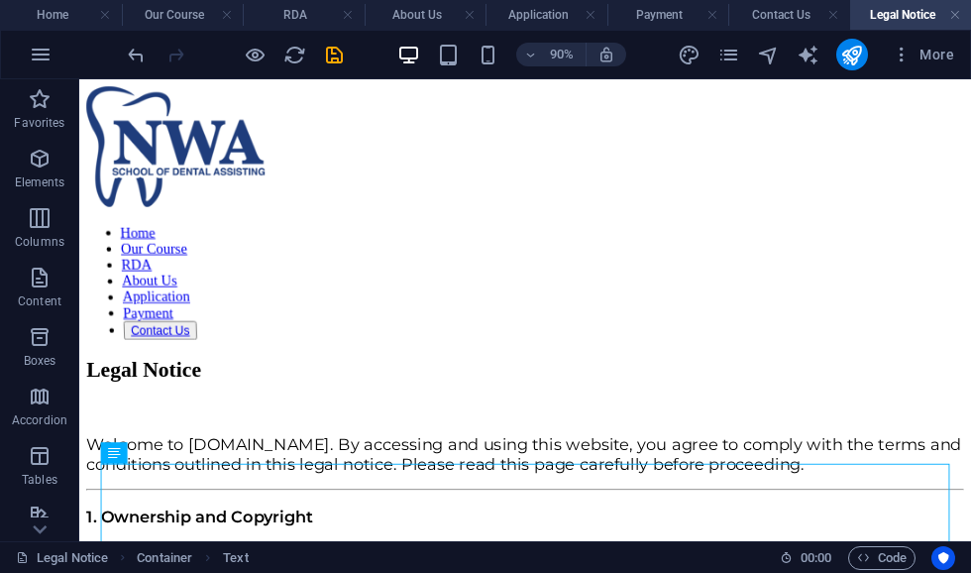
scroll to position [0, 0]
click at [733, 57] on icon "pages" at bounding box center [729, 55] width 23 height 23
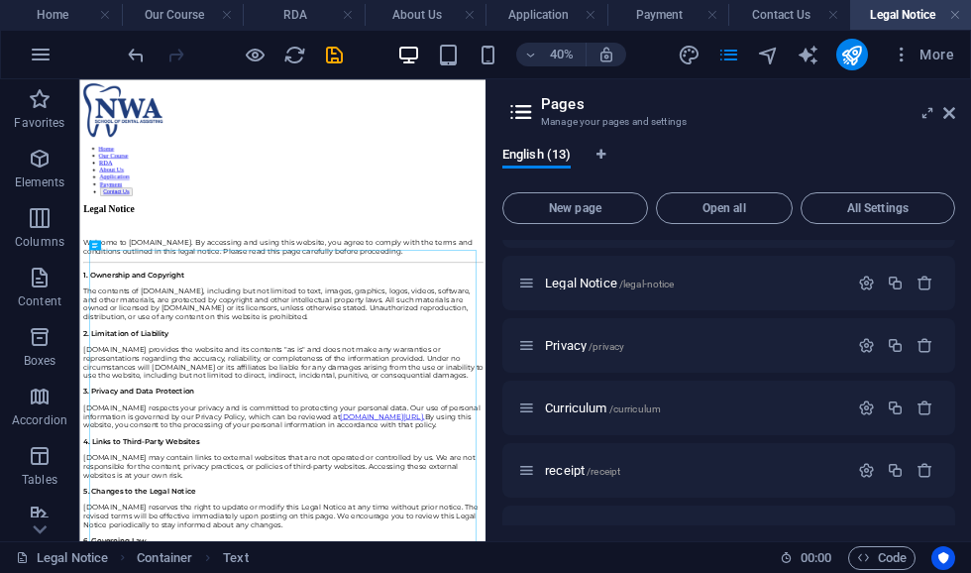
scroll to position [424, 0]
click at [564, 343] on span "Privacy /privacy" at bounding box center [584, 342] width 79 height 15
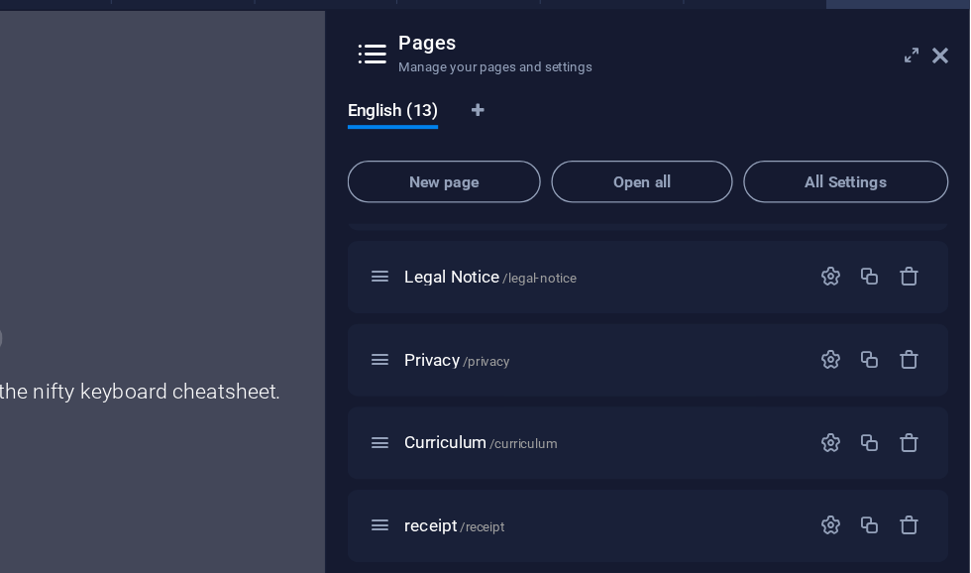
scroll to position [0, 1]
click at [943, 56] on icon at bounding box center [949, 64] width 12 height 16
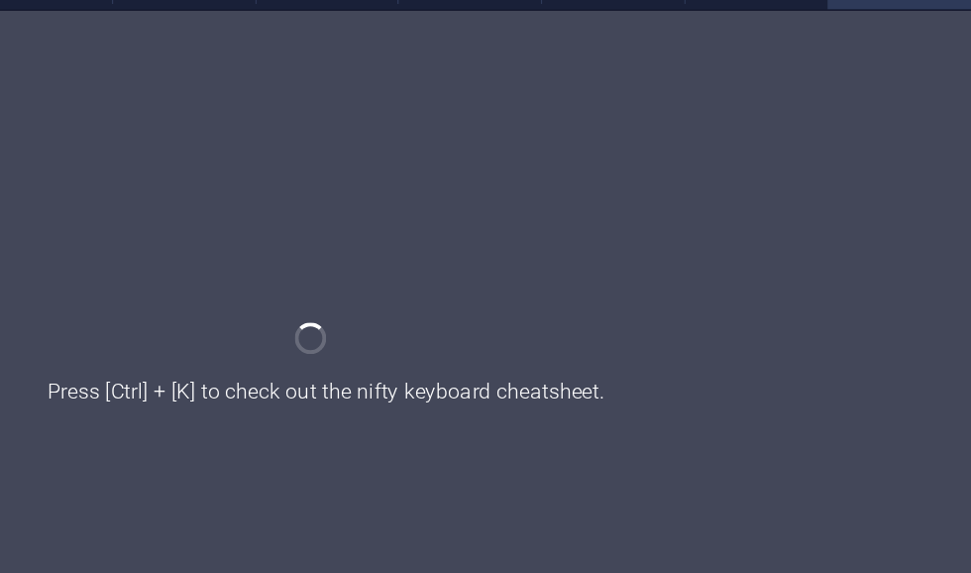
scroll to position [0, 0]
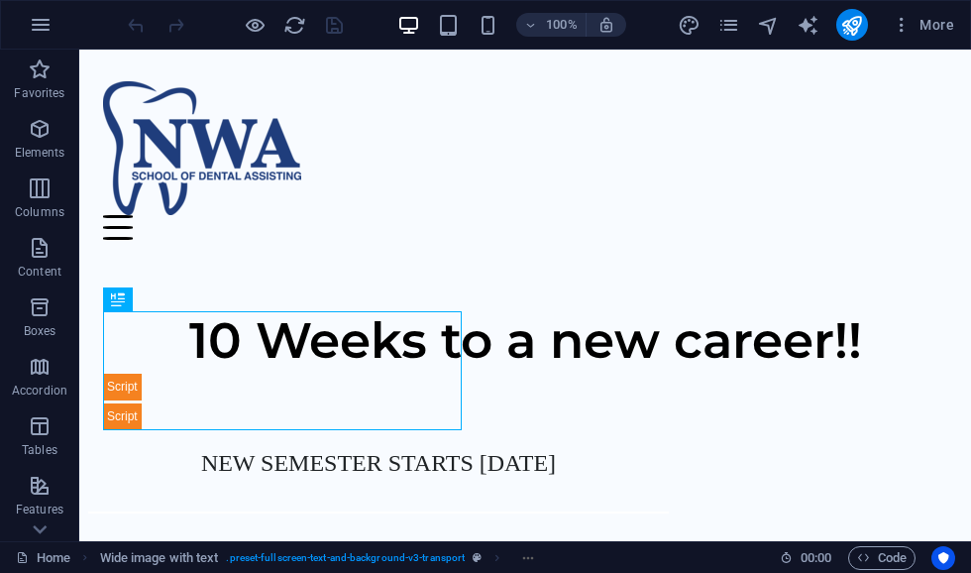
click at [727, 31] on icon "pages" at bounding box center [729, 25] width 23 height 23
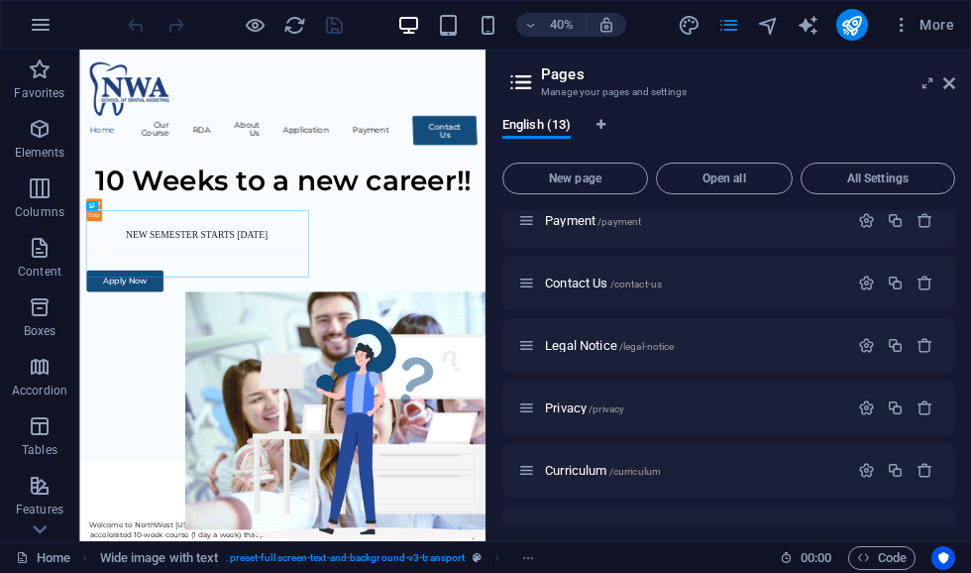
scroll to position [330, 0]
click at [616, 379] on div "Home / Our Course /our-course RDA /rda About Us /about-us Application /applicat…" at bounding box center [728, 282] width 453 height 804
click at [577, 345] on span "Legal Notice /legal-notice" at bounding box center [609, 344] width 129 height 15
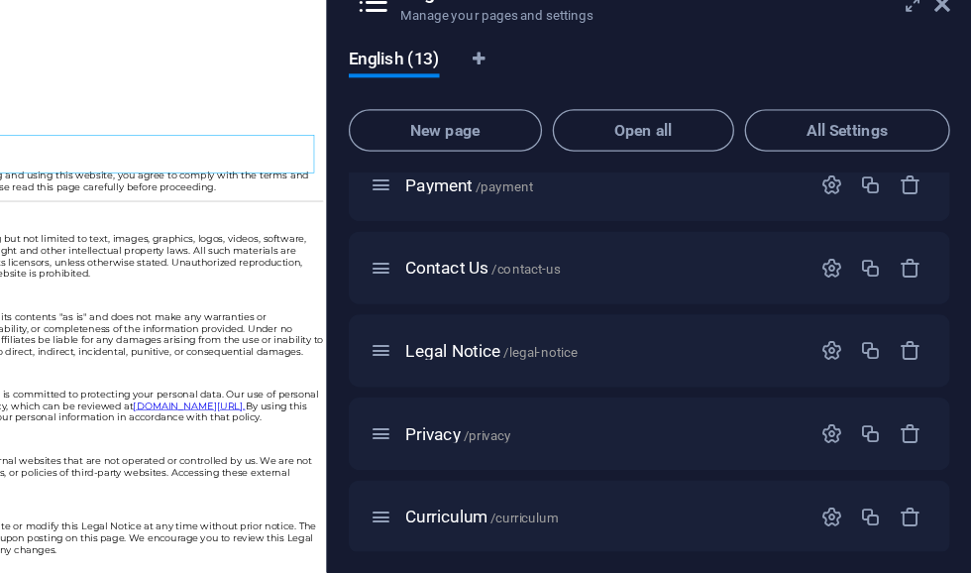
scroll to position [0, 0]
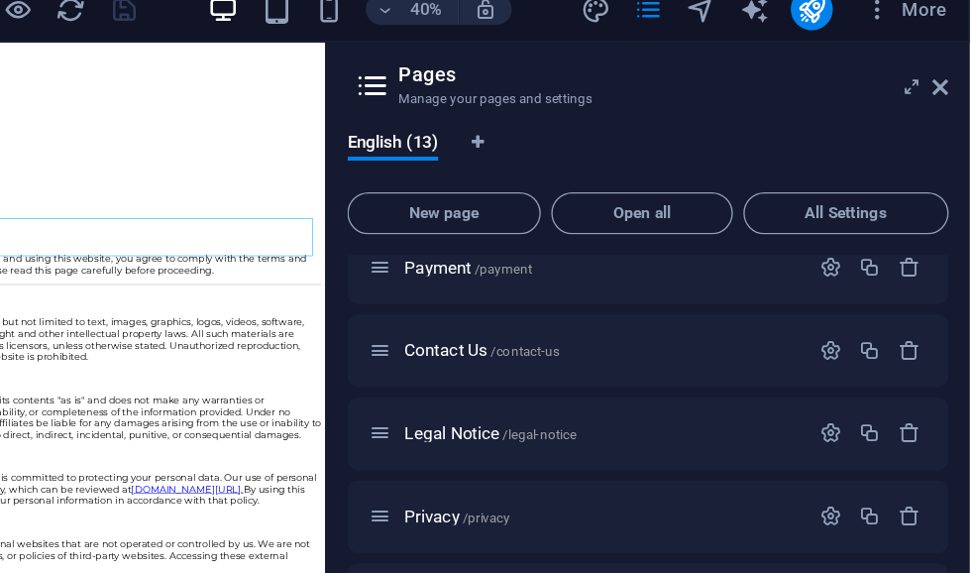
click at [943, 105] on icon at bounding box center [949, 113] width 12 height 16
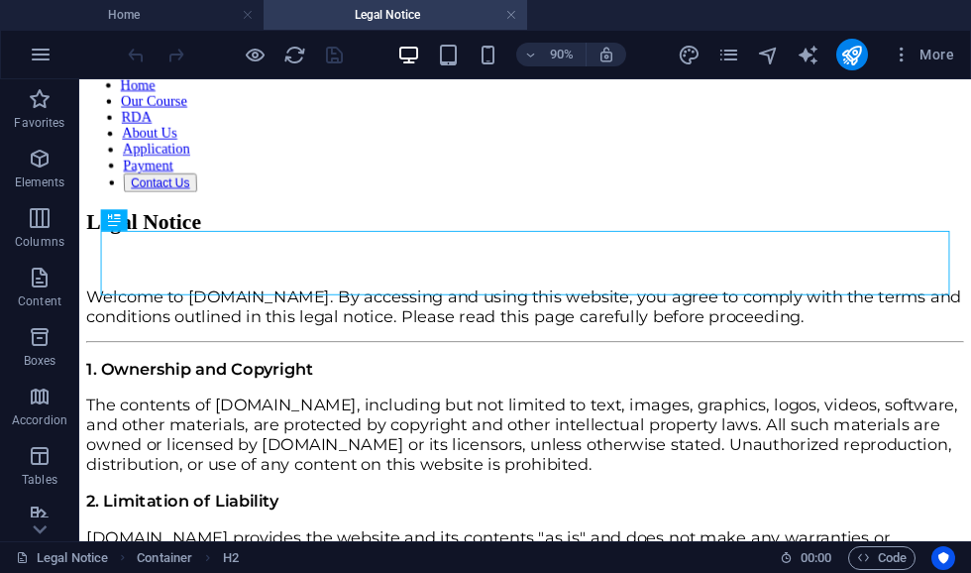
scroll to position [162, 0]
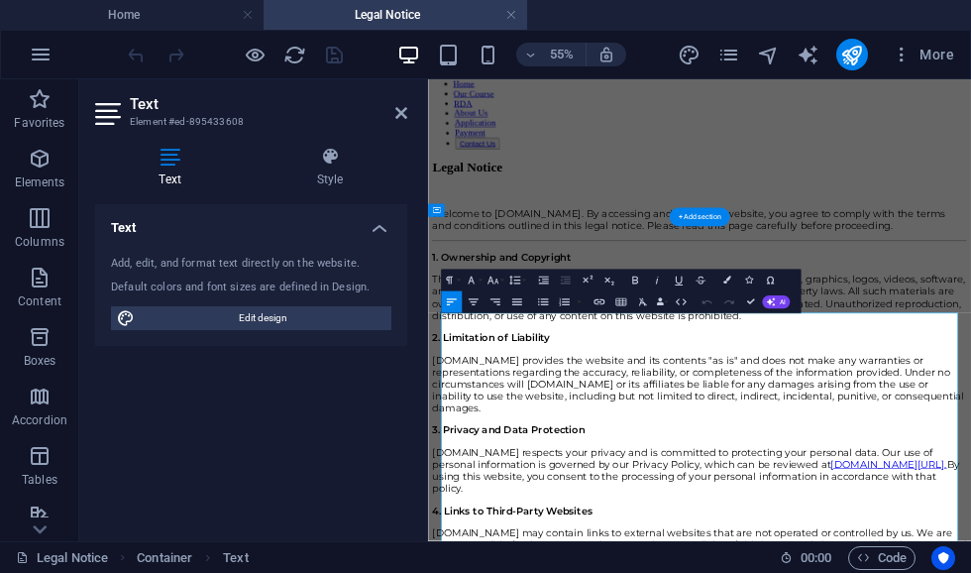
scroll to position [0, 0]
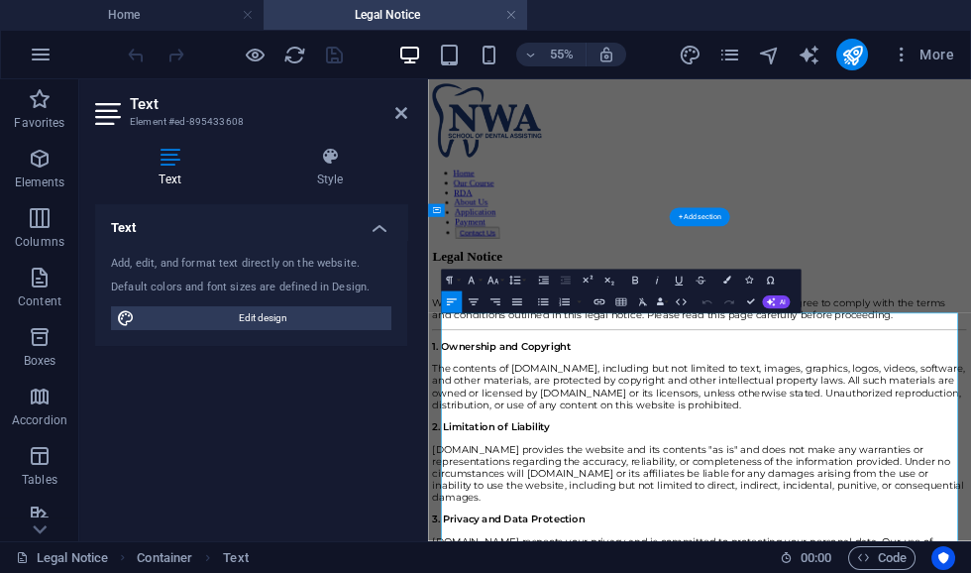
click at [591, 511] on span "Welcome to [DOMAIN_NAME]. By accessing and using this website, you agree to com…" at bounding box center [902, 497] width 933 height 44
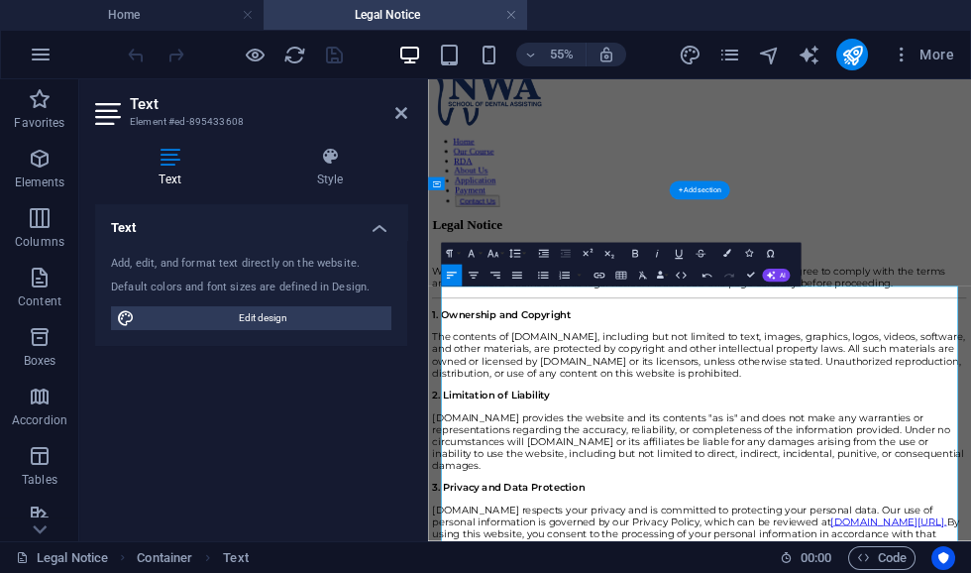
scroll to position [66, 0]
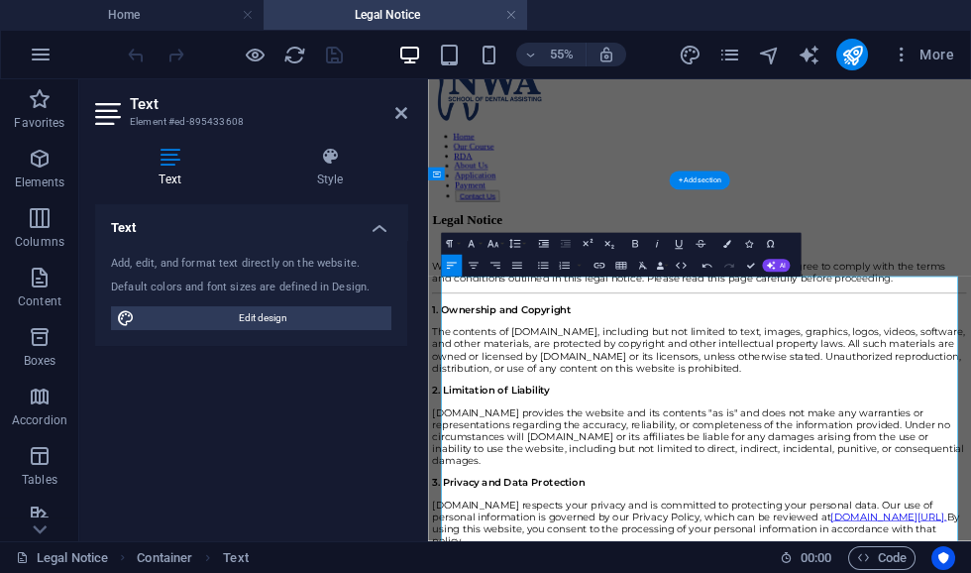
click at [607, 572] on span "The contents of [DOMAIN_NAME], including but not limited to text, images, graph…" at bounding box center [920, 571] width 968 height 87
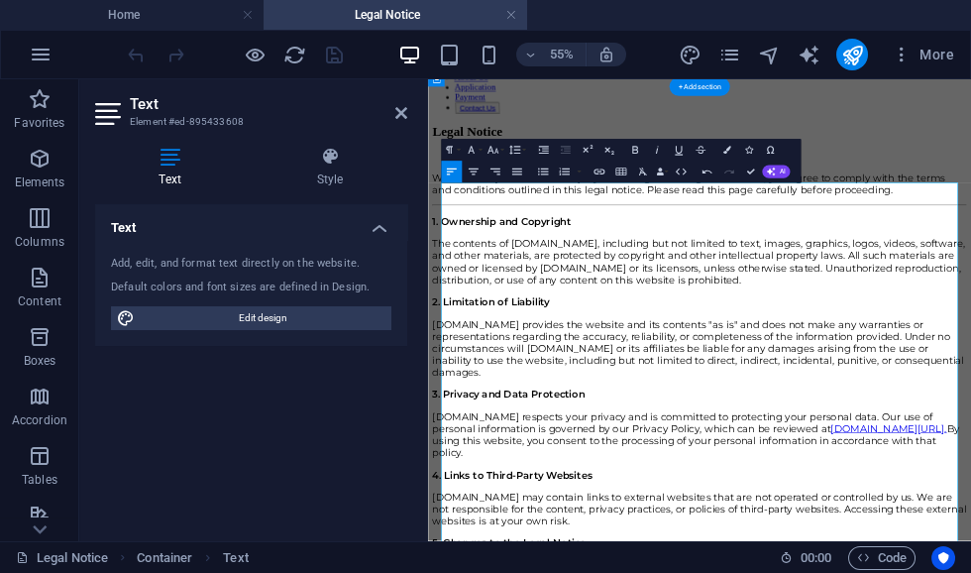
scroll to position [238, 0]
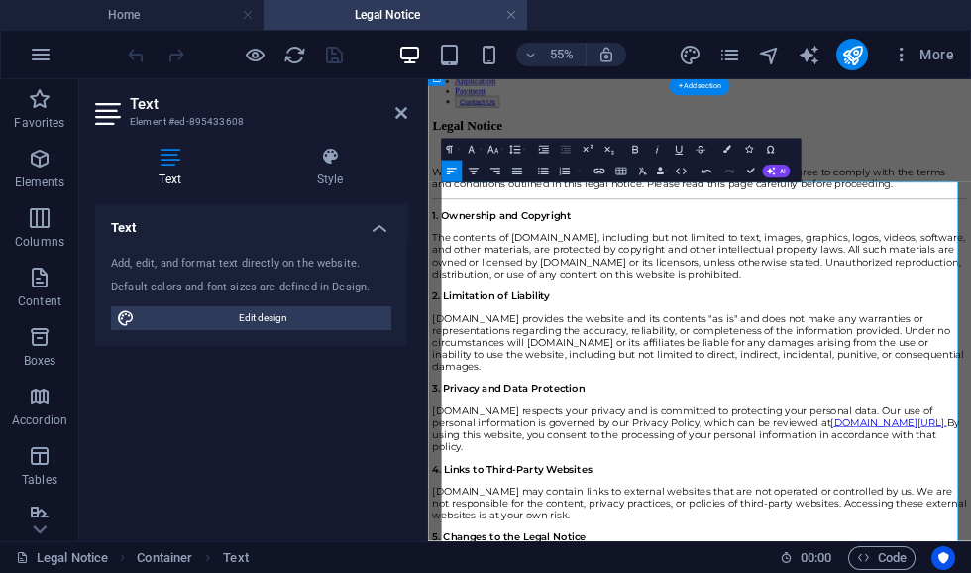
click at [495, 562] on p "[DOMAIN_NAME] provides the website and its contents "as is" and does not make a…" at bounding box center [921, 557] width 971 height 109
click at [695, 572] on span "[DOMAIN_NAME] provides the website and its contents "as is" and does not make a…" at bounding box center [919, 557] width 967 height 109
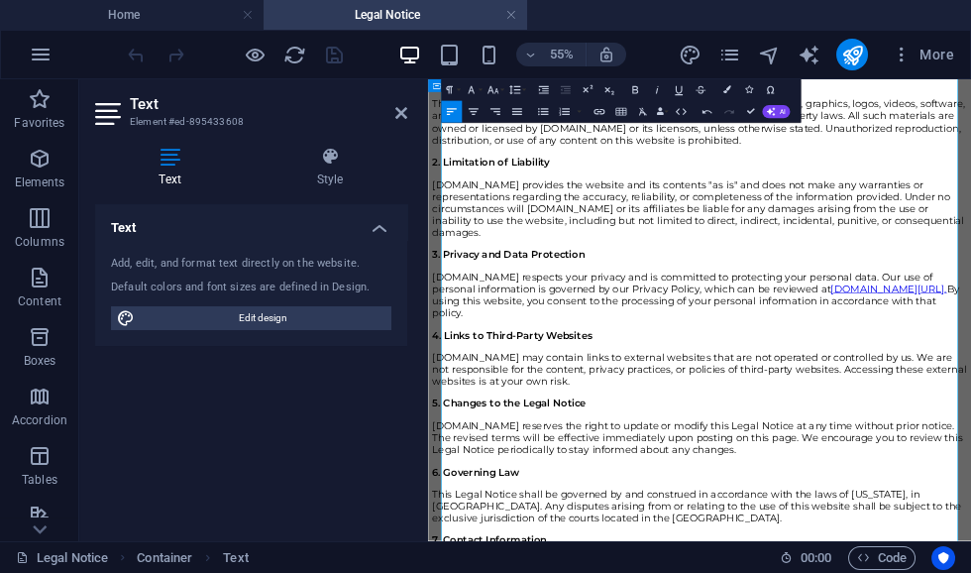
scroll to position [506, 0]
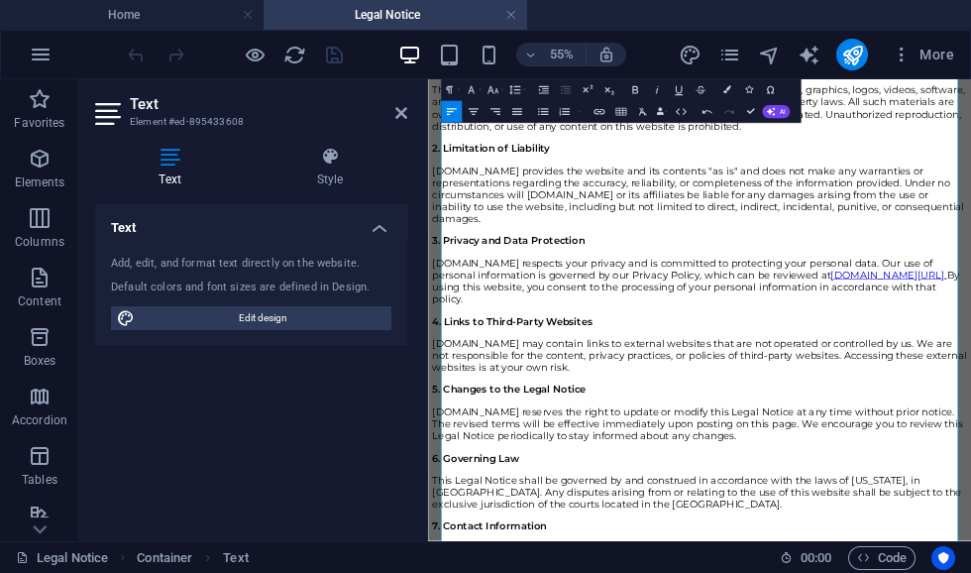
click at [495, 490] on p "CASDA.net respects your privacy and is committed to protecting your personal da…" at bounding box center [921, 445] width 971 height 87
click at [838, 572] on span "[DOMAIN_NAME] may contain links to external websites that are not operated or c…" at bounding box center [921, 581] width 971 height 65
click at [484, 446] on span "[DOMAIN_NAME] respects your privacy and is committed to protecting your persona…" at bounding box center [891, 424] width 910 height 44
click at [881, 325] on button "Open Link" at bounding box center [888, 315] width 21 height 22
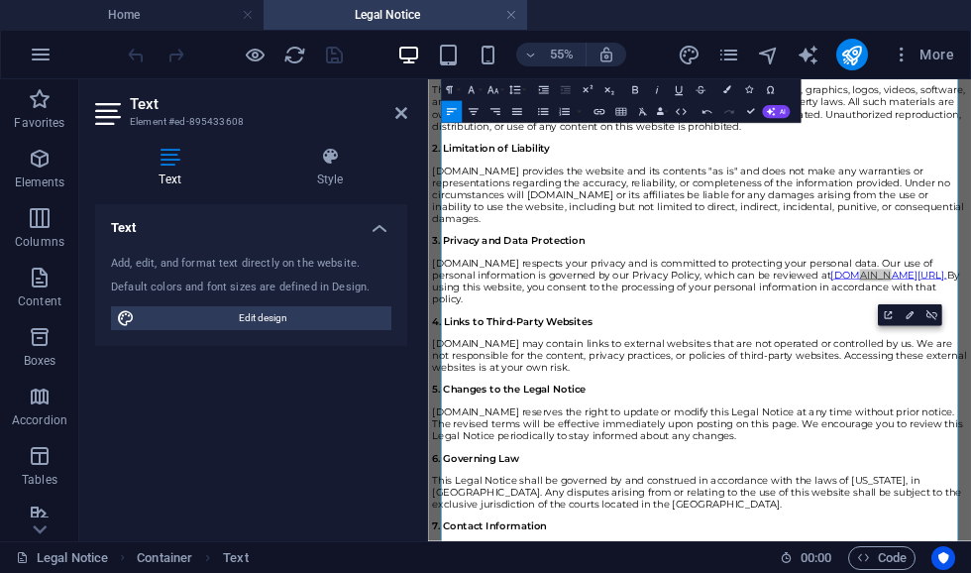
click at [878, 326] on div "Open Link Edit Link Unlink" at bounding box center [910, 315] width 64 height 22
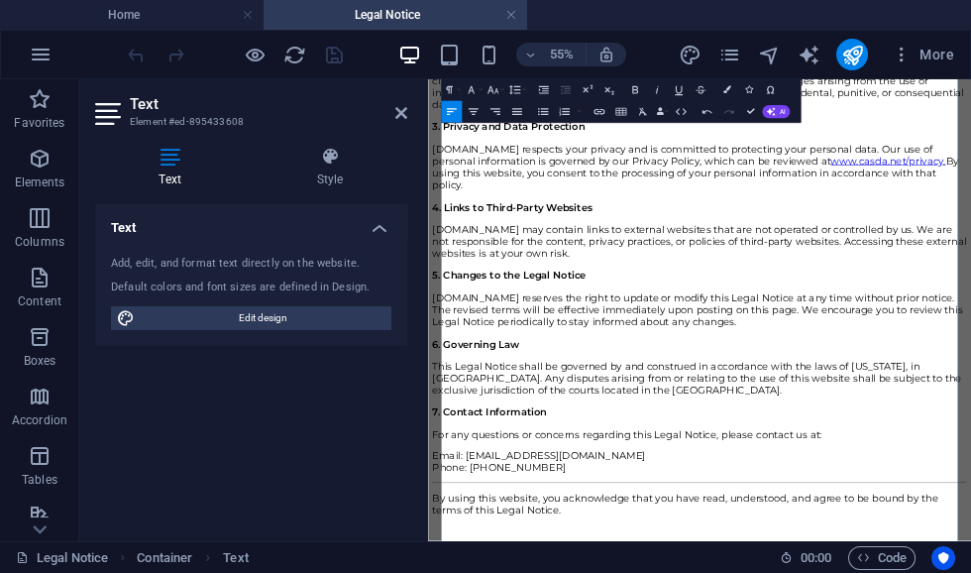
scroll to position [715, 0]
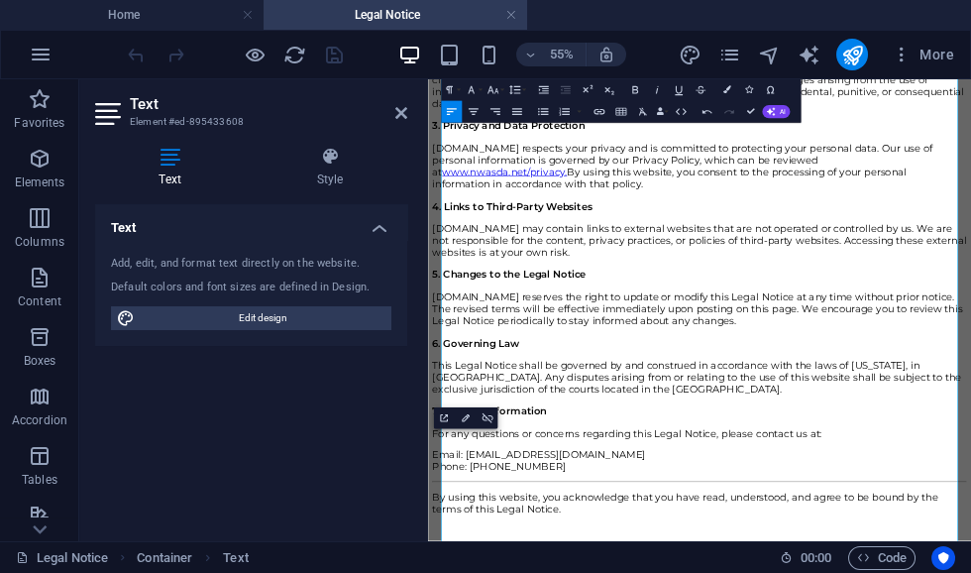
click at [492, 406] on span "[DOMAIN_NAME] may contain links to external websites that are not operated or c…" at bounding box center [921, 373] width 971 height 65
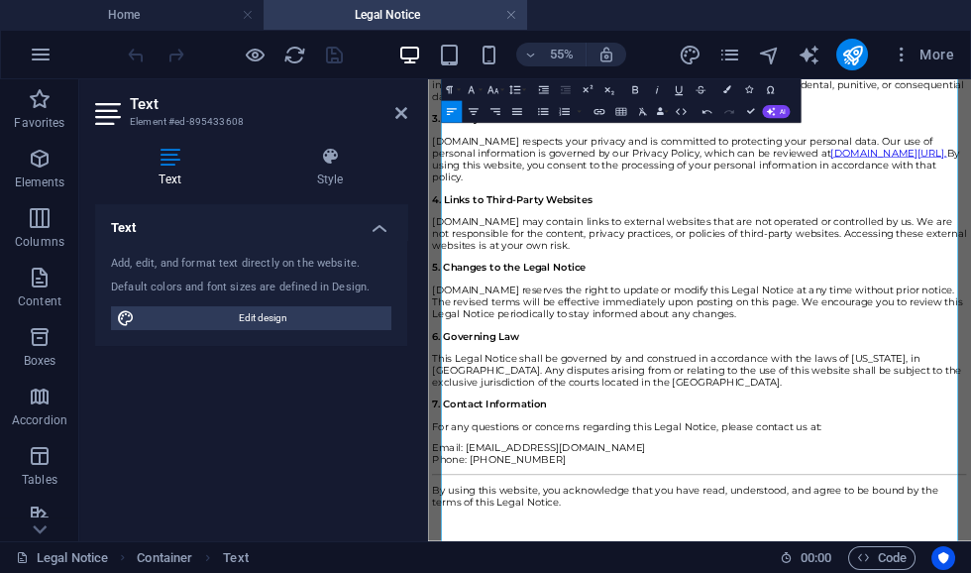
scroll to position [806, 0]
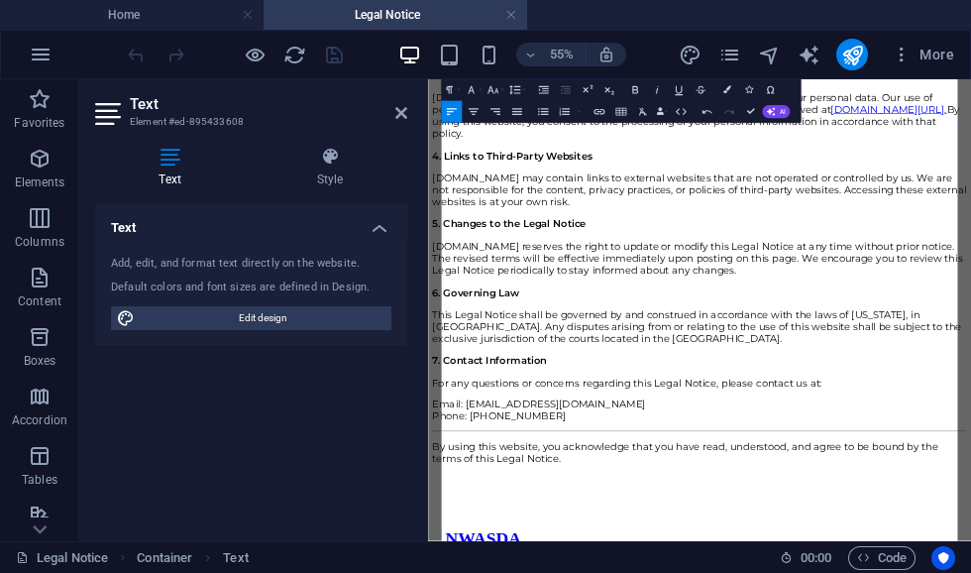
click at [500, 439] on span "[DOMAIN_NAME] reserves the right to update or modify this Legal Notice at any t…" at bounding box center [918, 406] width 964 height 65
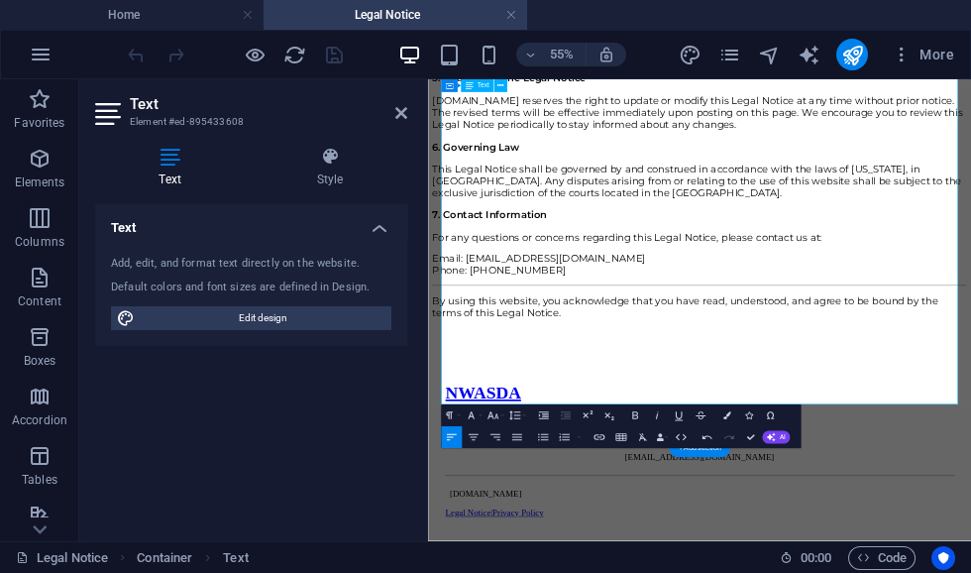
scroll to position [1073, 0]
click at [624, 436] on span "Email: [EMAIL_ADDRESS][DOMAIN_NAME] Phone: [PHONE_NUMBER]" at bounding box center [630, 414] width 388 height 44
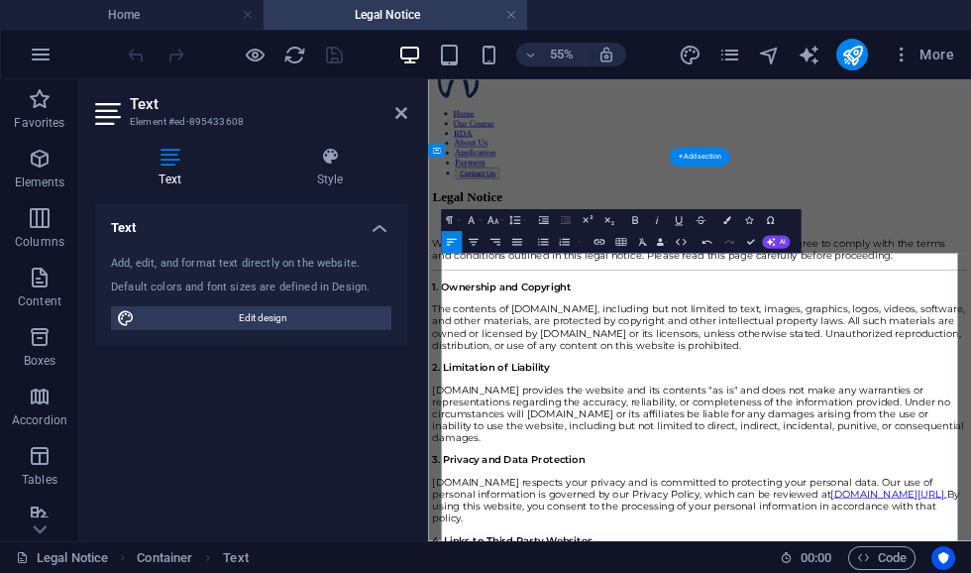
scroll to position [106, 0]
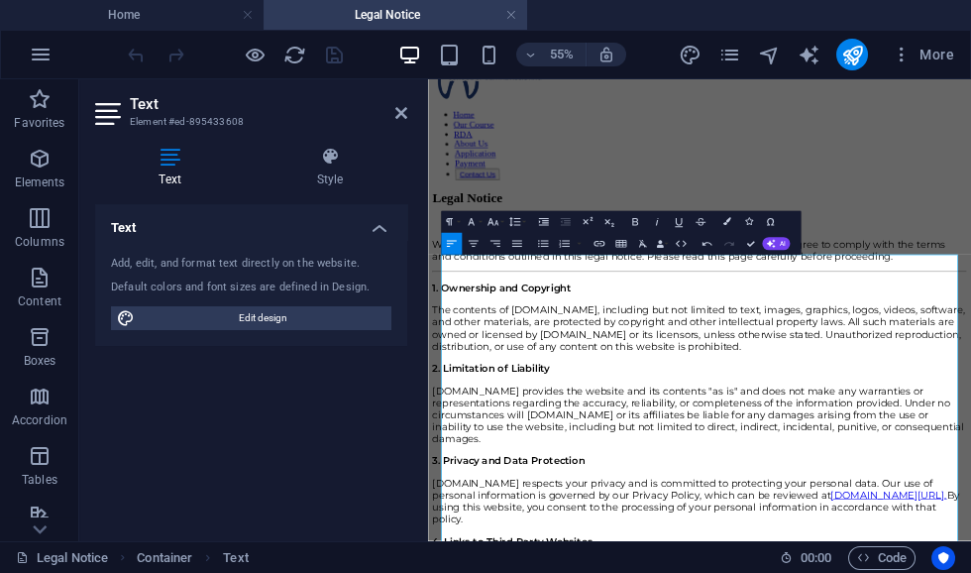
click at [403, 119] on icon at bounding box center [401, 113] width 12 height 16
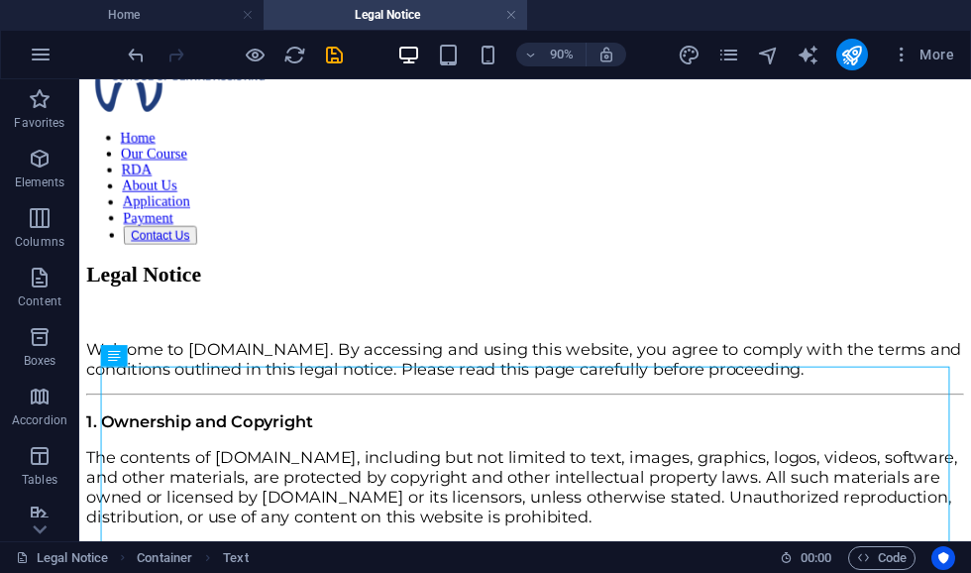
click at [331, 55] on icon "save" at bounding box center [334, 55] width 23 height 23
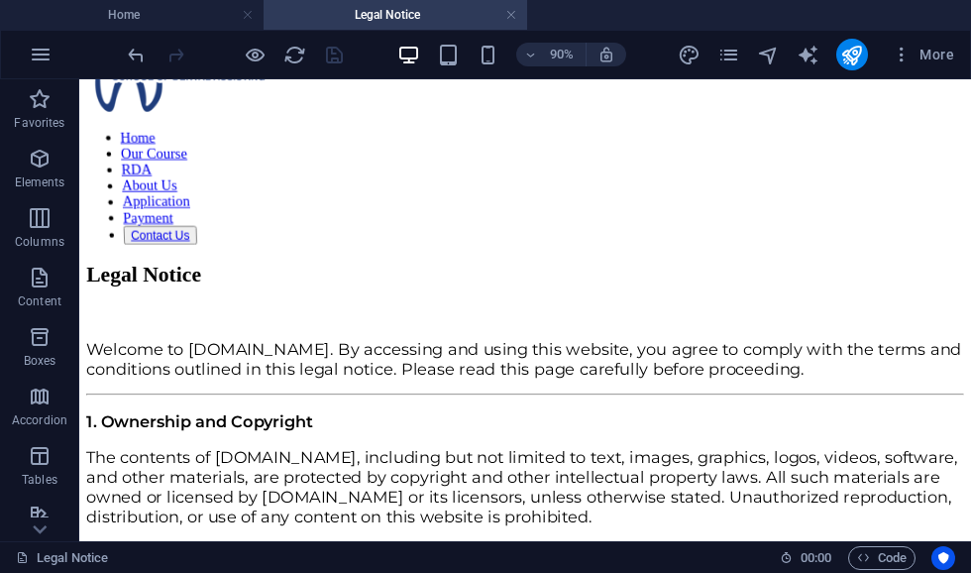
click at [731, 60] on icon "pages" at bounding box center [729, 55] width 23 height 23
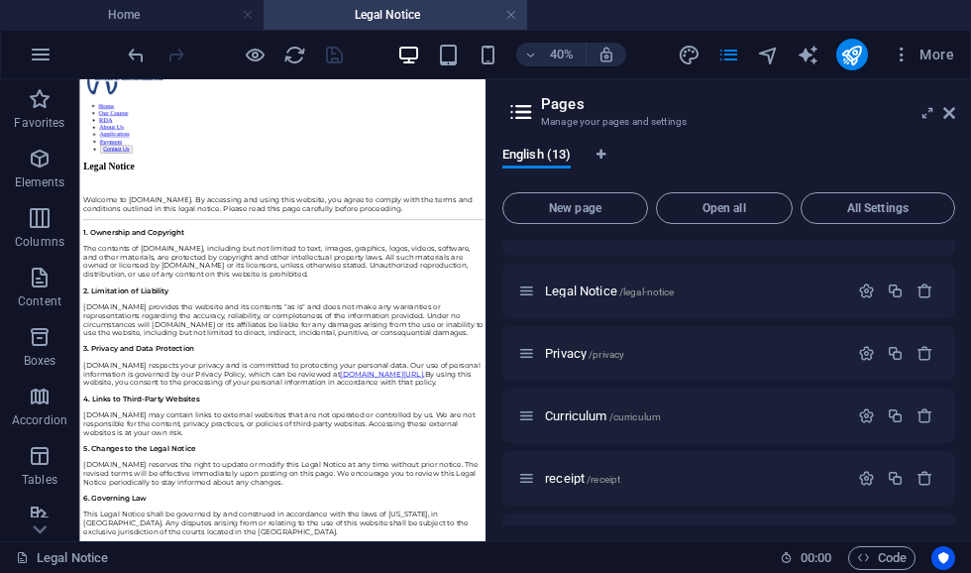
scroll to position [413, 0]
click at [572, 356] on span "Privacy /privacy" at bounding box center [584, 353] width 79 height 15
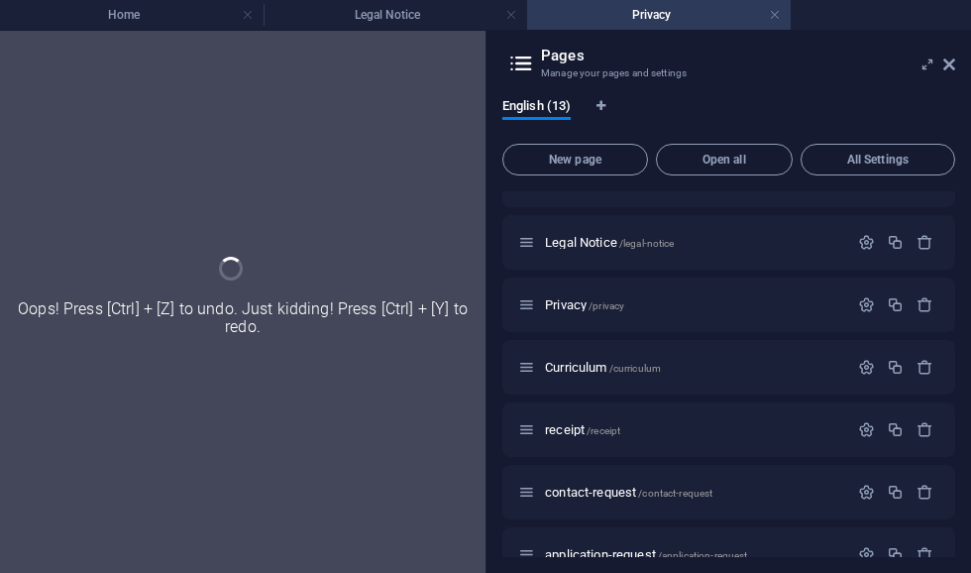
click at [928, 58] on icon at bounding box center [928, 64] width 0 height 16
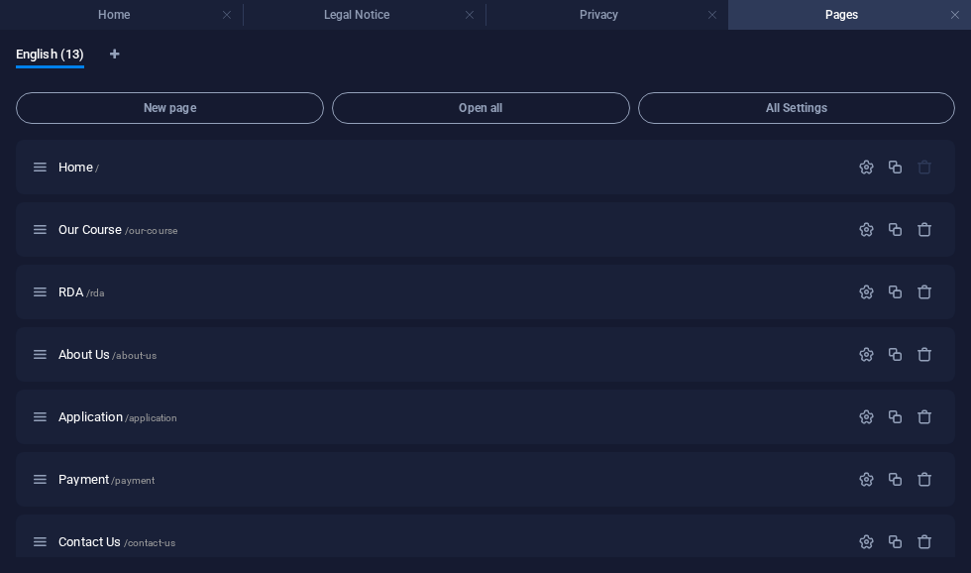
click at [648, 24] on h4 "Privacy" at bounding box center [607, 15] width 243 height 22
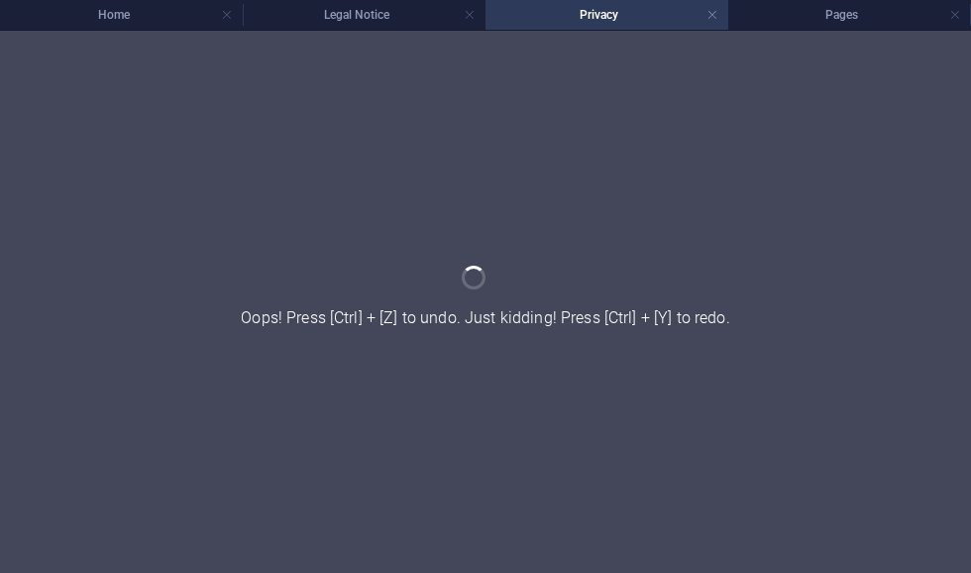
click at [840, 18] on h4 "Pages" at bounding box center [849, 15] width 243 height 22
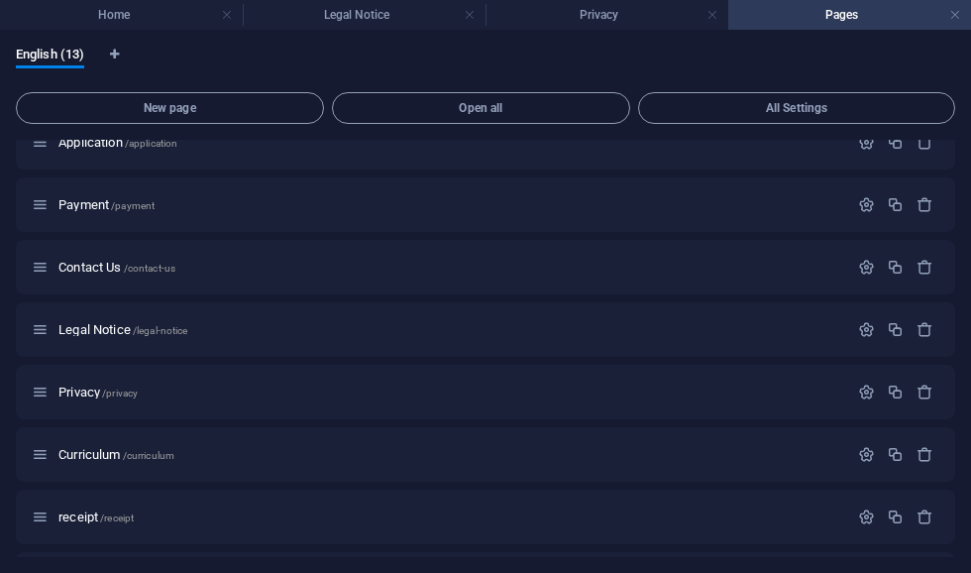
scroll to position [337, 0]
click at [93, 392] on span "Curriculum /curriculum" at bounding box center [116, 392] width 116 height 15
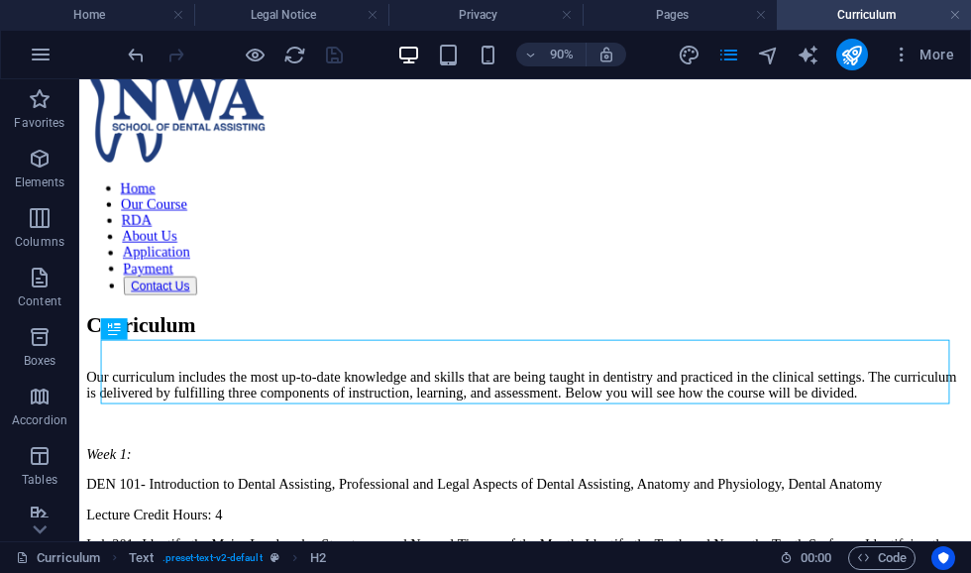
scroll to position [41, 0]
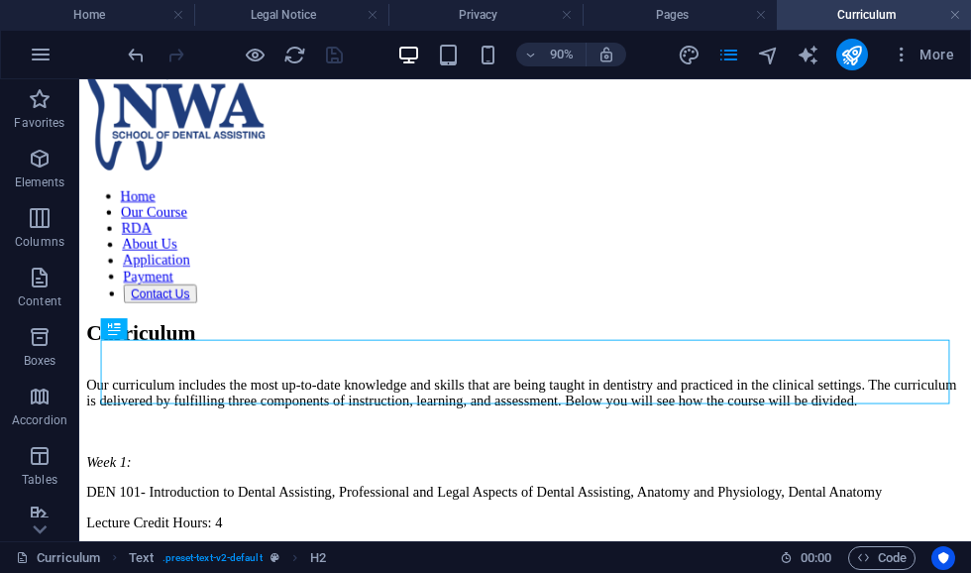
click at [729, 59] on icon "pages" at bounding box center [729, 55] width 23 height 23
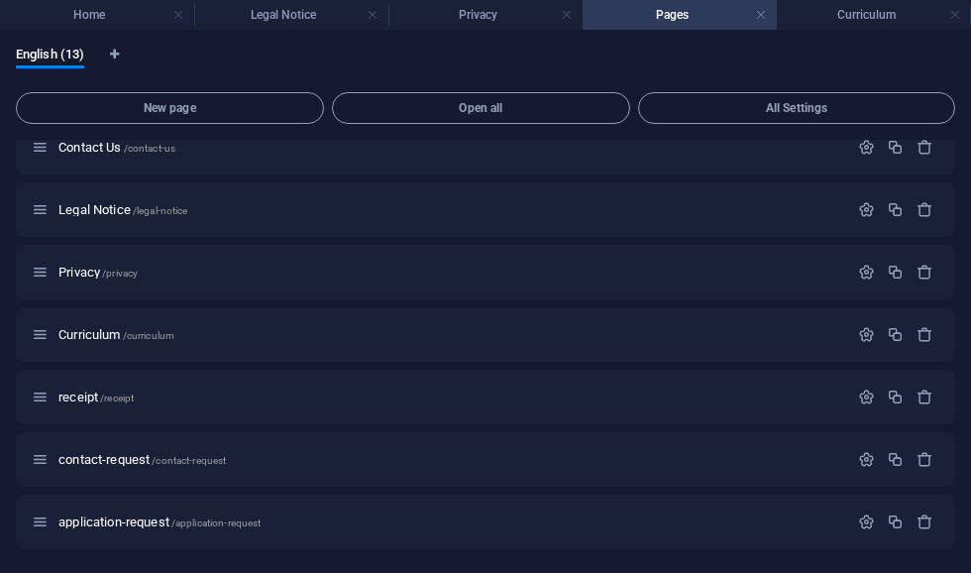
scroll to position [394, 0]
click at [74, 402] on span "receipt /receipt" at bounding box center [95, 396] width 75 height 15
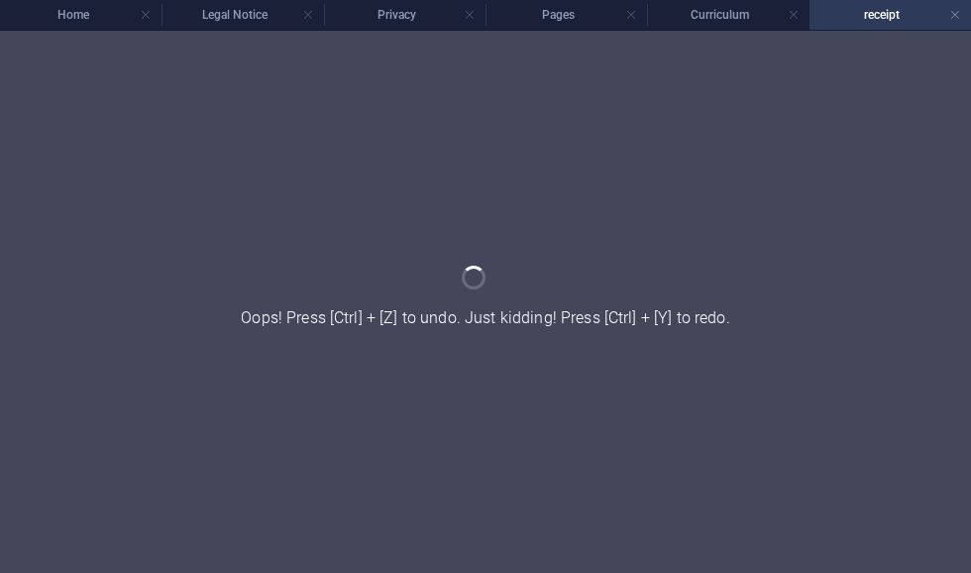
click at [399, 34] on div at bounding box center [485, 302] width 971 height 542
click at [420, 14] on h4 "Privacy" at bounding box center [405, 15] width 162 height 22
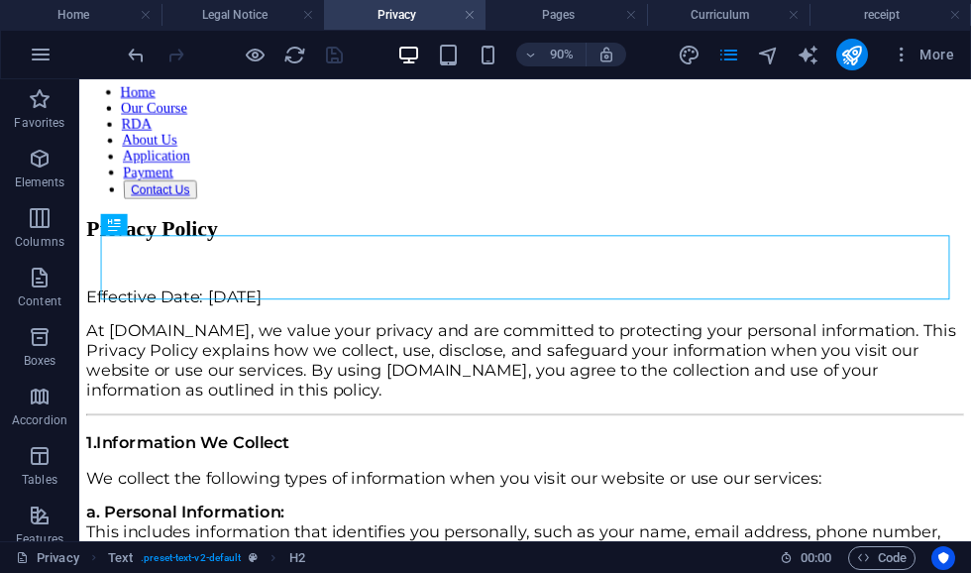
scroll to position [173, 0]
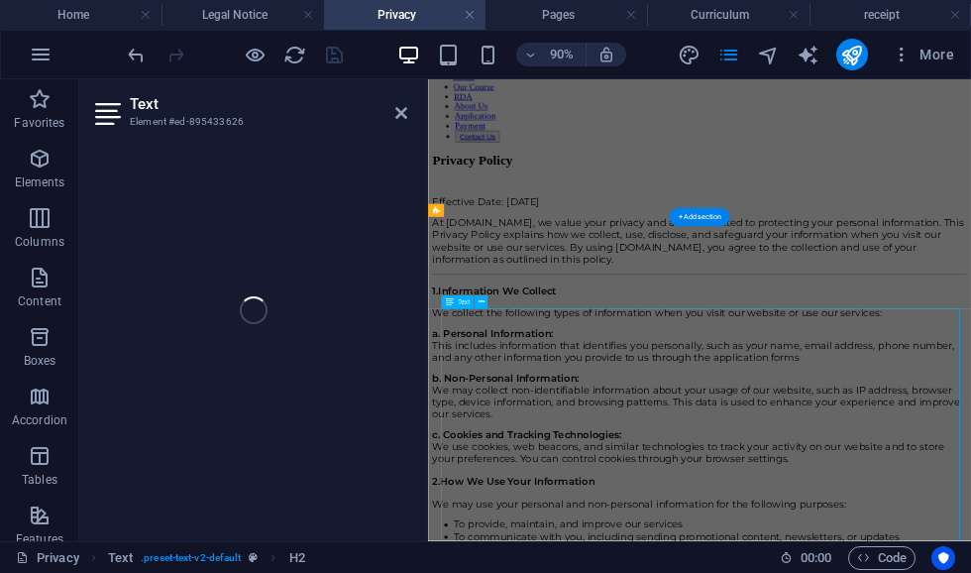
scroll to position [0, 0]
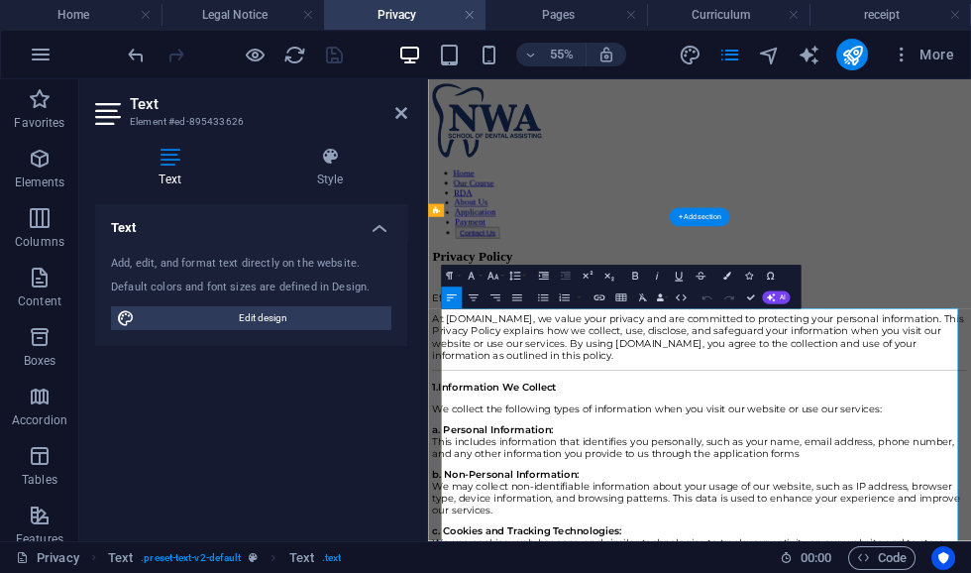
click at [527, 535] on span "At CASDA.net, we value your privacy and are committed to protecting your person…" at bounding box center [919, 547] width 966 height 87
click at [823, 572] on span "At NWASDA.net, we value your privacy and are committed to protecting your perso…" at bounding box center [919, 547] width 966 height 87
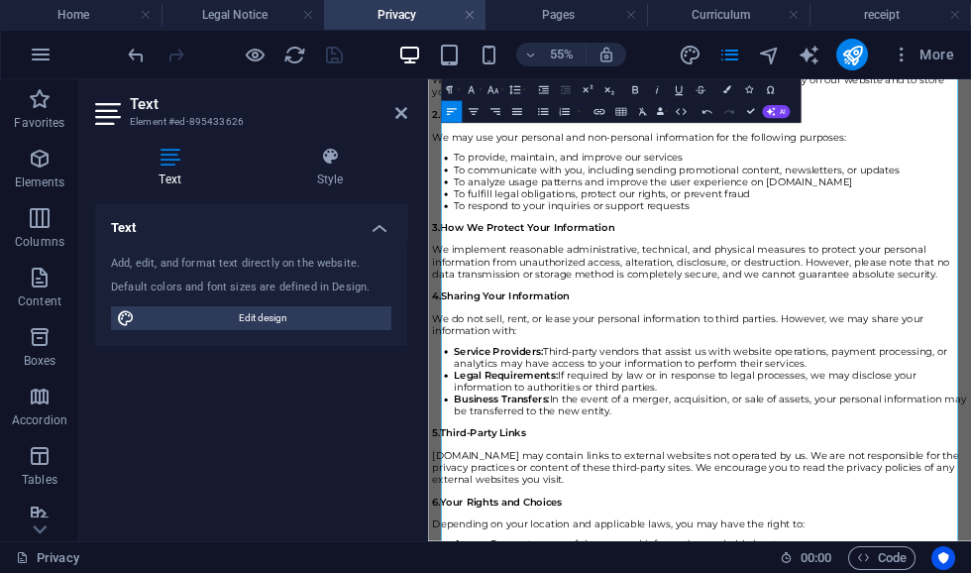
scroll to position [824, 0]
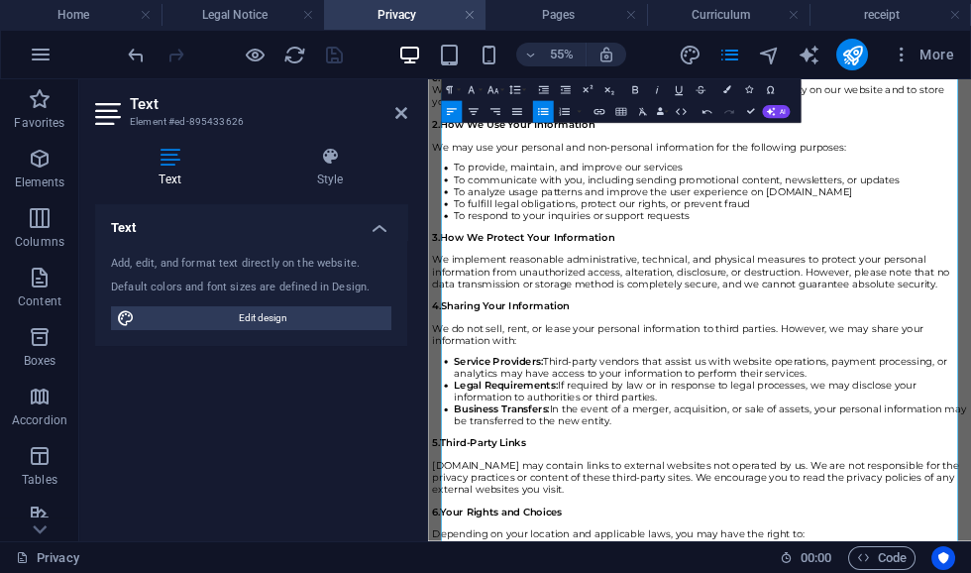
click at [970, 294] on li "To analyze usage patterns and improve the user experience on CASDA.net" at bounding box center [942, 284] width 932 height 22
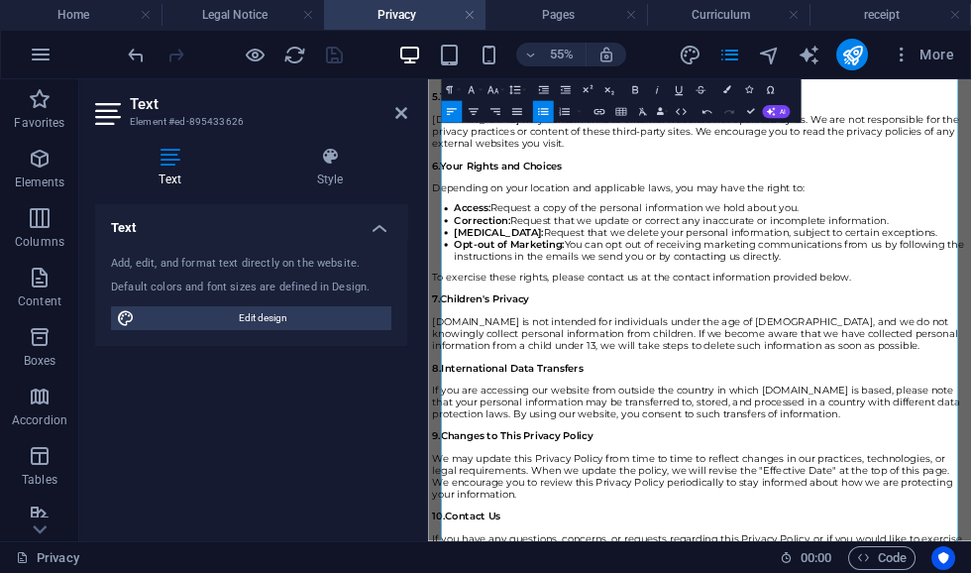
scroll to position [1448, 0]
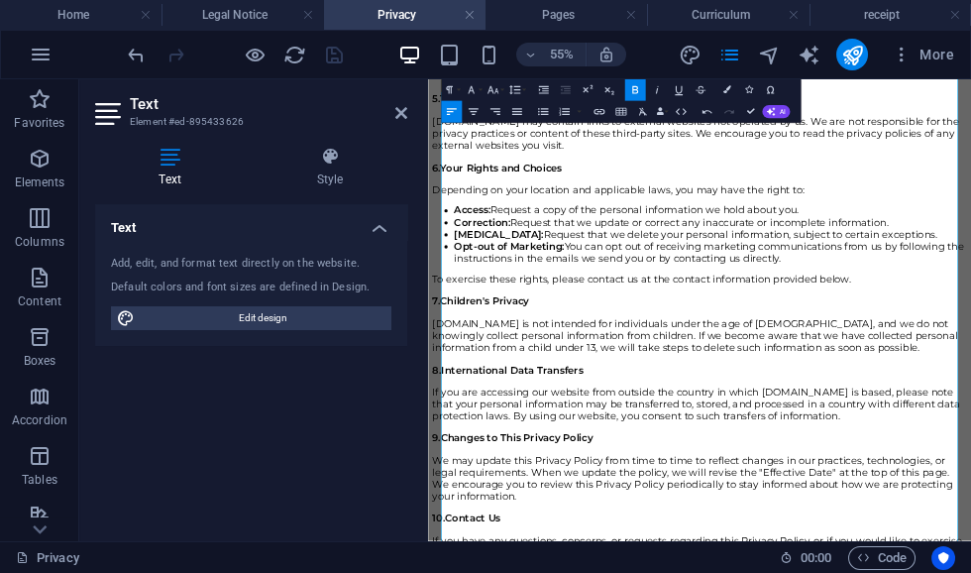
click at [492, 211] on p "CASDA.net may contain links to external websites not operated by us. We are not…" at bounding box center [921, 178] width 971 height 65
click at [503, 211] on span "CASDA.net may contain links to external websites not operated by us. We are not…" at bounding box center [914, 178] width 957 height 65
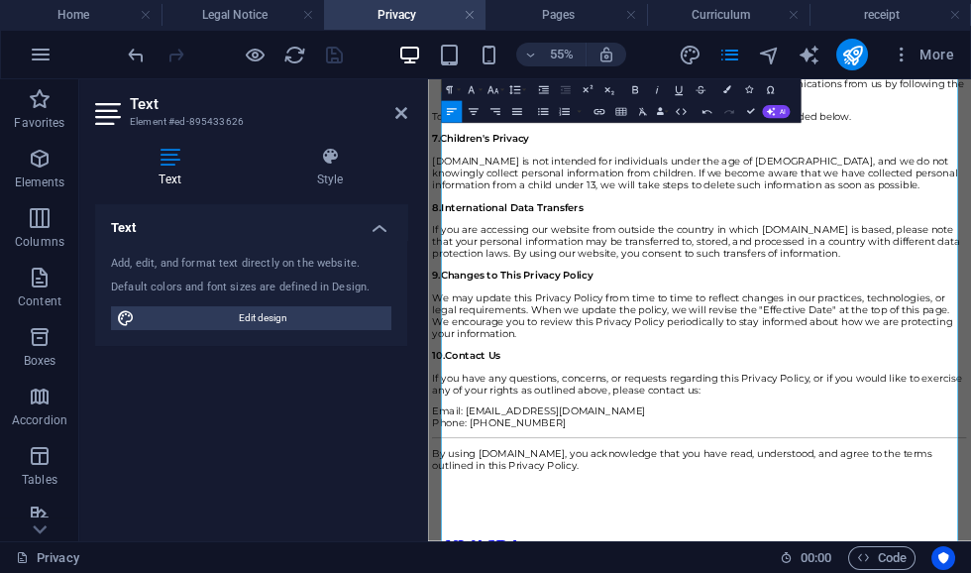
scroll to position [1747, 0]
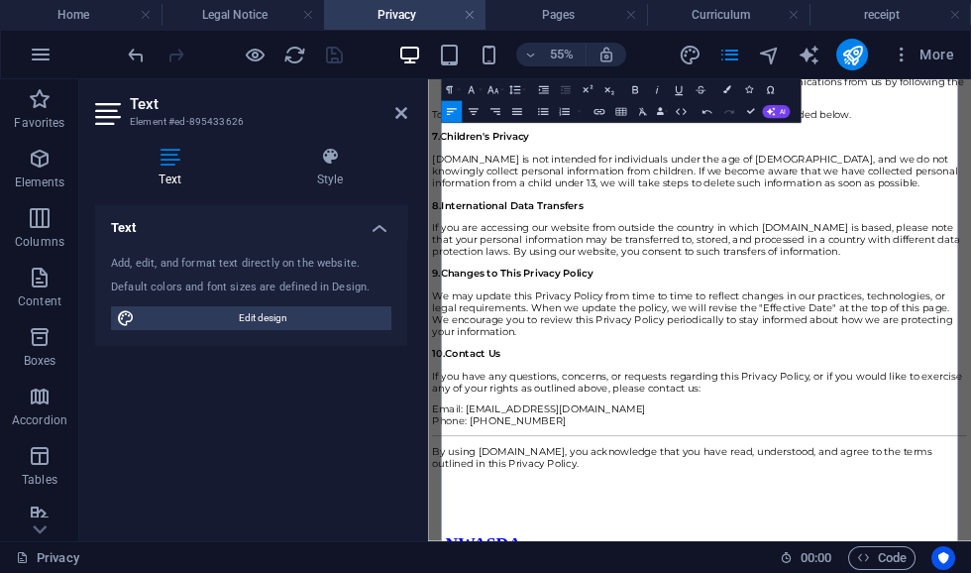
click at [482, 279] on span "CASDA.net is not intended for individuals under the age of 13, and we do not kn…" at bounding box center [913, 246] width 955 height 65
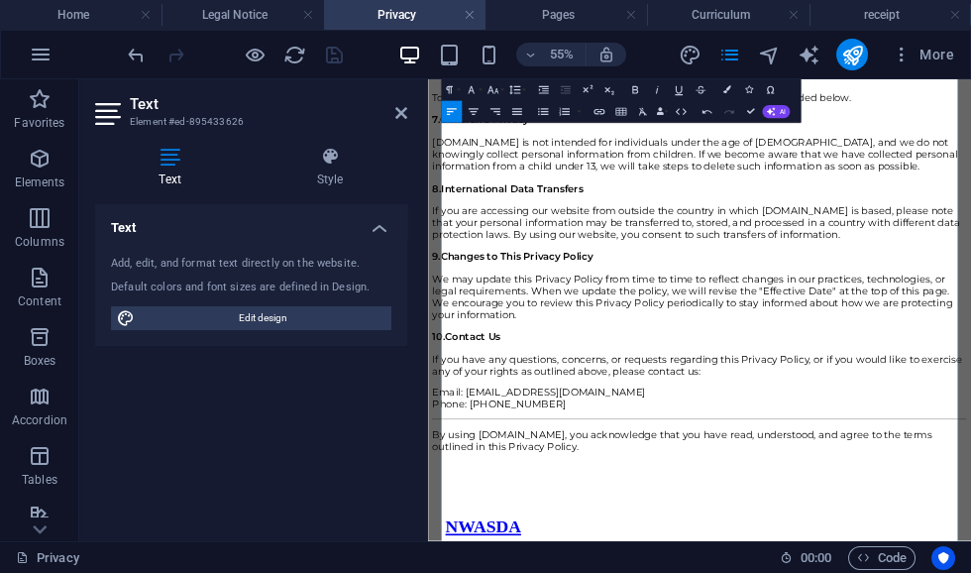
scroll to position [1780, 0]
click at [970, 371] on span "If you are accessing our website from outside the country in which CASDA.net is…" at bounding box center [915, 337] width 959 height 65
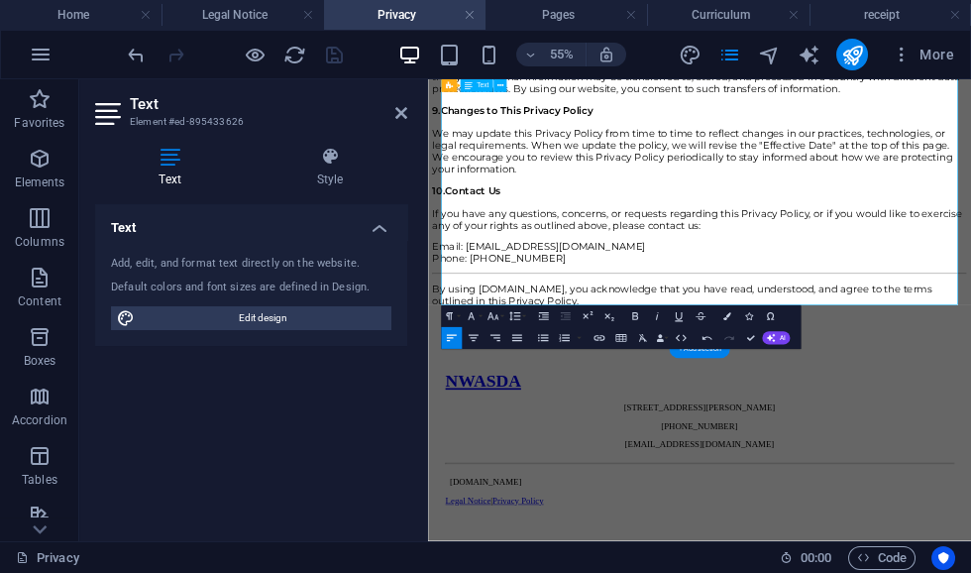
scroll to position [2255, 0]
click at [611, 381] on span "Email: [EMAIL_ADDRESS][DOMAIN_NAME] Phone: [PHONE_NUMBER]" at bounding box center [630, 395] width 388 height 44
click at [581, 458] on span "By using CASDA.net, you acknowledge that you have read, understood, and agree t…" at bounding box center [890, 472] width 909 height 44
click at [580, 456] on span "By using CASDA.net, you acknowledge that you have read, understood, and agree t…" at bounding box center [890, 472] width 909 height 44
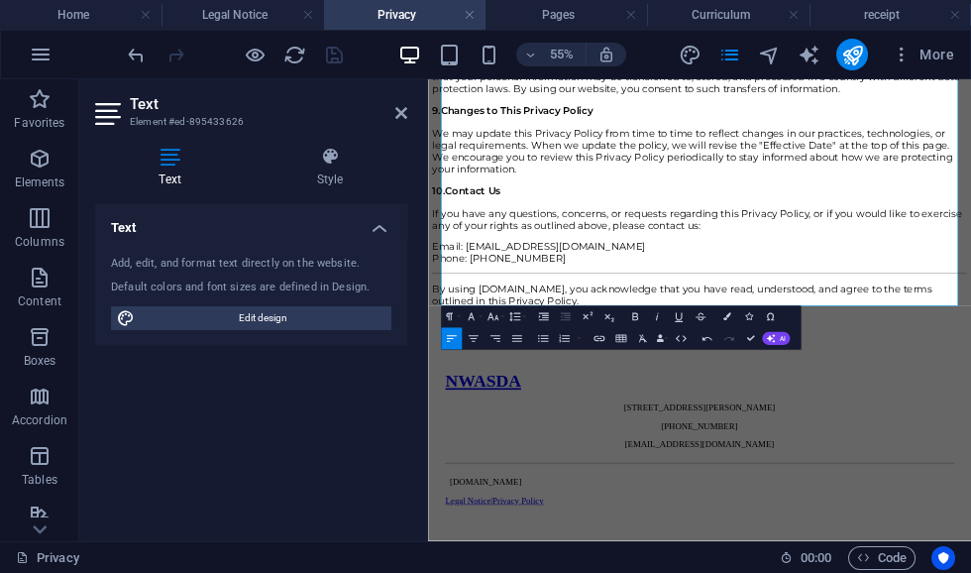
click at [404, 107] on icon at bounding box center [401, 113] width 12 height 16
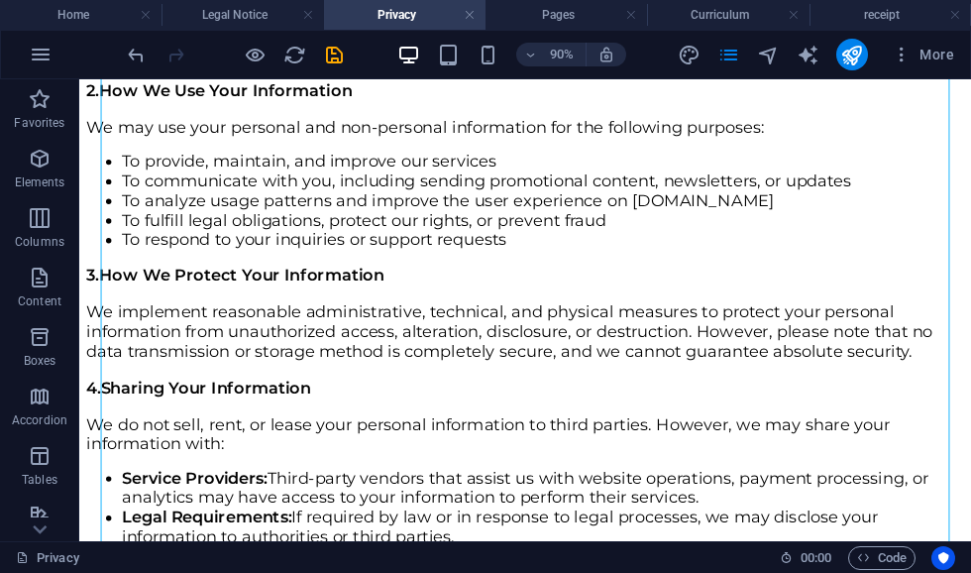
scroll to position [891, 0]
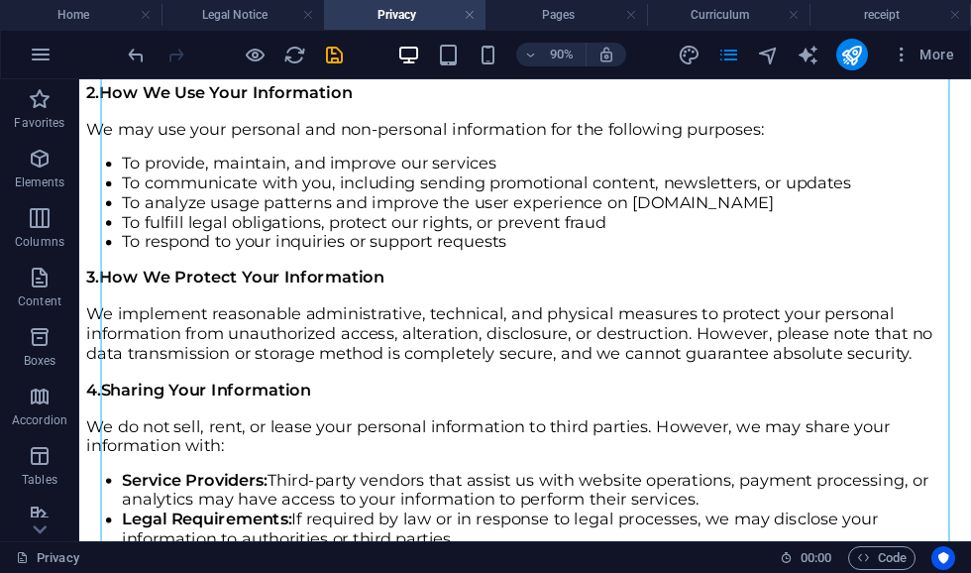
click at [727, 52] on icon "pages" at bounding box center [729, 55] width 23 height 23
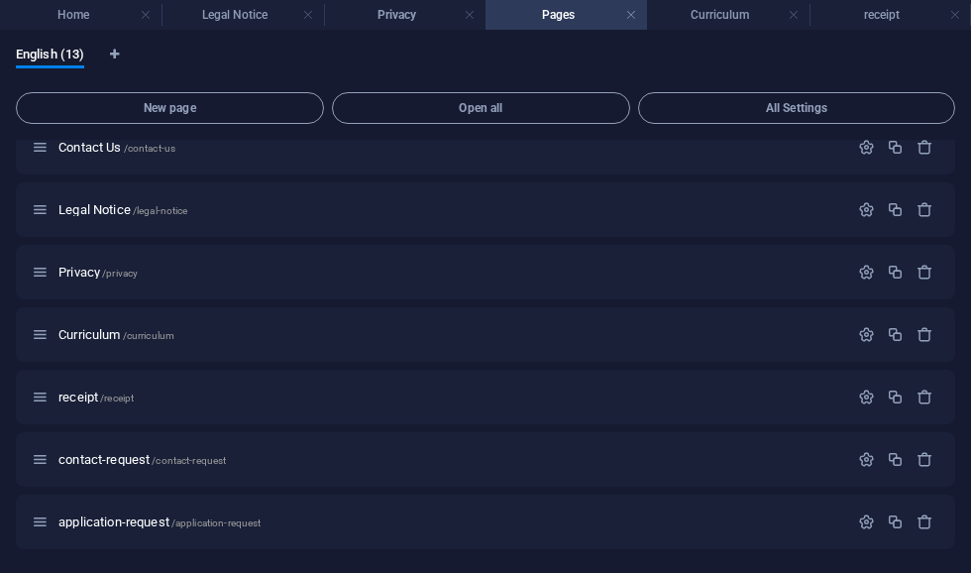
scroll to position [394, 0]
click at [876, 13] on h4 "receipt" at bounding box center [891, 15] width 162 height 22
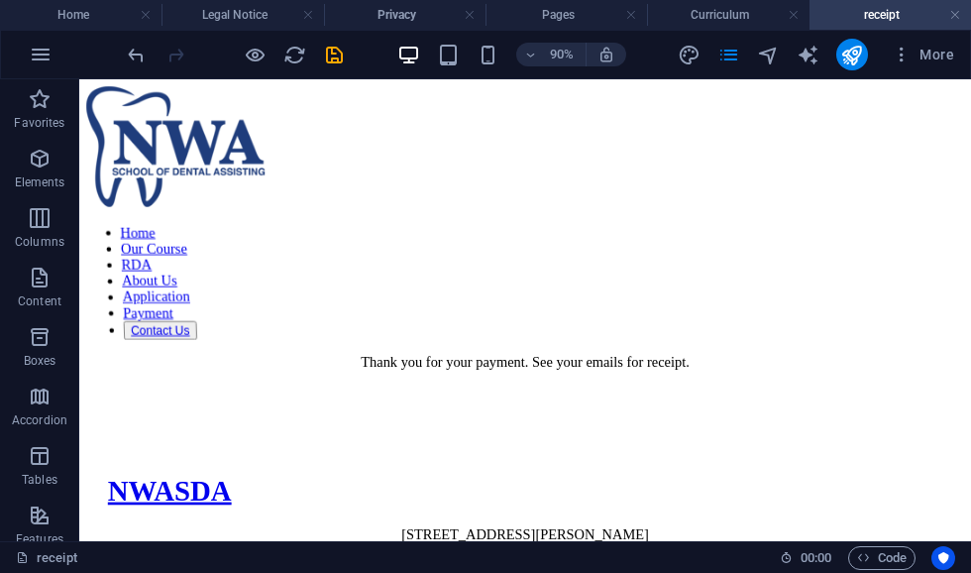
click at [324, 57] on icon "save" at bounding box center [334, 55] width 23 height 23
click at [724, 60] on icon "pages" at bounding box center [729, 55] width 23 height 23
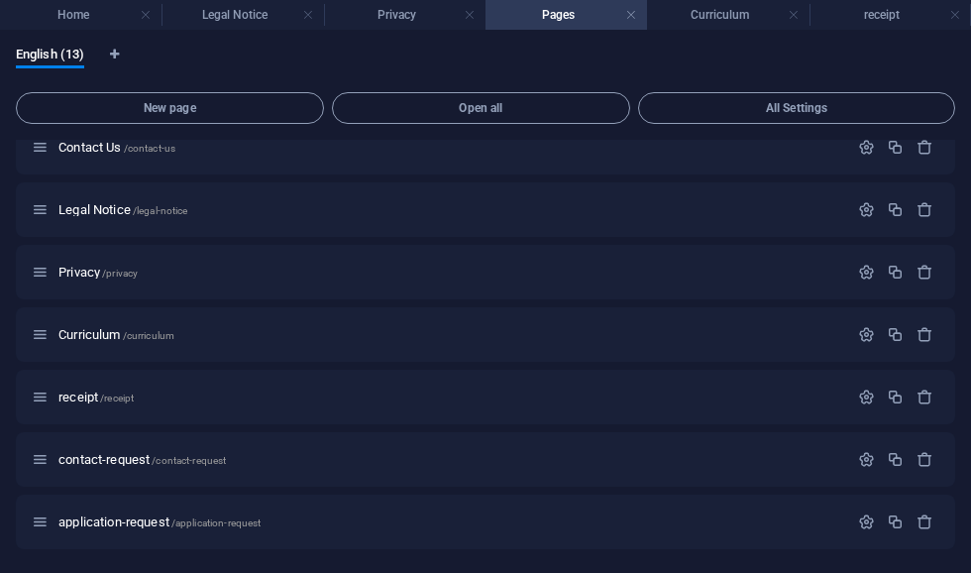
click at [93, 461] on span "contact-request /contact-request" at bounding box center [141, 459] width 167 height 15
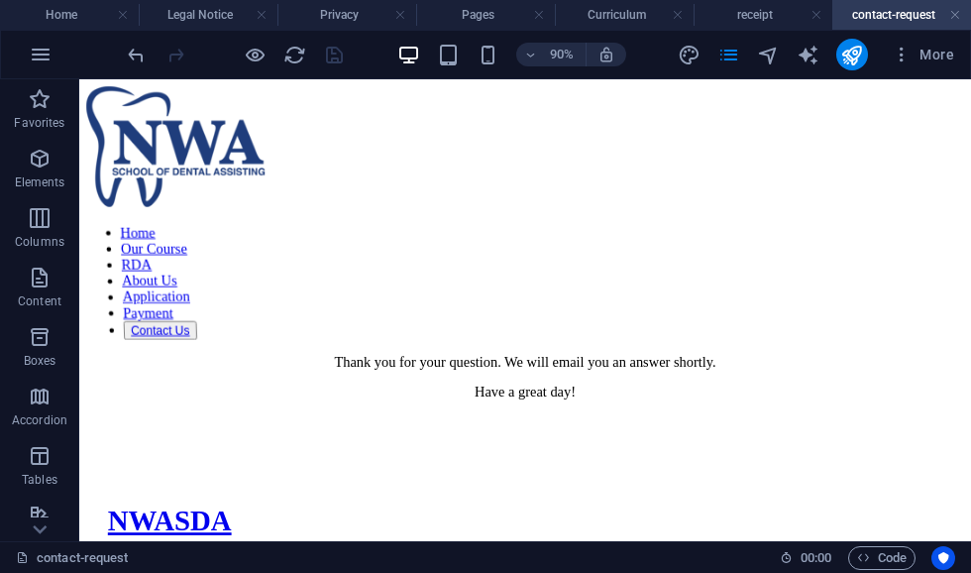
scroll to position [0, 0]
click at [725, 58] on icon "pages" at bounding box center [729, 55] width 23 height 23
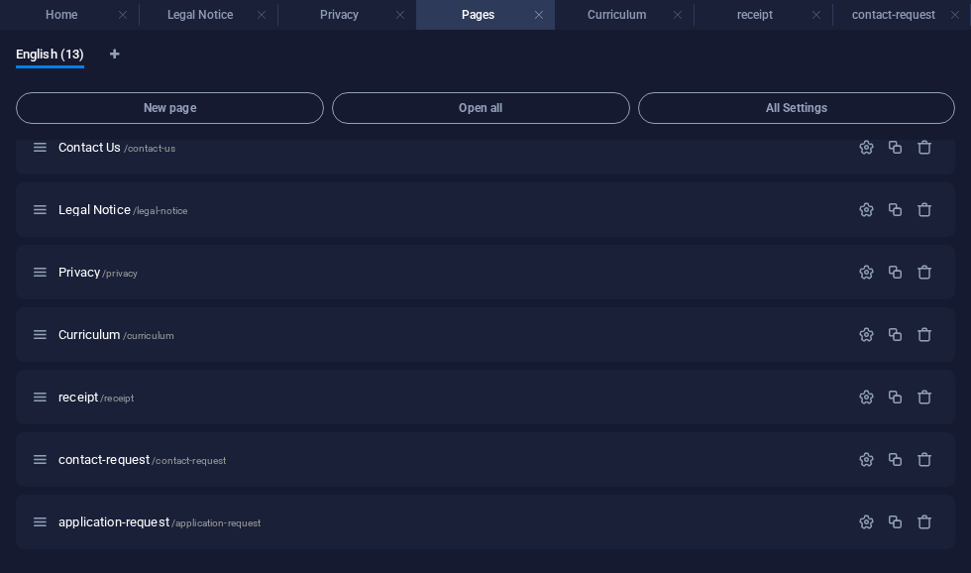
scroll to position [394, 0]
click at [99, 518] on span "application-request /application-request" at bounding box center [159, 521] width 202 height 15
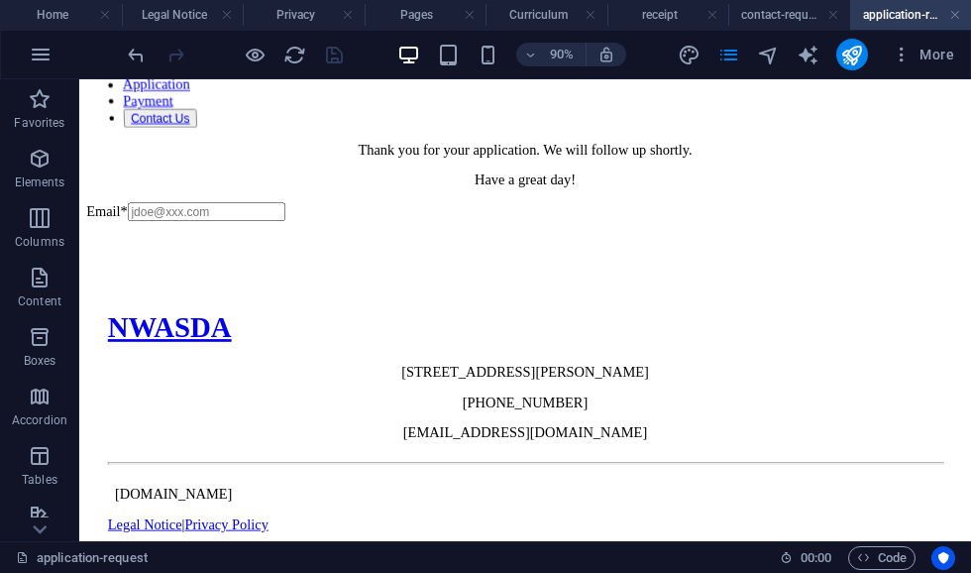
scroll to position [233, 0]
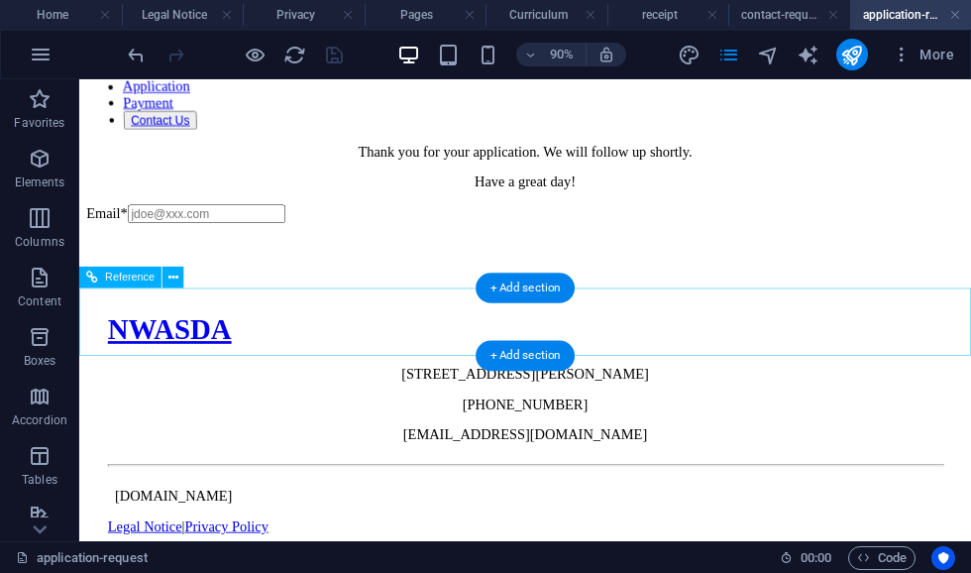
click at [120, 240] on div "Email*" at bounding box center [574, 229] width 975 height 21
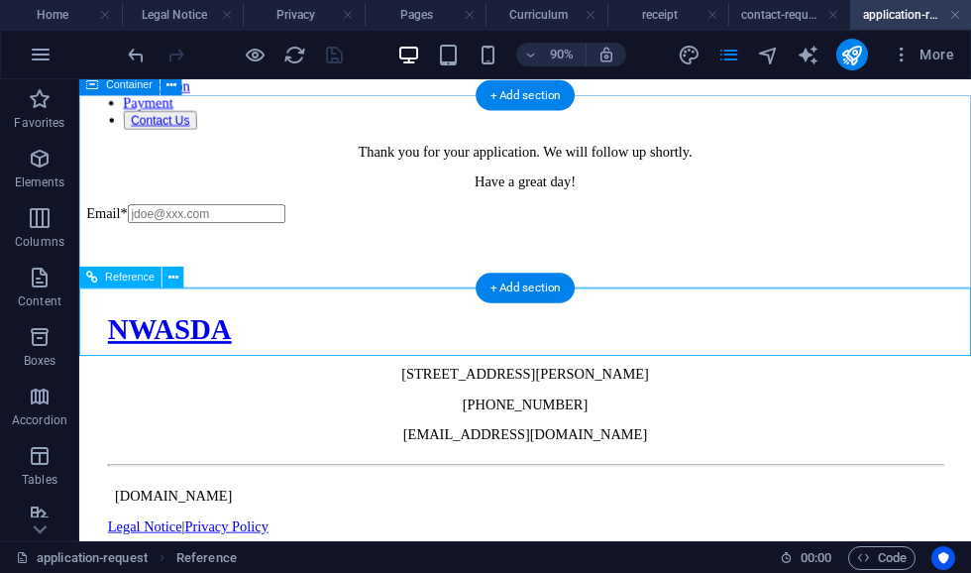
click at [176, 277] on icon at bounding box center [173, 277] width 10 height 19
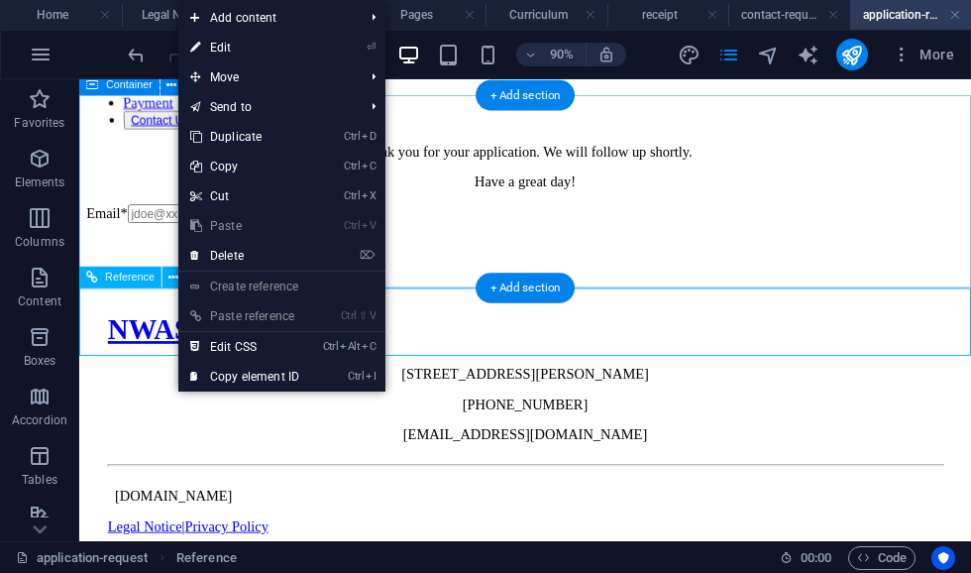
click at [208, 257] on link "⌦ Delete" at bounding box center [244, 256] width 133 height 30
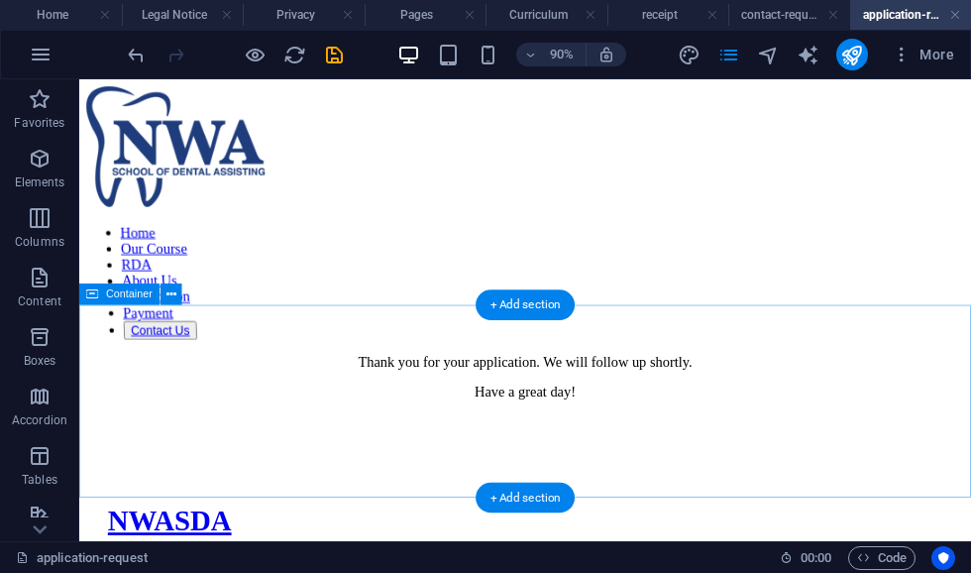
scroll to position [0, 0]
click at [331, 57] on icon "save" at bounding box center [334, 55] width 23 height 23
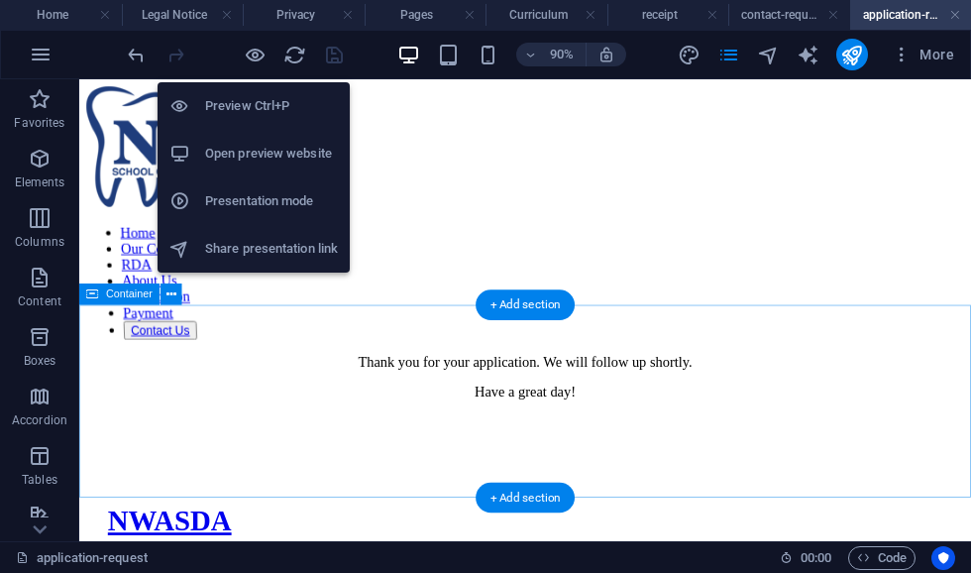
click at [189, 154] on icon at bounding box center [179, 154] width 20 height 20
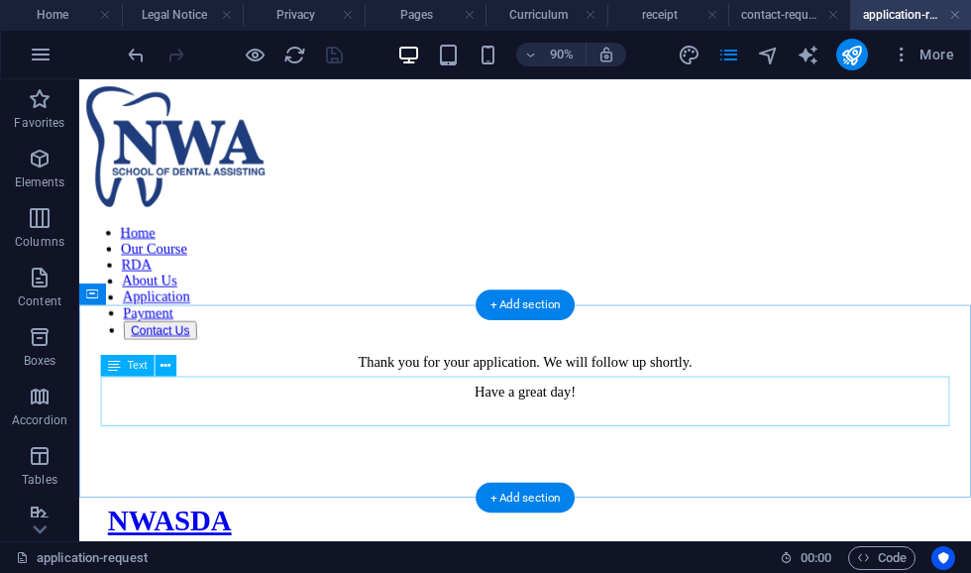
click at [226, 434] on div "Thank you for your application. We will follow up shortly. Have a great day!" at bounding box center [574, 411] width 975 height 52
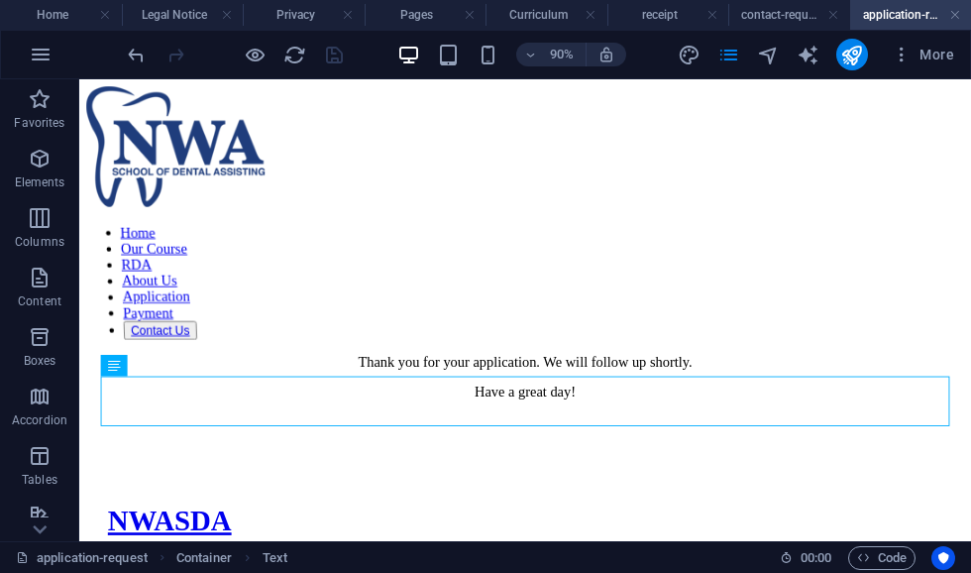
click at [47, 15] on h4 "Home" at bounding box center [61, 15] width 122 height 22
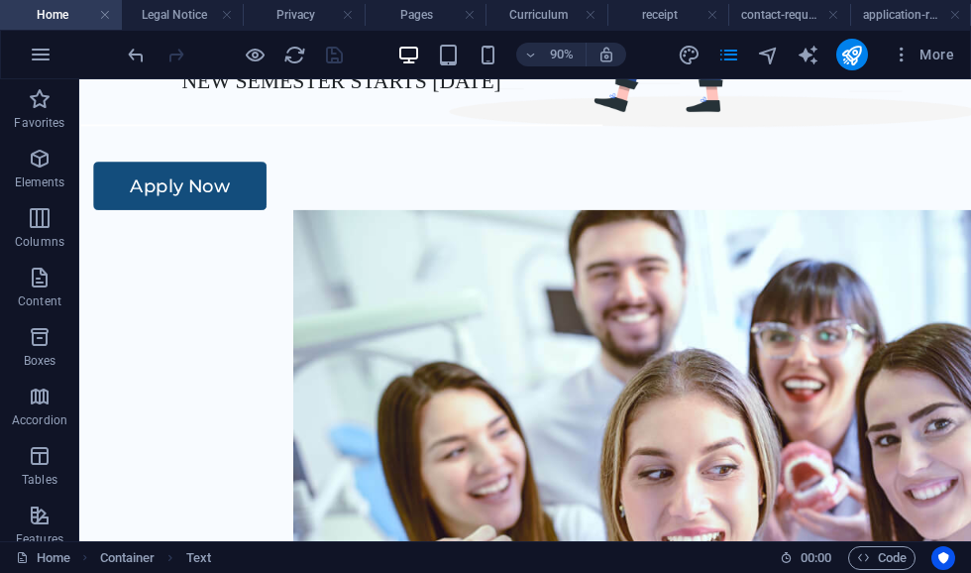
scroll to position [462, 0]
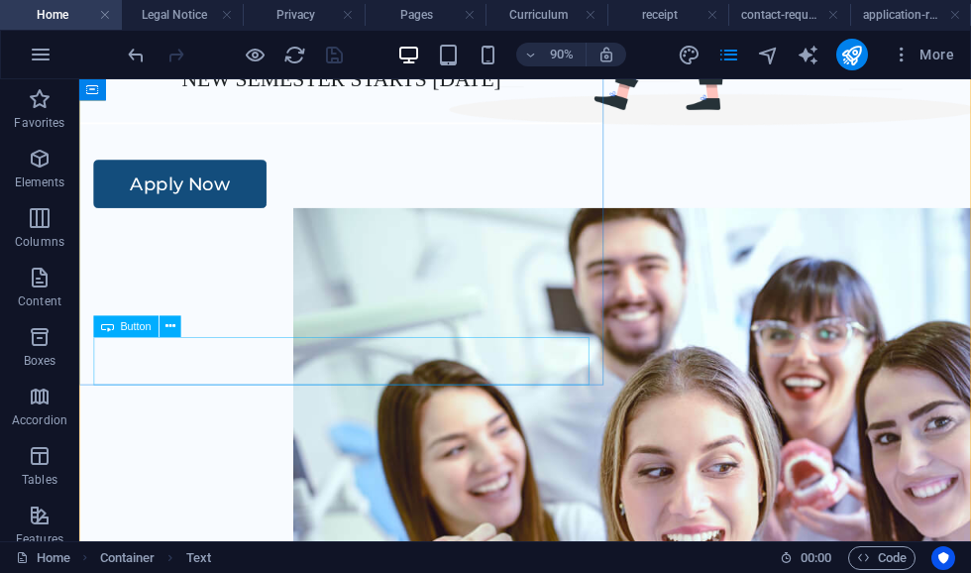
click at [166, 223] on div "Apply Now" at bounding box center [574, 196] width 959 height 54
click at [129, 326] on span "Button" at bounding box center [135, 325] width 31 height 11
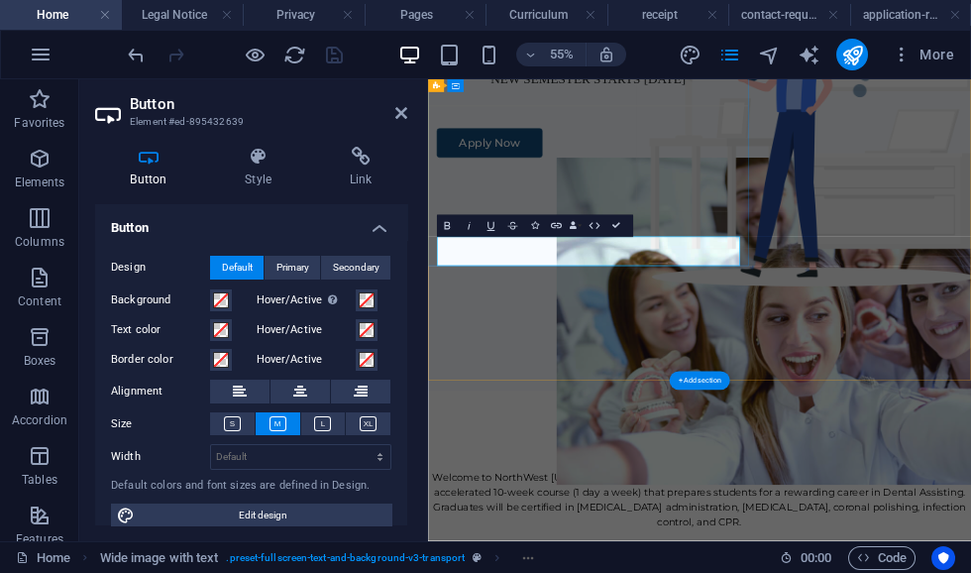
scroll to position [0, 0]
click at [644, 223] on div "Apply Now" at bounding box center [921, 196] width 955 height 54
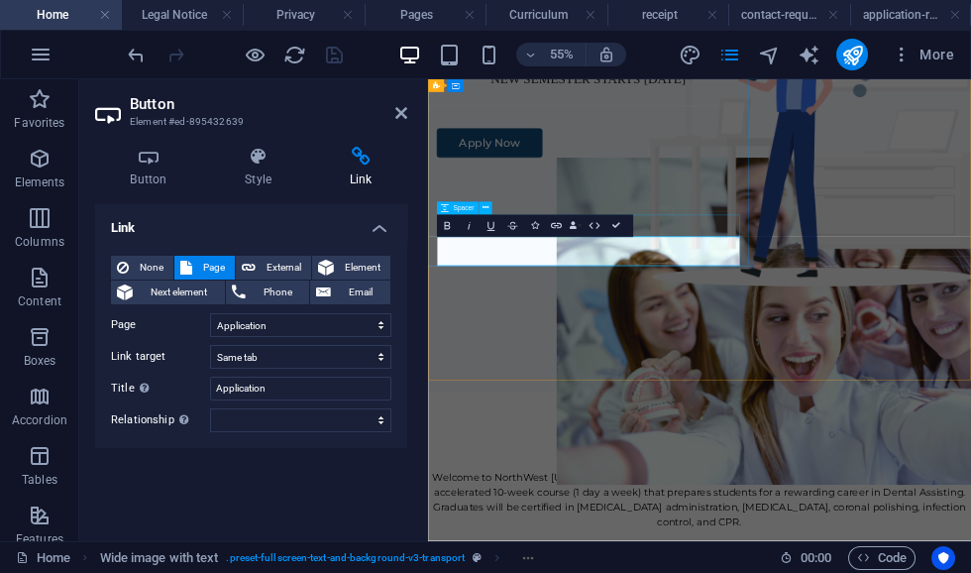
click at [267, 267] on span "External" at bounding box center [284, 268] width 44 height 24
select select "blank"
click at [193, 284] on span "Next element" at bounding box center [179, 292] width 80 height 24
select select
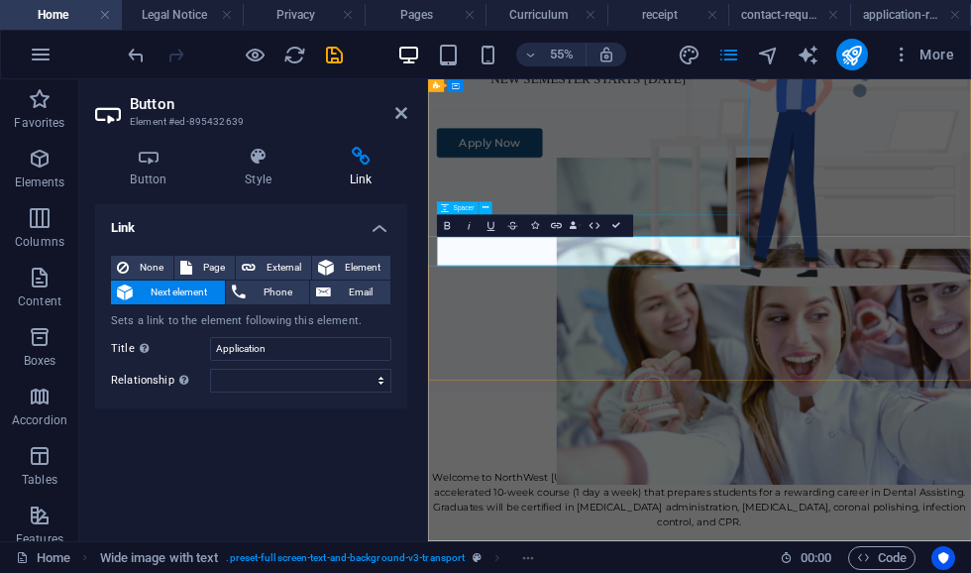
click at [191, 268] on icon at bounding box center [186, 268] width 12 height 24
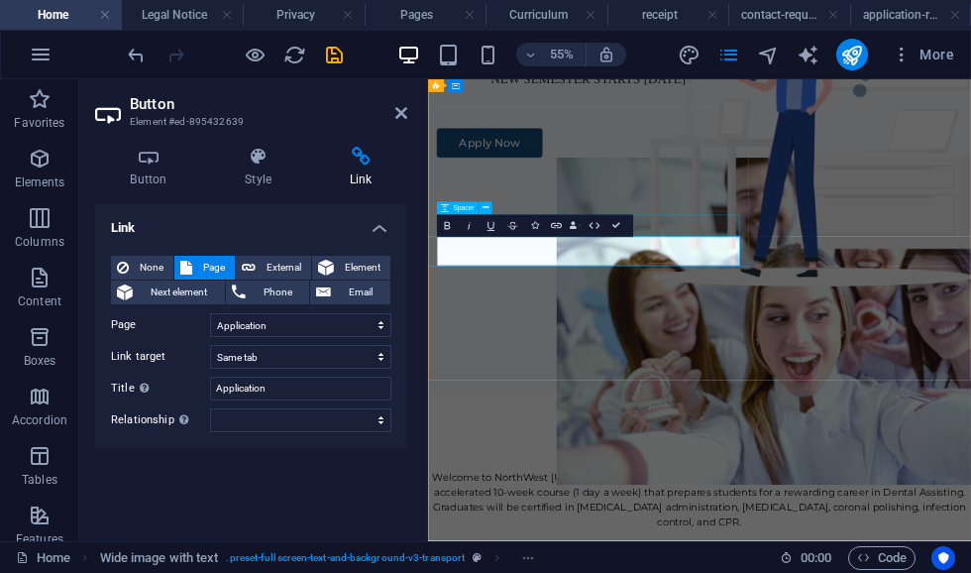
click at [397, 119] on icon at bounding box center [401, 113] width 12 height 16
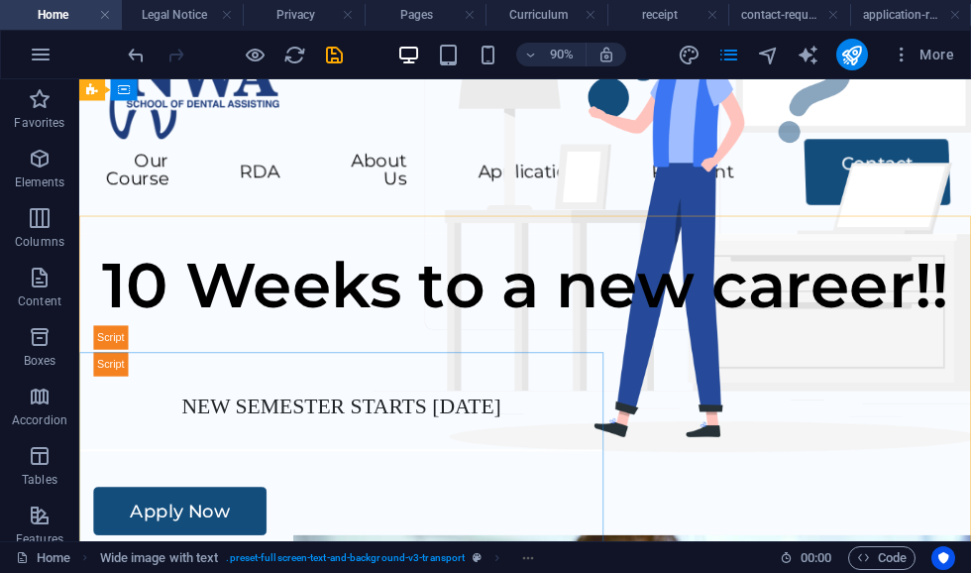
scroll to position [93, 0]
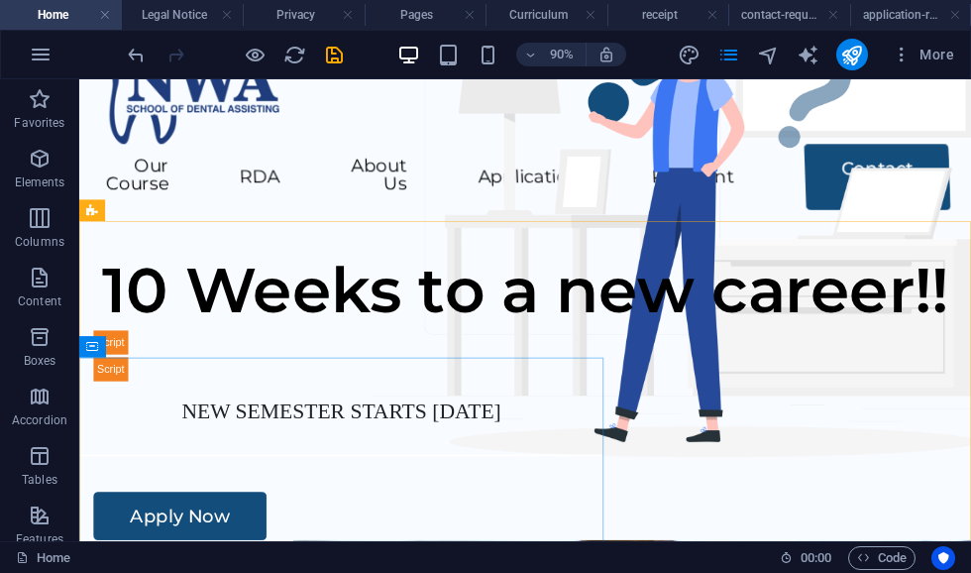
click at [720, 61] on icon "pages" at bounding box center [729, 55] width 23 height 23
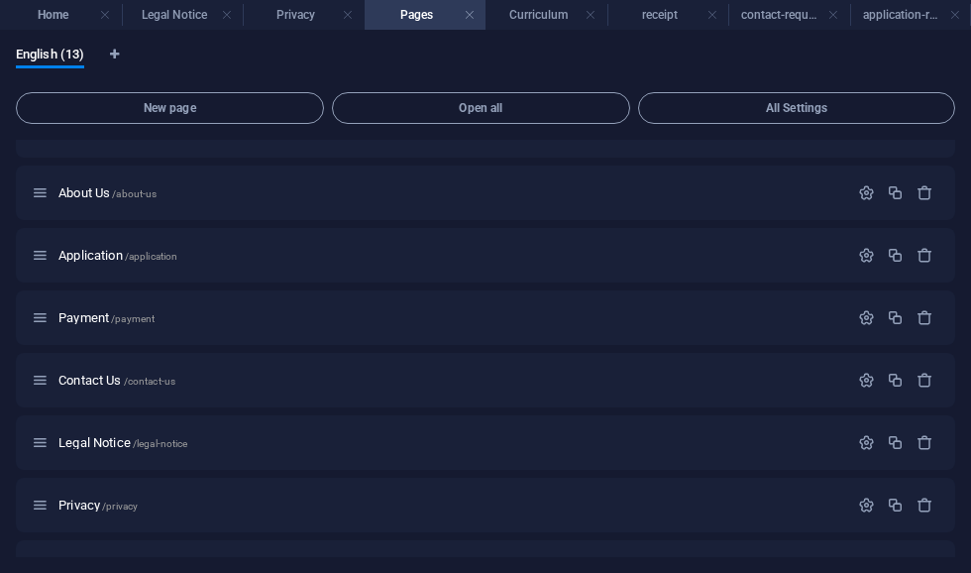
scroll to position [151, 0]
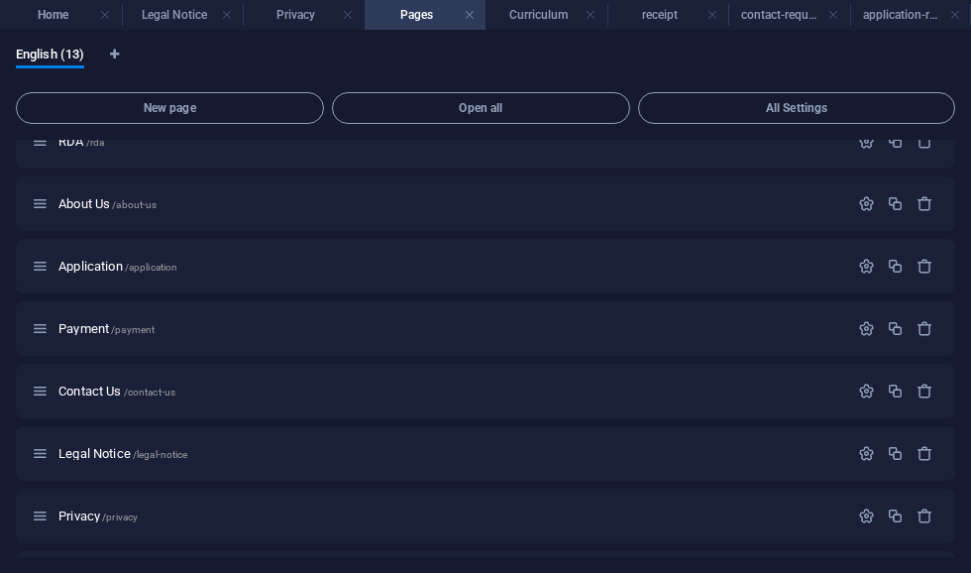
click at [82, 328] on span "Payment /payment" at bounding box center [106, 328] width 96 height 15
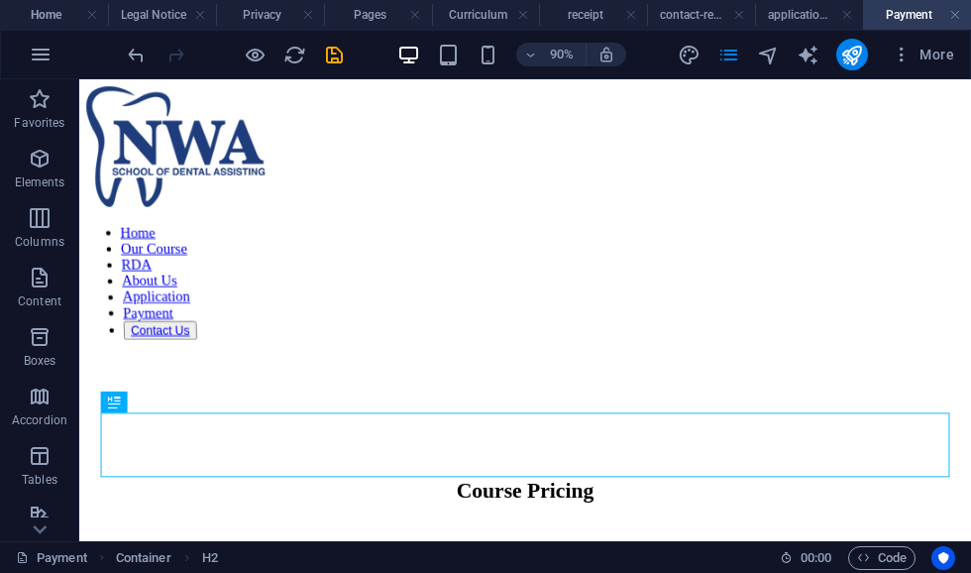
scroll to position [0, 0]
click at [793, 17] on h4 "application-request" at bounding box center [809, 15] width 108 height 22
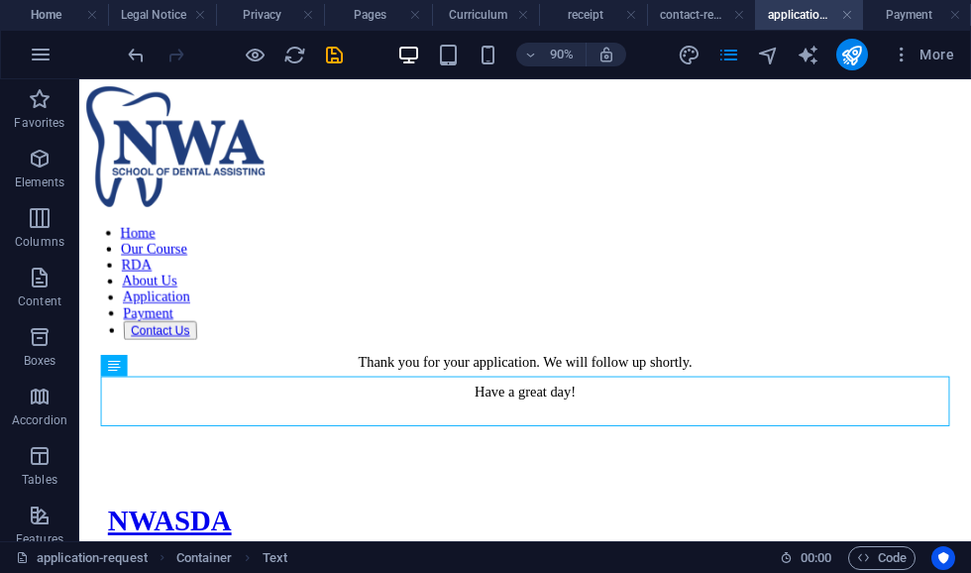
click at [723, 55] on icon "pages" at bounding box center [729, 55] width 23 height 23
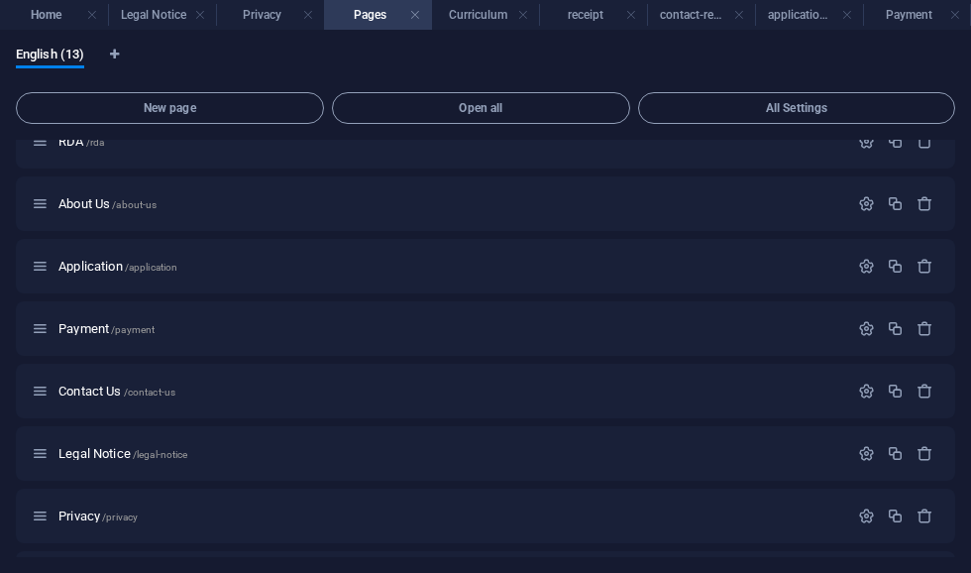
click at [77, 269] on span "Application /application" at bounding box center [117, 266] width 119 height 15
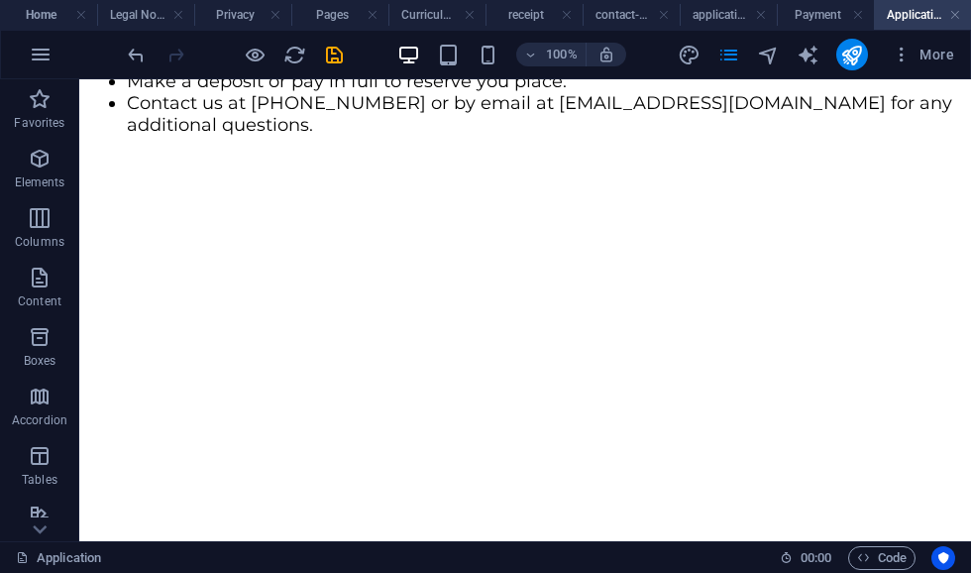
scroll to position [744, 0]
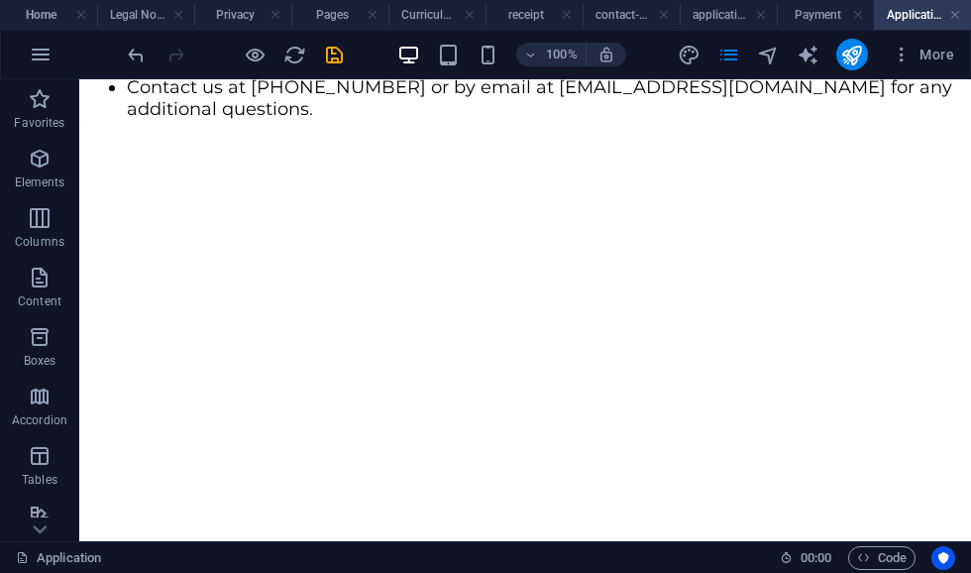
click at [213, 120] on div "Apply online below NWASDA will contact you shortly after, and if approved, will…" at bounding box center [525, 43] width 876 height 153
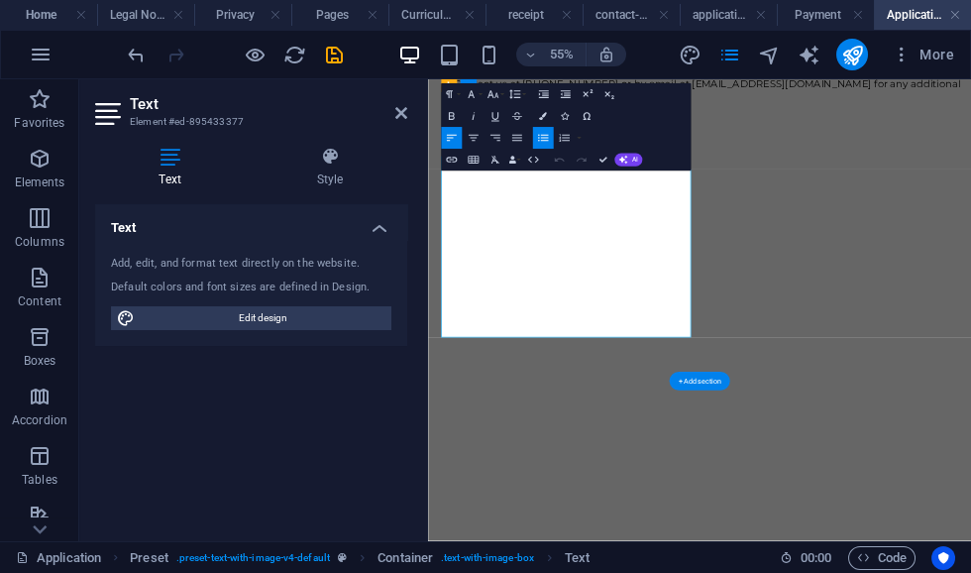
click at [558, 55] on link "PAYMENT" at bounding box center [562, 44] width 87 height 22
click at [534, 572] on div "Admission Requirements Be able to provide a high school diploma or transcript, …" at bounding box center [921, 373] width 971 height 1459
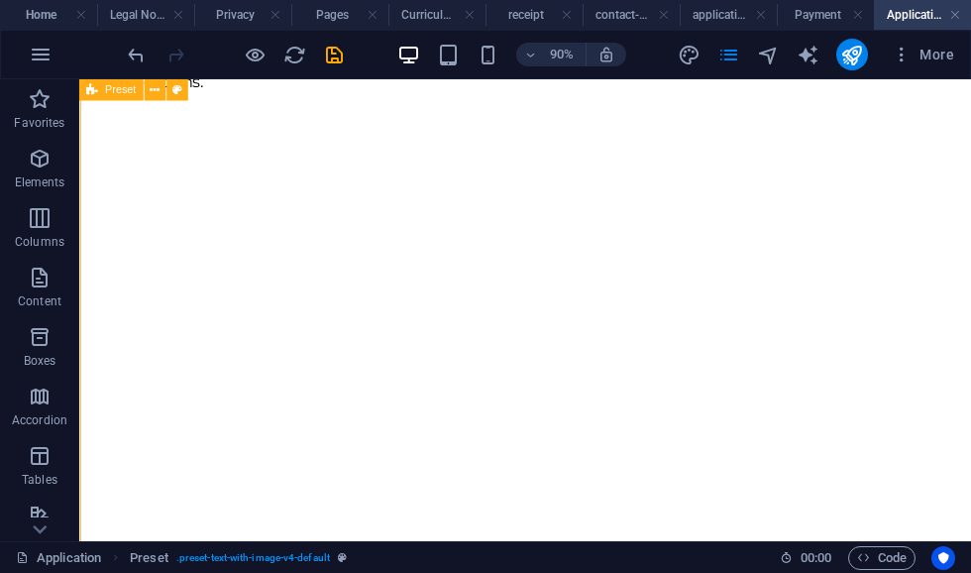
scroll to position [770, 0]
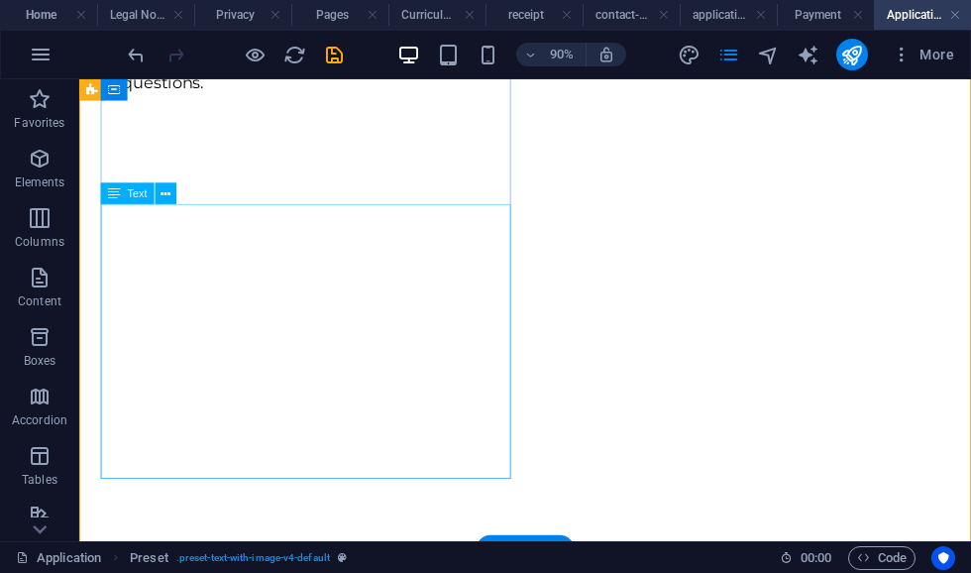
click at [211, 94] on div "Apply online below NWASDA will contact you shortly after, and if approved, will…" at bounding box center [574, 18] width 975 height 153
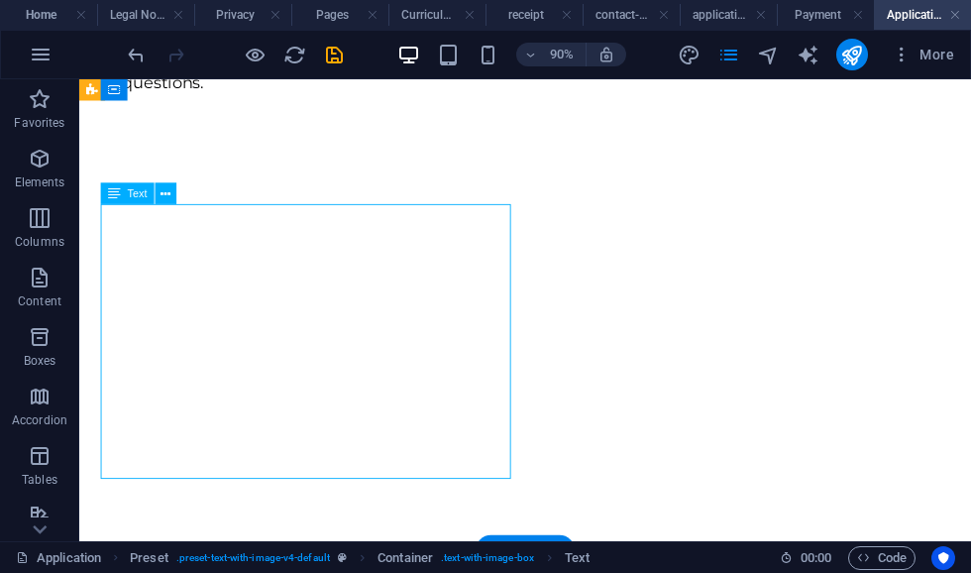
click at [202, 94] on div "Apply online below NWASDA will contact you shortly after, and if approved, will…" at bounding box center [574, 18] width 975 height 153
click at [205, 94] on div "Apply online below NWASDA will contact you shortly after, and if approved, will…" at bounding box center [574, 18] width 975 height 153
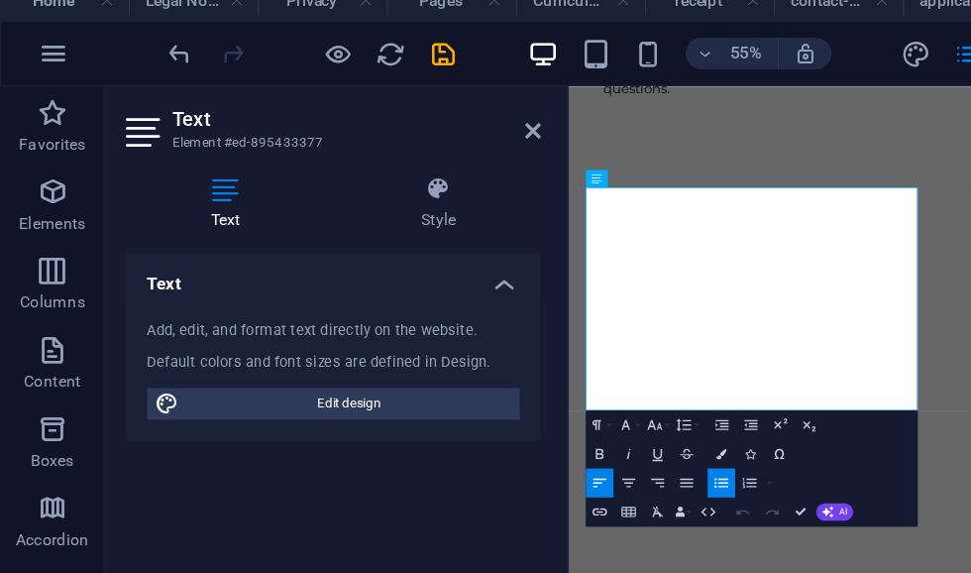
click at [338, 158] on h4 "Style" at bounding box center [330, 168] width 155 height 42
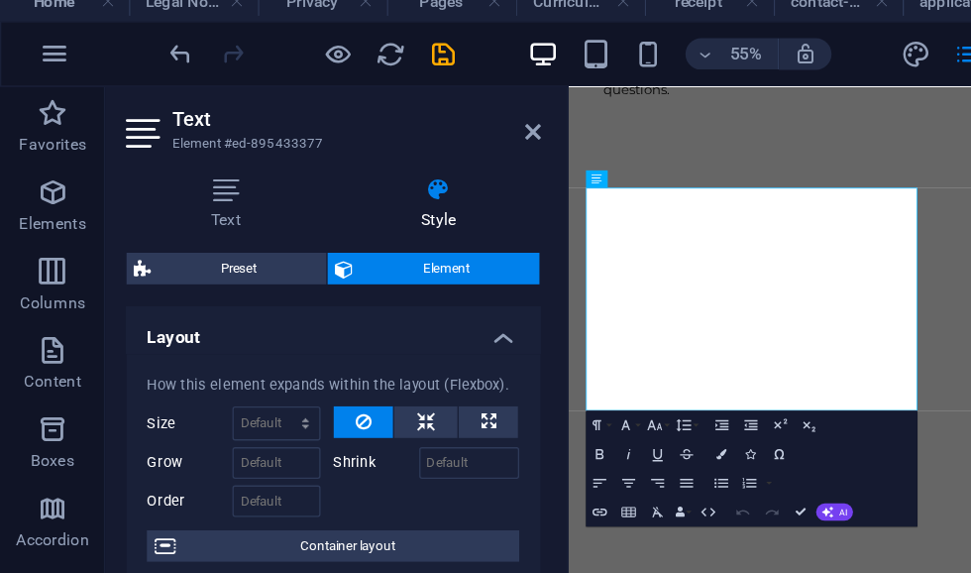
scroll to position [0, 0]
click at [705, 36] on link "PAYMENT" at bounding box center [702, 25] width 87 height 22
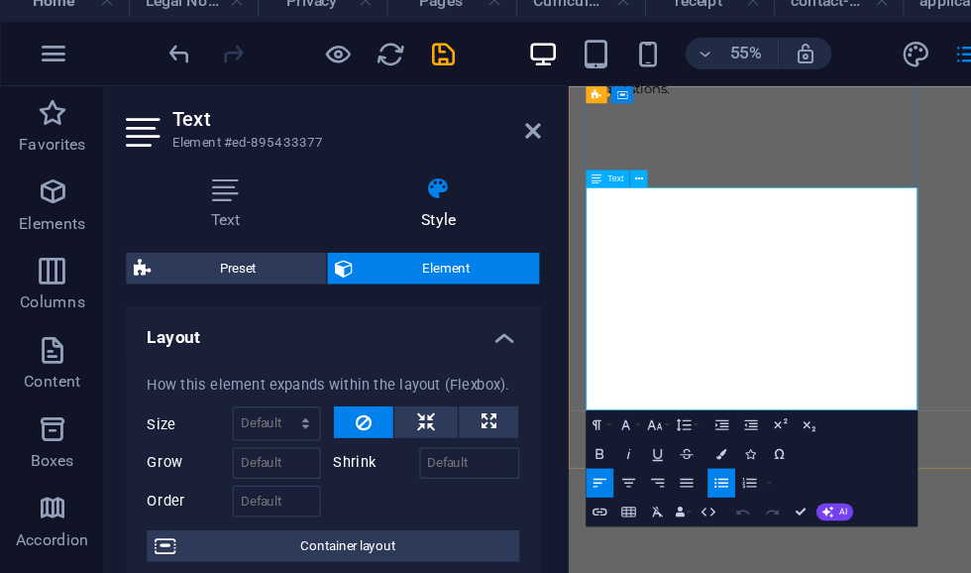
click at [696, 36] on link "PAYMENT" at bounding box center [702, 25] width 87 height 22
click at [169, 150] on icon at bounding box center [170, 157] width 150 height 20
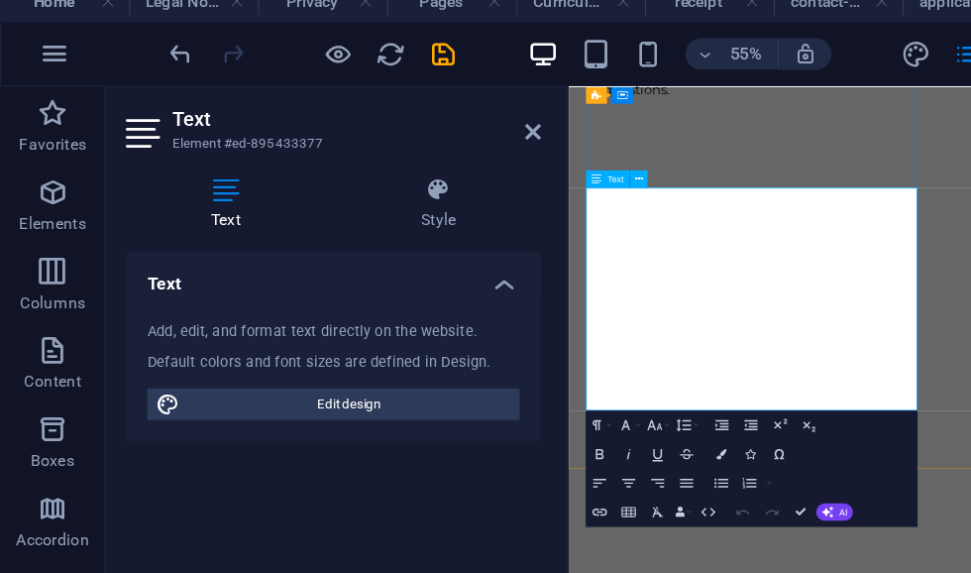
click at [397, 108] on link at bounding box center [401, 113] width 12 height 17
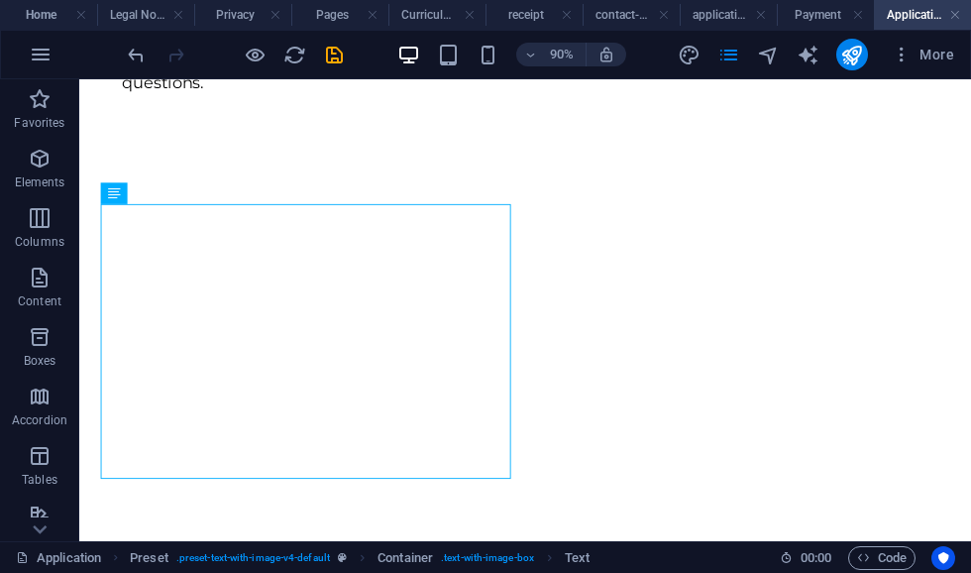
click at [877, 561] on span "Code" at bounding box center [882, 558] width 50 height 24
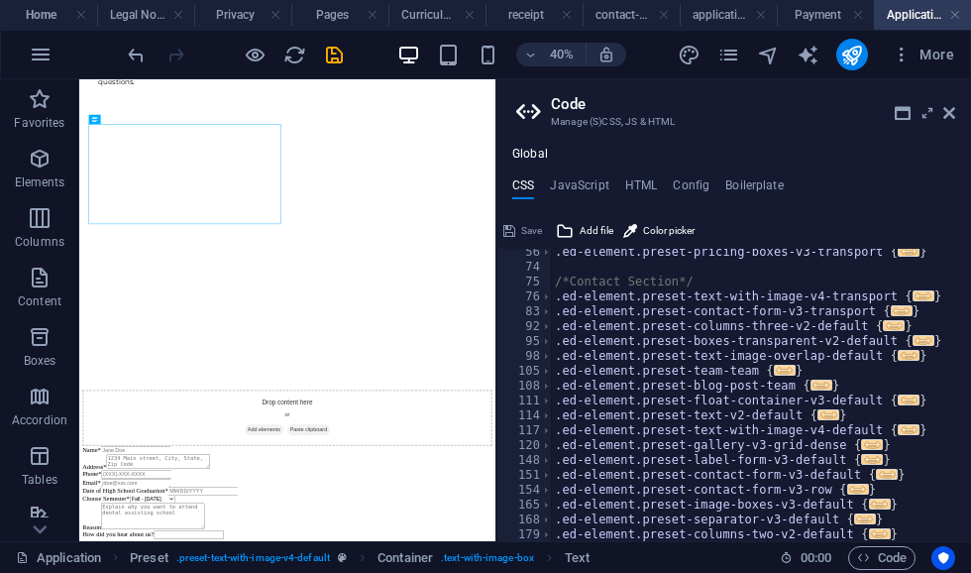
click at [635, 184] on h4 "HTML" at bounding box center [641, 189] width 33 height 22
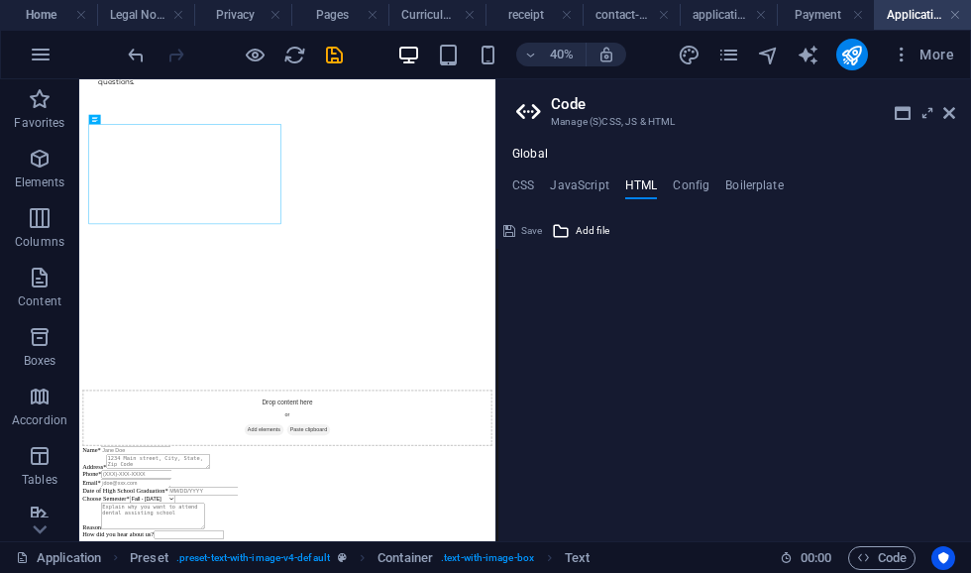
type textarea "abcde fg"
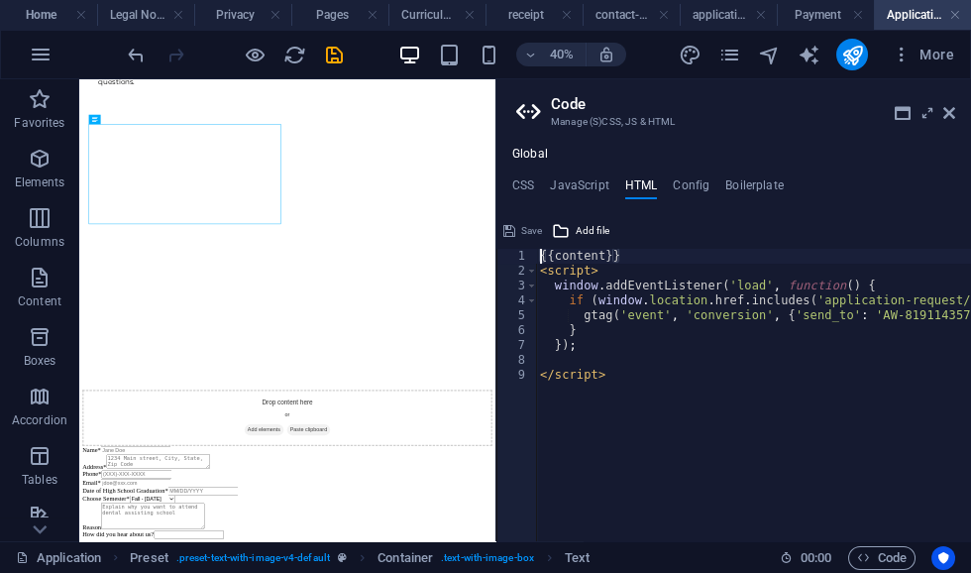
click at [928, 119] on icon at bounding box center [928, 113] width 0 height 16
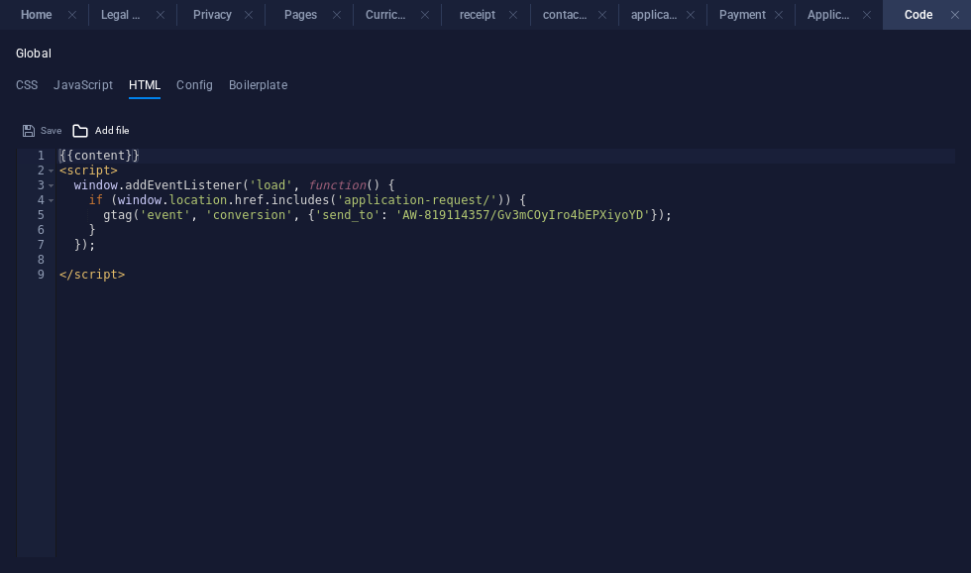
click at [944, 24] on h4 "Code" at bounding box center [927, 15] width 88 height 22
click at [952, 15] on link at bounding box center [955, 15] width 12 height 19
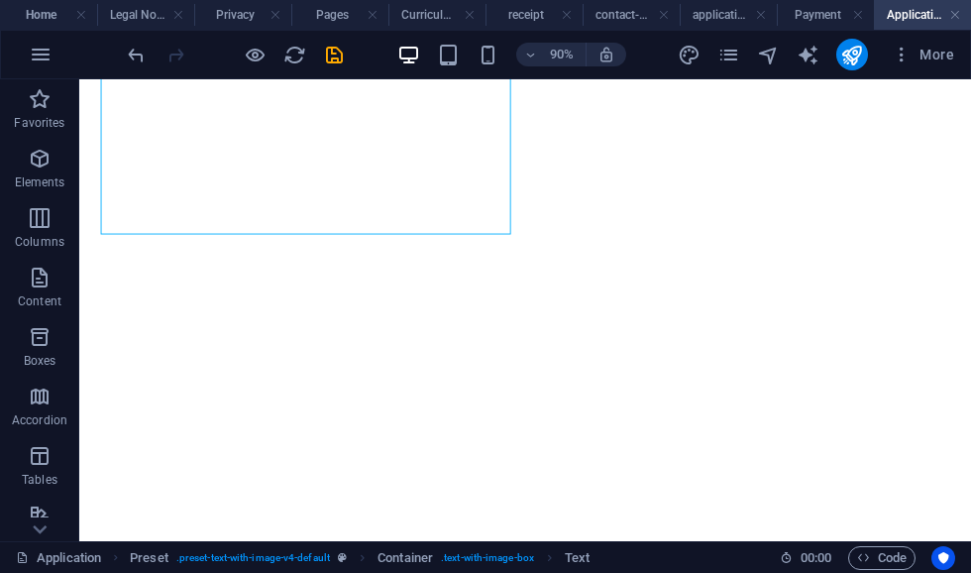
scroll to position [1042, 0]
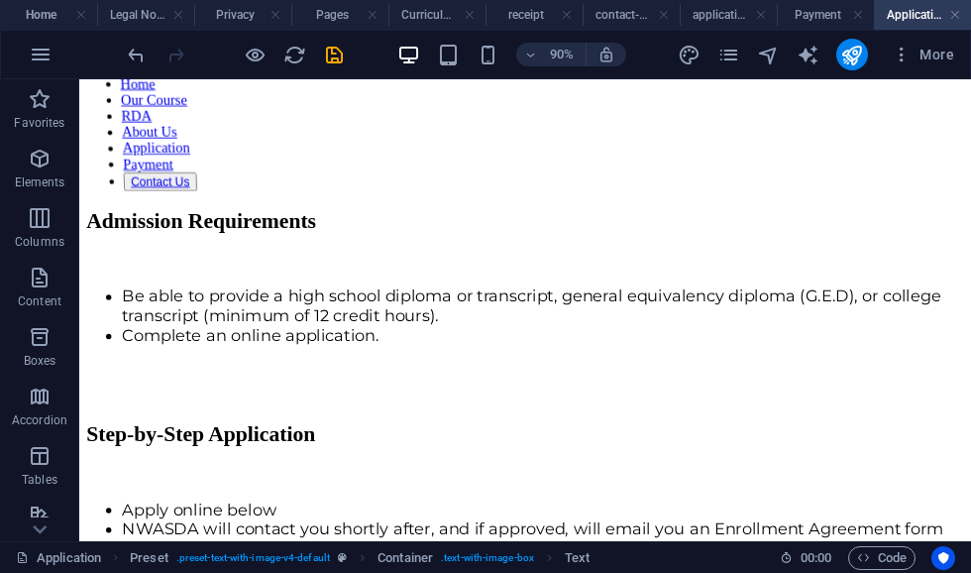
click at [330, 56] on icon "save" at bounding box center [334, 55] width 23 height 23
